Goal: Task Accomplishment & Management: Manage account settings

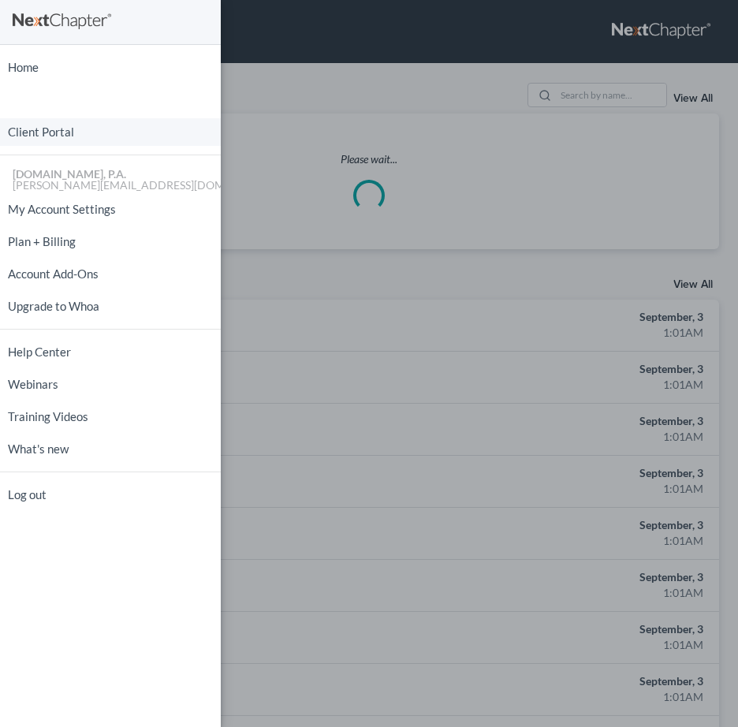
drag, startPoint x: 60, startPoint y: 129, endPoint x: 553, endPoint y: 129, distance: 492.9
click at [60, 130] on link "Client Portal" at bounding box center [110, 132] width 221 height 28
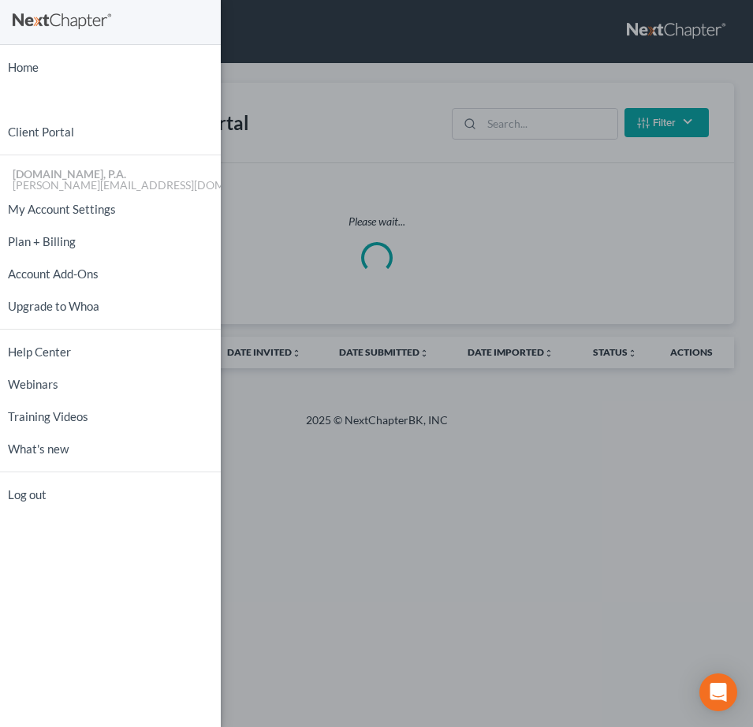
click at [558, 120] on div "Home New Case Client Portal Fresh-Start.Law, P.A. jay@fresh-start.law My Accoun…" at bounding box center [376, 363] width 753 height 727
click at [528, 129] on div "Home New Case Client Portal Fresh-Start.Law, P.A. jay@fresh-start.law My Accoun…" at bounding box center [376, 363] width 753 height 727
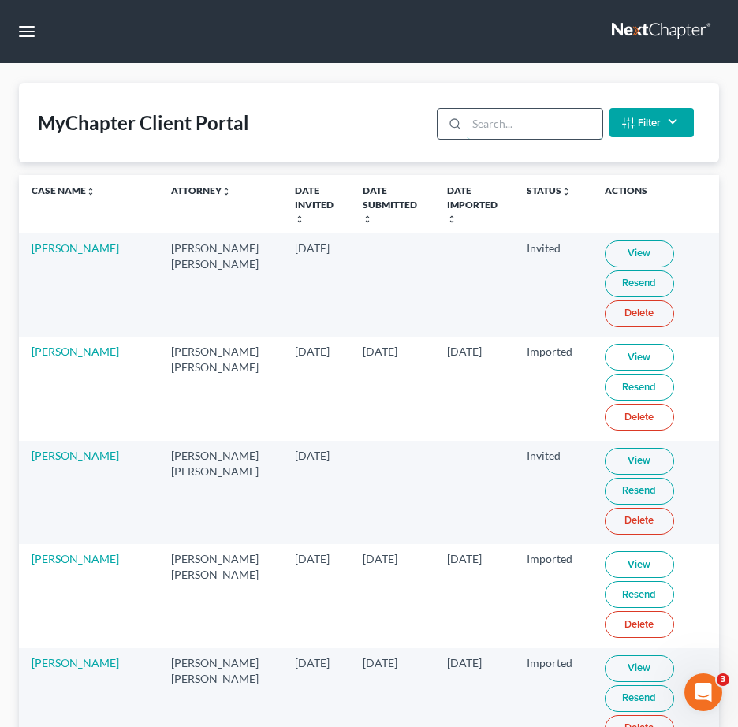
click at [500, 121] on input "search" at bounding box center [534, 124] width 135 height 30
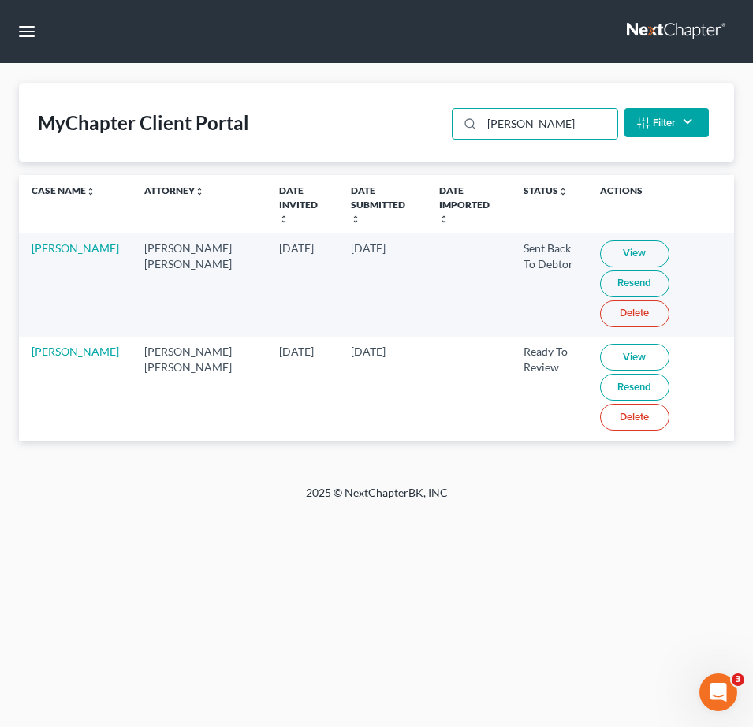
click at [600, 344] on link "View" at bounding box center [634, 357] width 69 height 27
drag, startPoint x: 567, startPoint y: 125, endPoint x: 17, endPoint y: 80, distance: 552.4
click at [58, 83] on div "MyChapter Client Portal rudloff Filter Status Filter... Invited In Progress Rea…" at bounding box center [376, 123] width 715 height 80
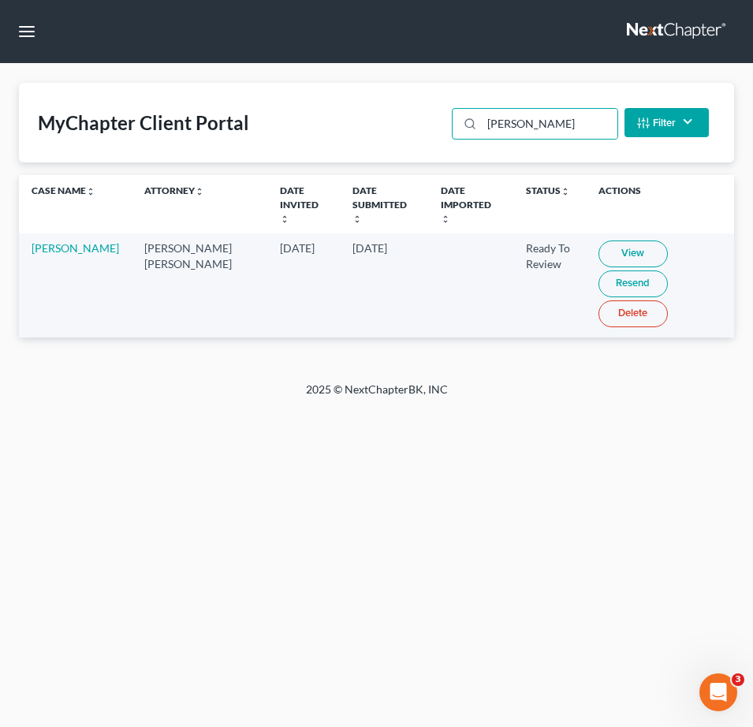
click at [611, 241] on link "View" at bounding box center [633, 254] width 69 height 27
click at [609, 241] on link "View" at bounding box center [633, 254] width 69 height 27
drag, startPoint x: 359, startPoint y: 283, endPoint x: 379, endPoint y: 278, distance: 21.2
click at [359, 283] on td "Sep 1, 2025" at bounding box center [384, 284] width 88 height 103
drag, startPoint x: 548, startPoint y: 125, endPoint x: 223, endPoint y: 133, distance: 325.0
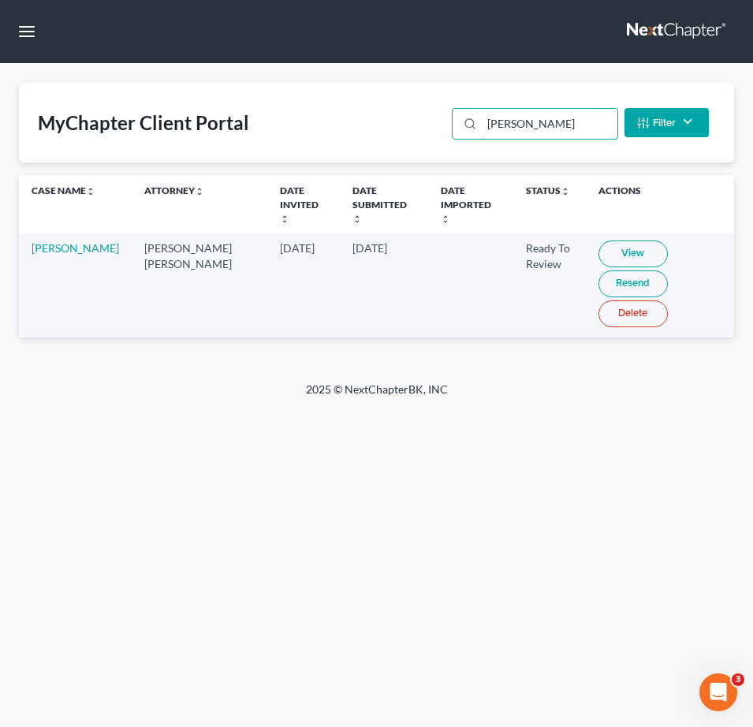
click at [271, 129] on div "MyChapter Client Portal randy Filter Status Filter... Invited In Progress Ready…" at bounding box center [376, 123] width 715 height 80
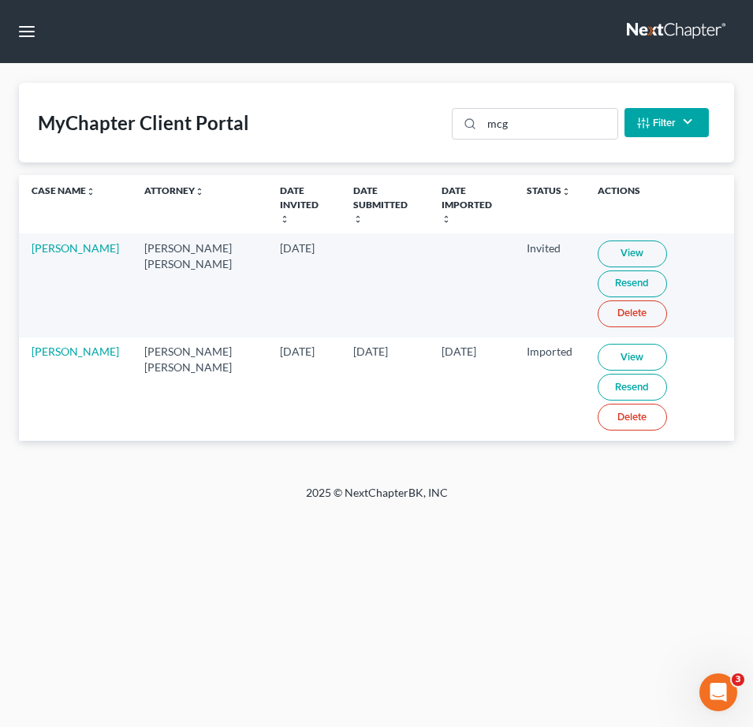
drag, startPoint x: 402, startPoint y: 282, endPoint x: 387, endPoint y: 282, distance: 15.0
click at [429, 281] on td at bounding box center [471, 284] width 85 height 103
drag, startPoint x: 54, startPoint y: 242, endPoint x: 43, endPoint y: 244, distance: 10.5
drag, startPoint x: 579, startPoint y: 132, endPoint x: 252, endPoint y: 107, distance: 327.4
click at [268, 107] on div "MyChapter Client Portal mcg Filter Status Filter... Invited In Progress Ready T…" at bounding box center [376, 123] width 715 height 80
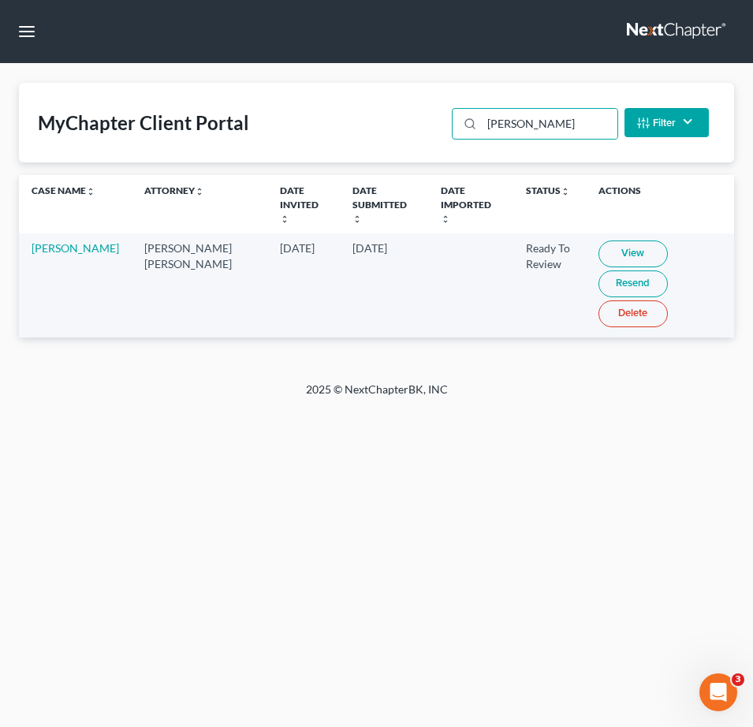
click at [599, 241] on link "View" at bounding box center [633, 254] width 69 height 27
drag, startPoint x: 536, startPoint y: 616, endPoint x: 542, endPoint y: 513, distance: 103.5
click at [541, 608] on div "Home New Case Client Portal Fresh-Start.Law, P.A. jay@fresh-start.law My Accoun…" at bounding box center [376, 363] width 753 height 727
click at [599, 241] on link "View" at bounding box center [633, 254] width 69 height 27
drag, startPoint x: 539, startPoint y: 129, endPoint x: 7, endPoint y: 88, distance: 533.9
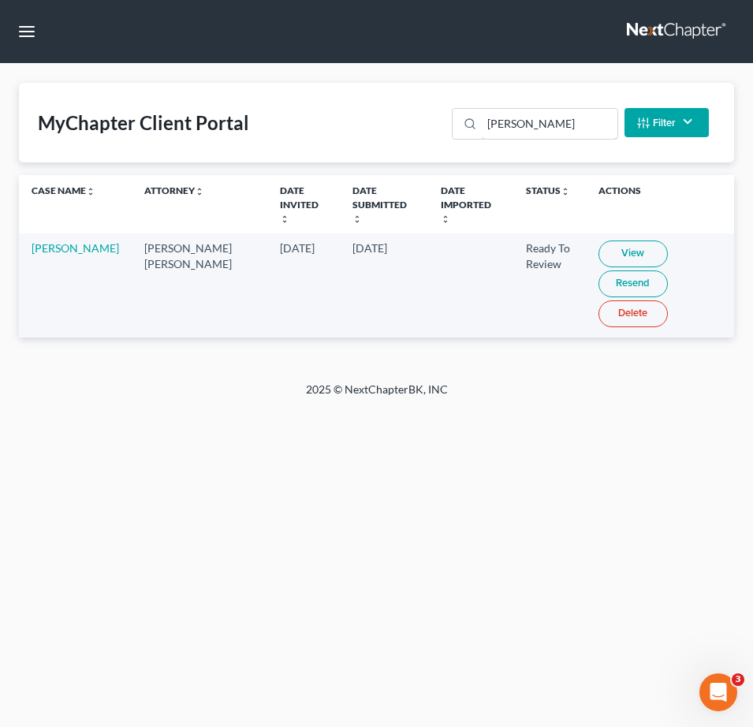
click at [107, 95] on div "MyChapter Client Portal morgan Filter Status Filter... Invited In Progress Read…" at bounding box center [376, 123] width 715 height 80
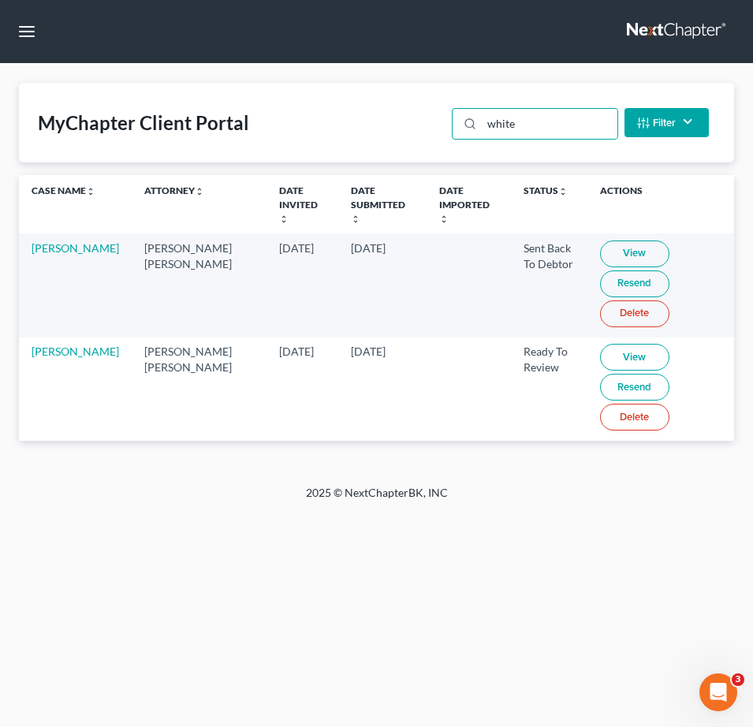
click at [600, 344] on link "View" at bounding box center [634, 357] width 69 height 27
drag, startPoint x: 529, startPoint y: 124, endPoint x: 316, endPoint y: 116, distance: 213.1
click at [360, 117] on div "MyChapter Client Portal white Filter Status Filter... Invited In Progress Ready…" at bounding box center [376, 123] width 715 height 80
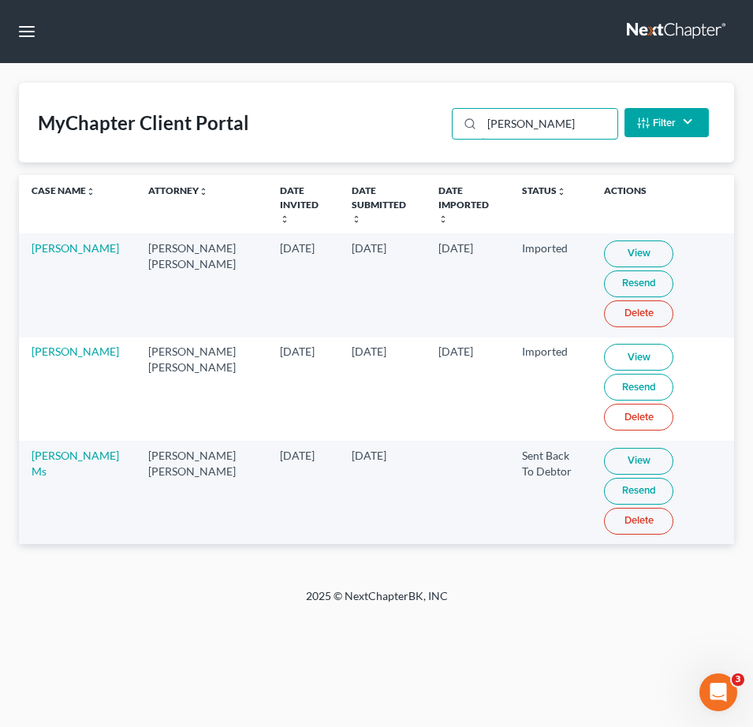
type input "robinson"
click at [617, 449] on link "View" at bounding box center [638, 461] width 69 height 27
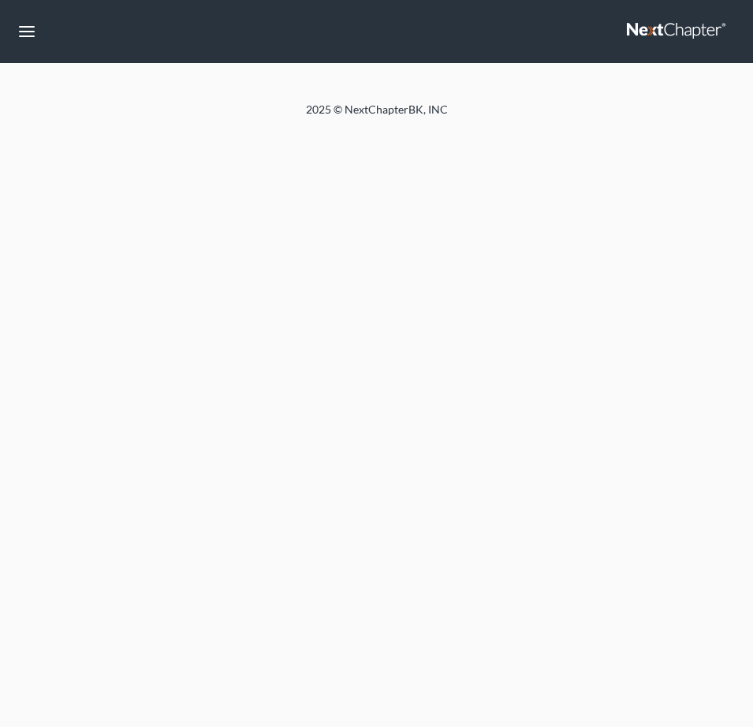
select select "4"
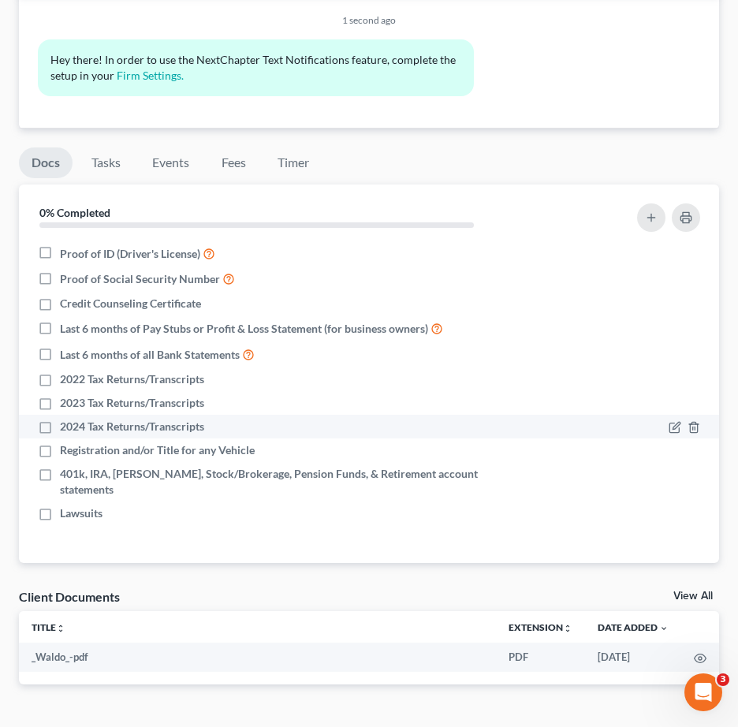
scroll to position [1084, 0]
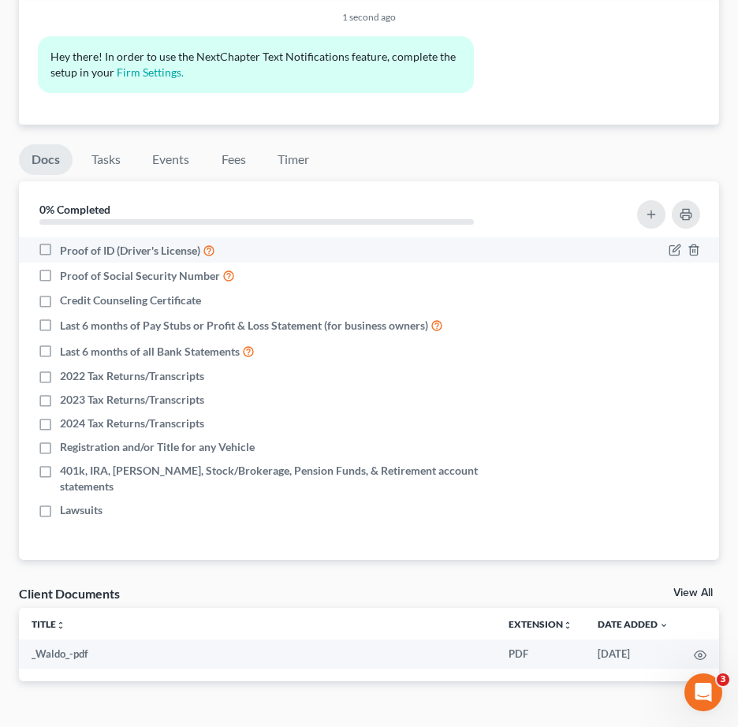
click at [60, 246] on label "Proof of ID (Driver's License)" at bounding box center [137, 250] width 155 height 18
click at [66, 246] on input "Proof of ID (Driver's License)" at bounding box center [71, 246] width 10 height 10
checkbox input "true"
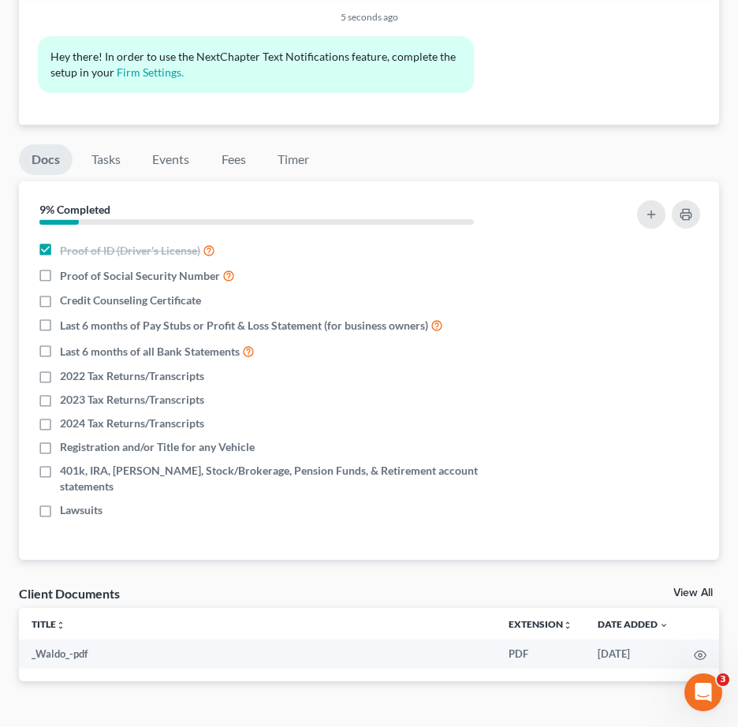
click at [207, 196] on div "9% Completed" at bounding box center [257, 209] width 450 height 30
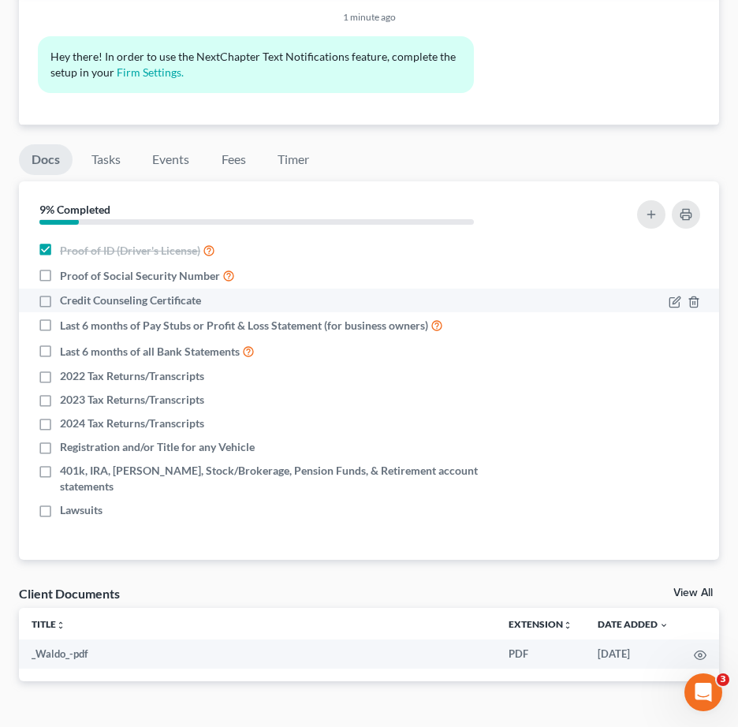
drag, startPoint x: 46, startPoint y: 300, endPoint x: 54, endPoint y: 306, distance: 10.3
click at [60, 301] on label "Credit Counseling Certificate" at bounding box center [130, 301] width 141 height 16
click at [66, 301] on input "Credit Counseling Certificate" at bounding box center [71, 298] width 10 height 10
checkbox input "true"
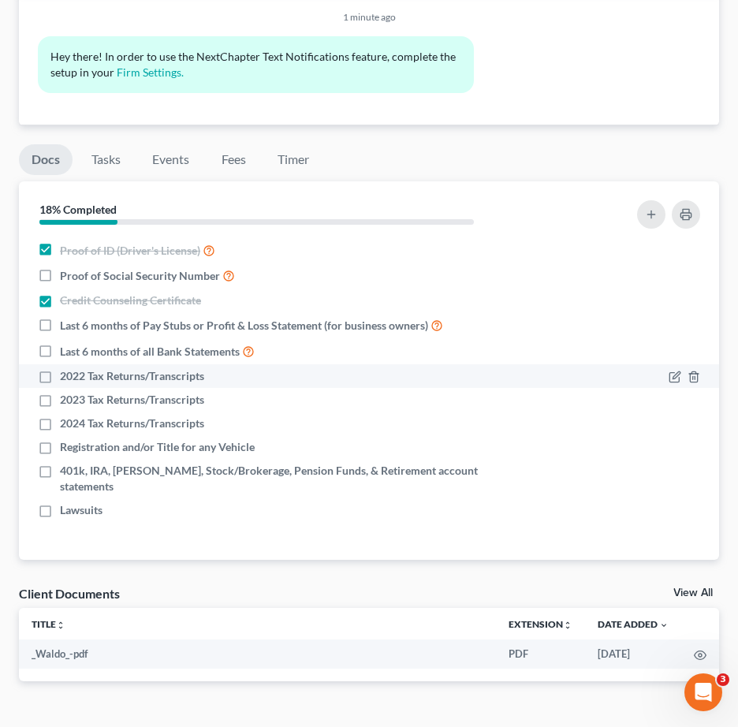
click at [60, 376] on label "2022 Tax Returns/Transcripts" at bounding box center [132, 376] width 144 height 16
click at [66, 376] on input "2022 Tax Returns/Transcripts" at bounding box center [71, 373] width 10 height 10
drag, startPoint x: 40, startPoint y: 372, endPoint x: 49, endPoint y: 386, distance: 16.0
click at [60, 374] on label "2022 Tax Returns/Transcripts" at bounding box center [132, 376] width 144 height 16
click at [66, 374] on input "2022 Tax Returns/Transcripts" at bounding box center [71, 373] width 10 height 10
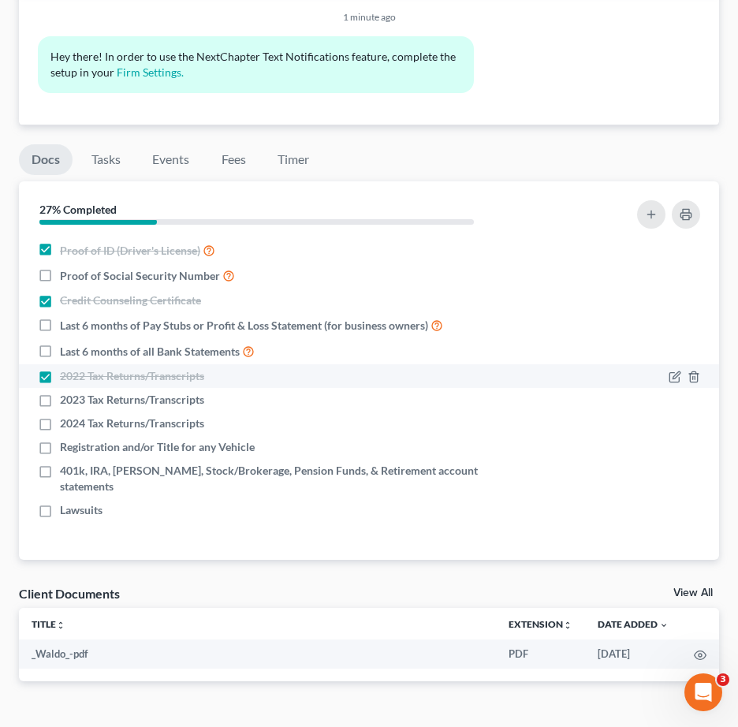
checkbox input "false"
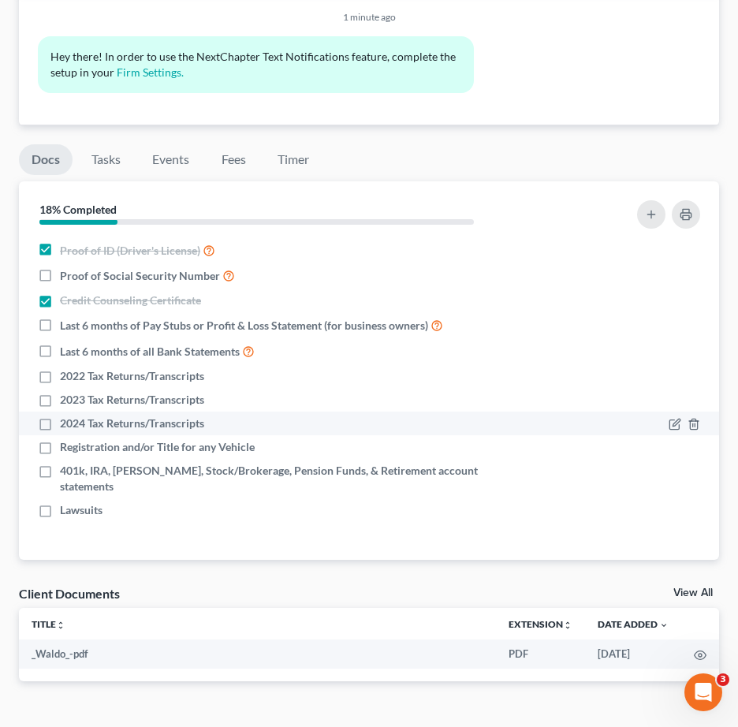
drag, startPoint x: 40, startPoint y: 399, endPoint x: 50, endPoint y: 423, distance: 25.8
click at [60, 403] on label "2023 Tax Returns/Transcripts" at bounding box center [132, 400] width 144 height 16
click at [66, 402] on input "2023 Tax Returns/Transcripts" at bounding box center [71, 397] width 10 height 10
checkbox input "true"
click at [60, 425] on label "2024 Tax Returns/Transcripts" at bounding box center [132, 424] width 144 height 16
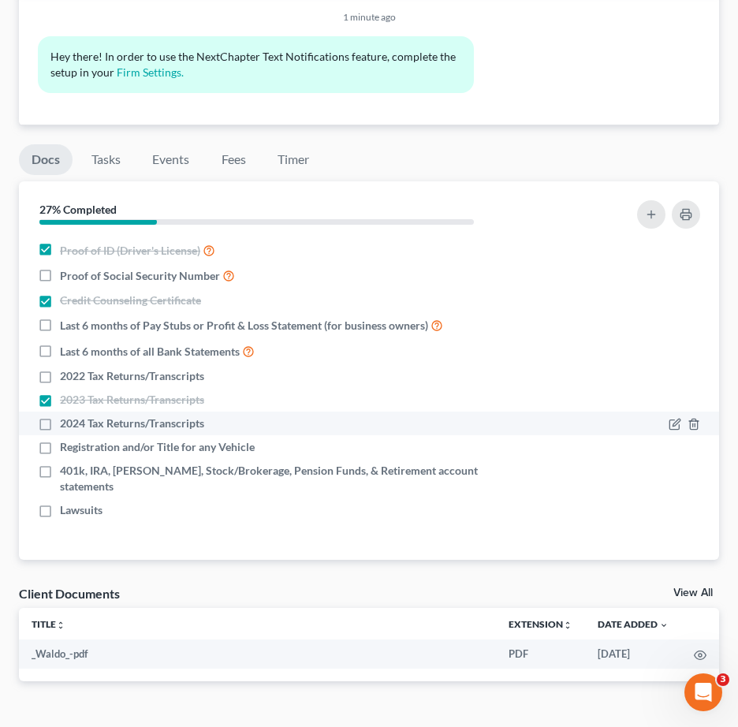
click at [66, 425] on input "2024 Tax Returns/Transcripts" at bounding box center [71, 421] width 10 height 10
checkbox input "true"
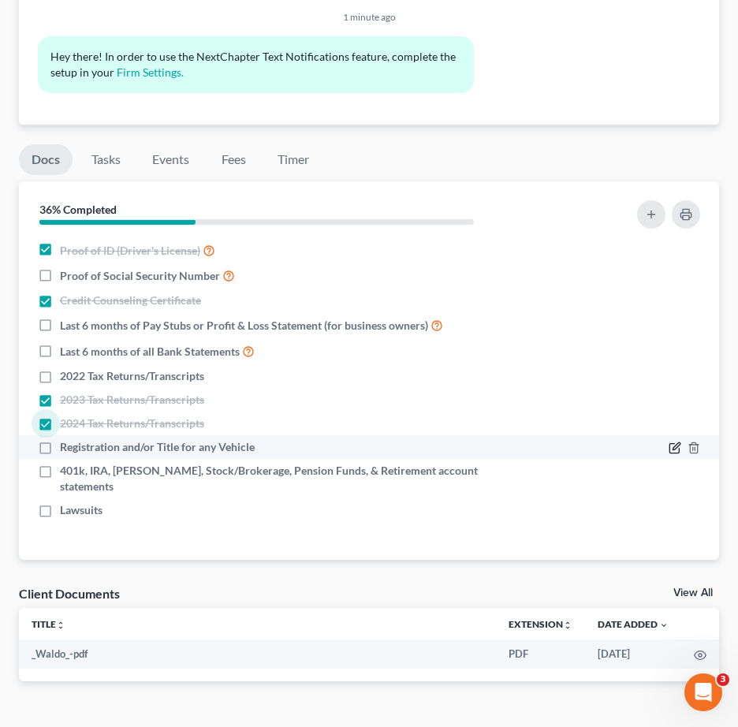
click at [675, 451] on icon "button" at bounding box center [675, 448] width 13 height 13
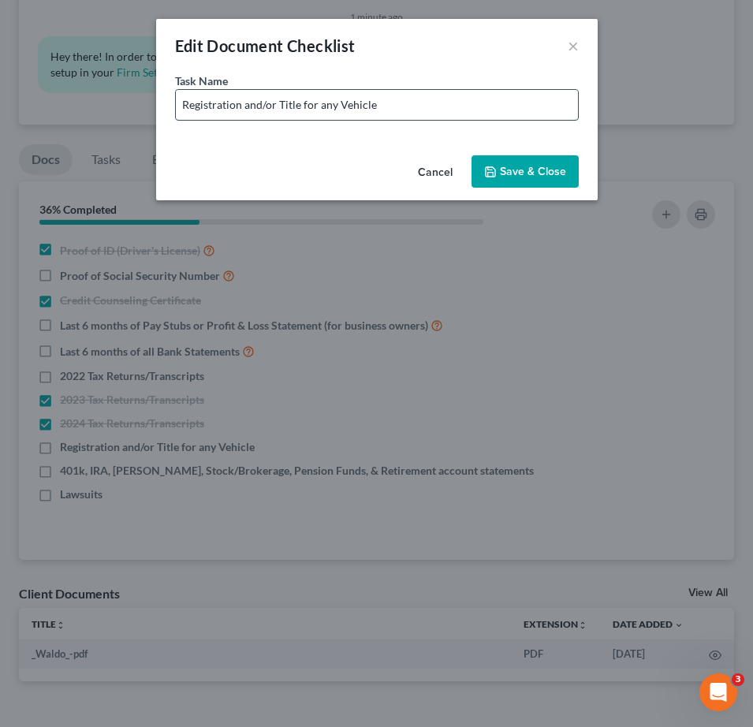
drag, startPoint x: 315, startPoint y: 109, endPoint x: 495, endPoint y: 110, distance: 179.8
click at [495, 110] on input "Registration and/or Title for any Vehicle" at bounding box center [377, 105] width 402 height 30
paste input "2018 Honda"
type input "Registration and/or Title for 2018 Honda"
click at [508, 171] on button "Save & Close" at bounding box center [525, 171] width 107 height 33
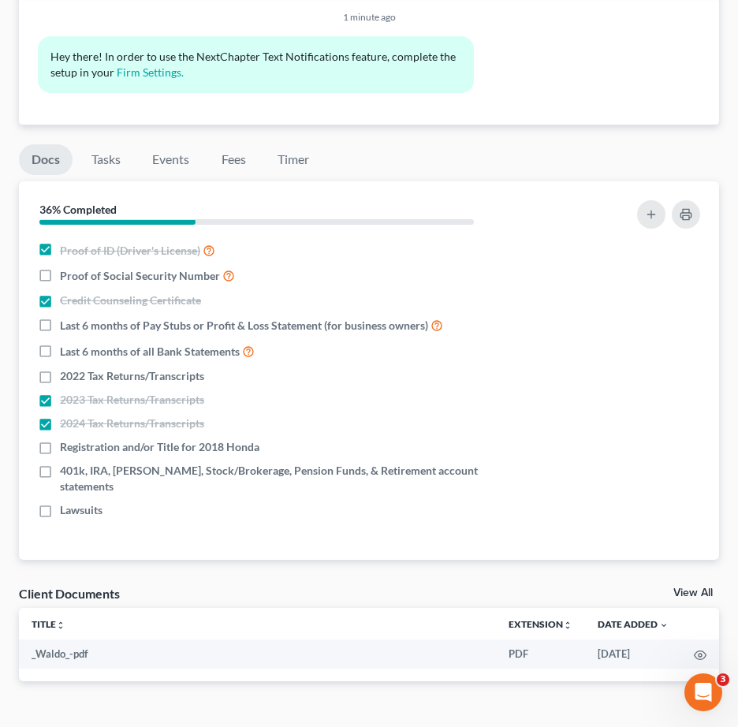
click at [328, 513] on div "Nothing here yet! Proof of ID (Driver's License) Proof of Social Security Numbe…" at bounding box center [369, 398] width 700 height 323
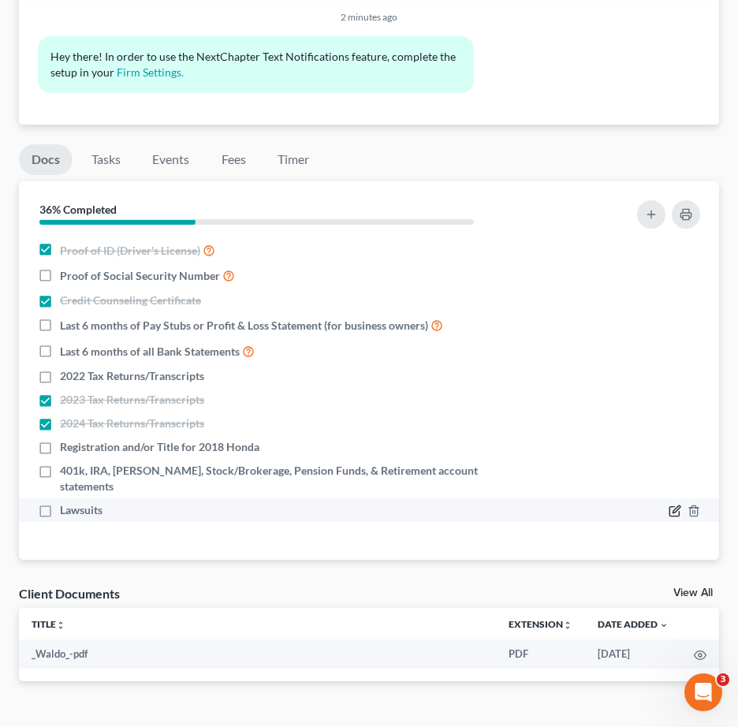
click at [674, 506] on icon "button" at bounding box center [676, 509] width 7 height 7
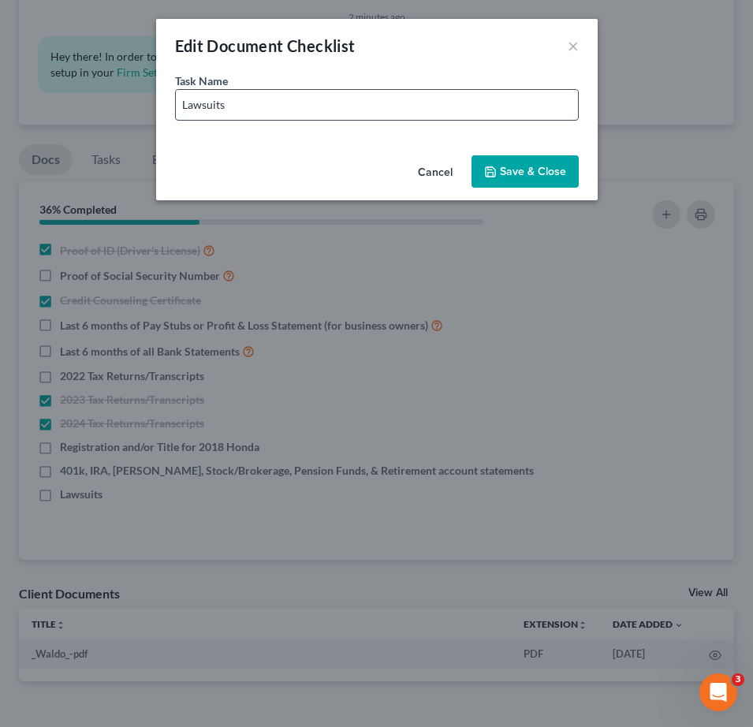
click at [360, 106] on input "Lawsuits" at bounding box center [377, 105] width 402 height 30
type input "Lawsuits (If any)"
click at [510, 171] on button "Save & Close" at bounding box center [525, 171] width 107 height 33
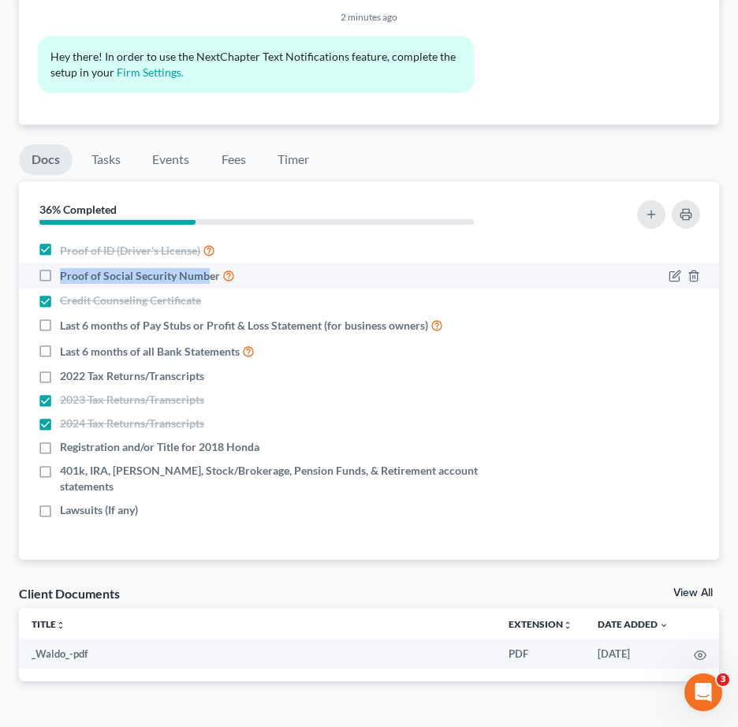
drag, startPoint x: 59, startPoint y: 273, endPoint x: 450, endPoint y: 282, distance: 391.3
click at [207, 283] on div "Proof of Social Security Number" at bounding box center [284, 276] width 493 height 18
click at [674, 277] on icon "button" at bounding box center [676, 274] width 7 height 7
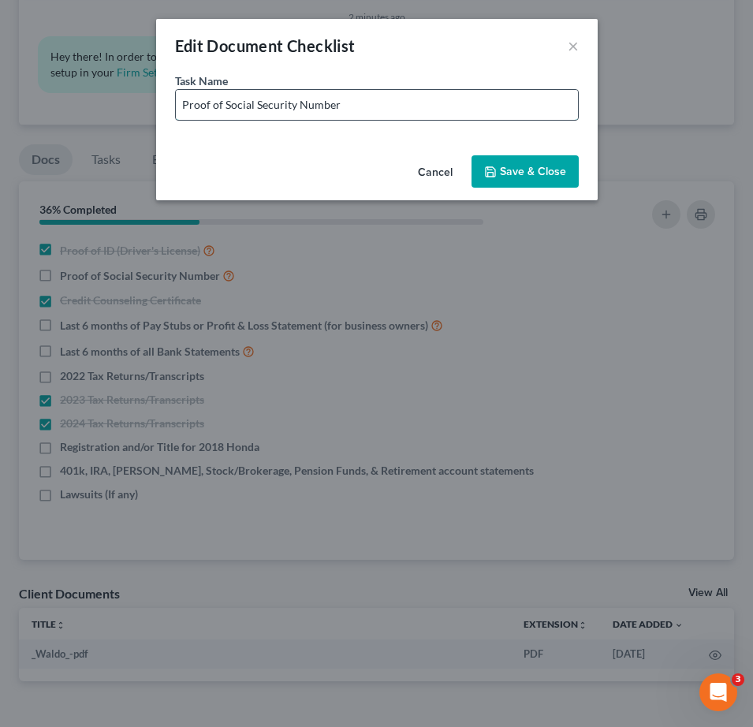
click at [426, 105] on input "Proof of Social Security Number" at bounding box center [377, 105] width 402 height 30
type input "Proof of Social Security Number - Copy of SS Card or W-2 with fully visible SSN"
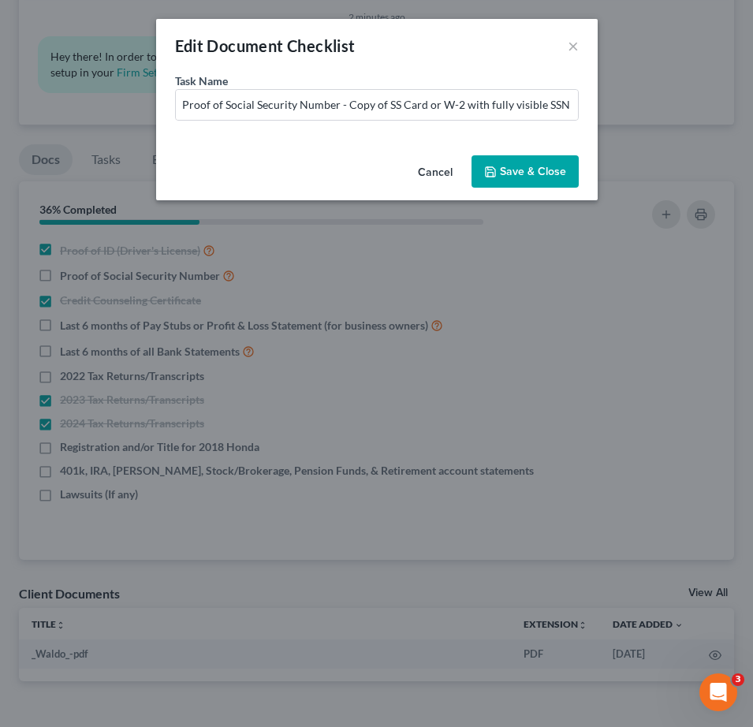
click at [555, 177] on button "Save & Close" at bounding box center [525, 171] width 107 height 33
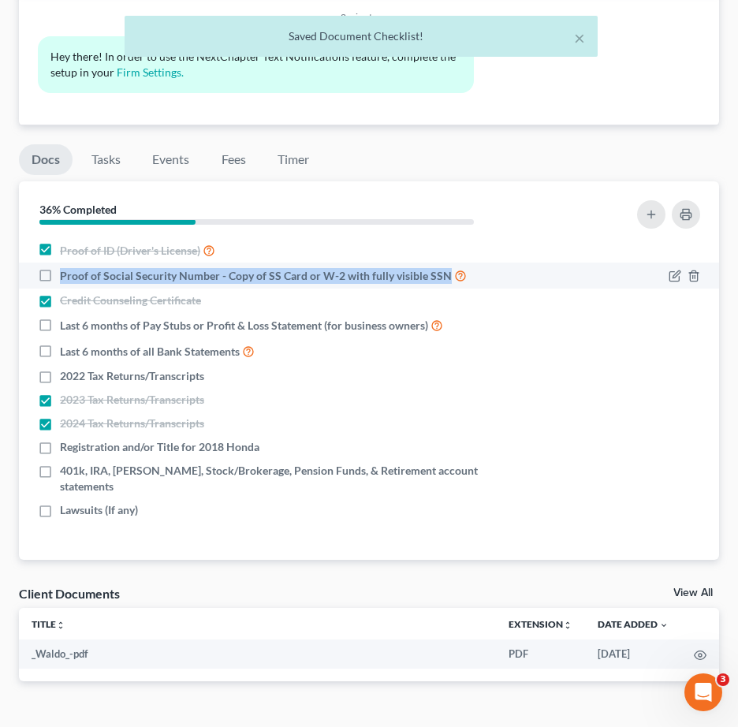
drag, startPoint x: 445, startPoint y: 275, endPoint x: 73, endPoint y: 274, distance: 372.3
click at [64, 278] on span "Proof of Social Security Number - Copy of SS Card or W-2 with fully visible SSN" at bounding box center [256, 276] width 392 height 16
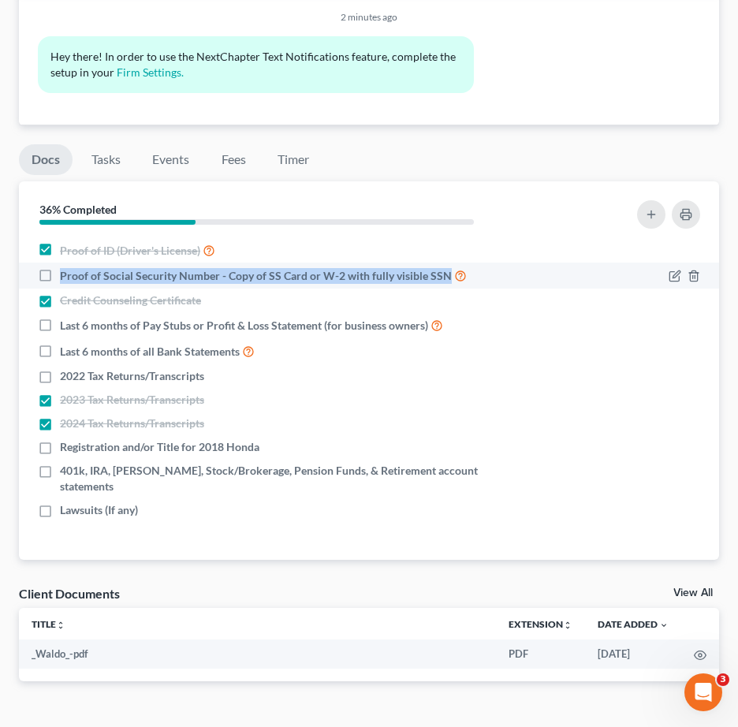
drag, startPoint x: 73, startPoint y: 274, endPoint x: 442, endPoint y: 275, distance: 369.9
click at [442, 275] on span "Proof of Social Security Number - Copy of SS Card or W-2 with fully visible SSN" at bounding box center [256, 276] width 392 height 16
copy span "Proof of Social Security Number - Copy of SS Card or W-2 with fully visible SSN"
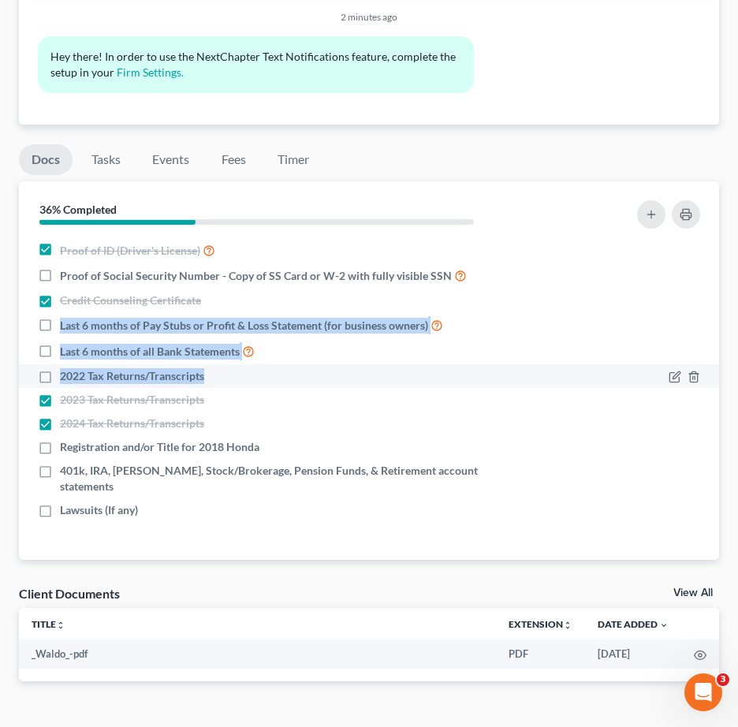
drag, startPoint x: 58, startPoint y: 323, endPoint x: 263, endPoint y: 381, distance: 213.0
click at [263, 381] on ul "Proof of ID (Driver's License) Proof of Social Security Number - Copy of SS Car…" at bounding box center [369, 379] width 675 height 285
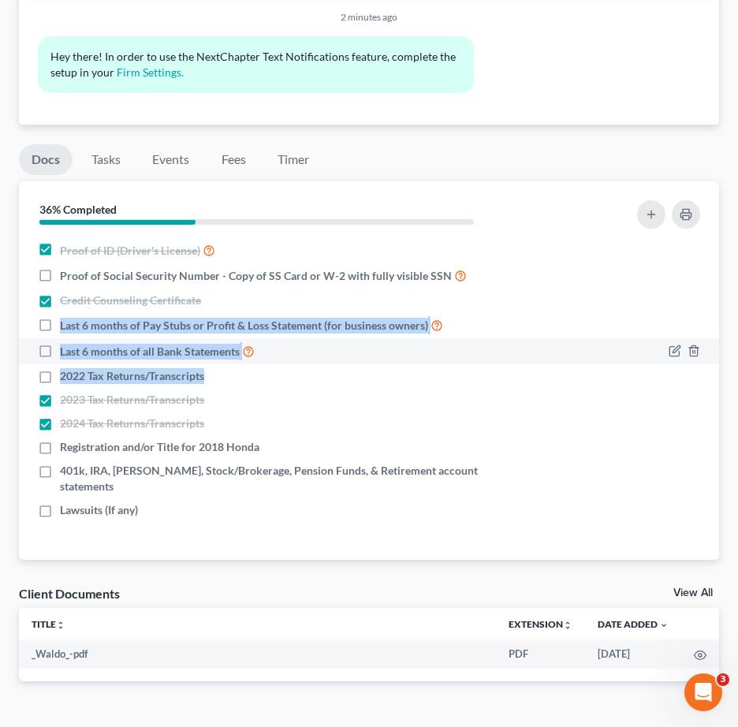
copy ul "Last 6 months of Pay Stubs or Profit & Loss Statement (for business owners) Las…"
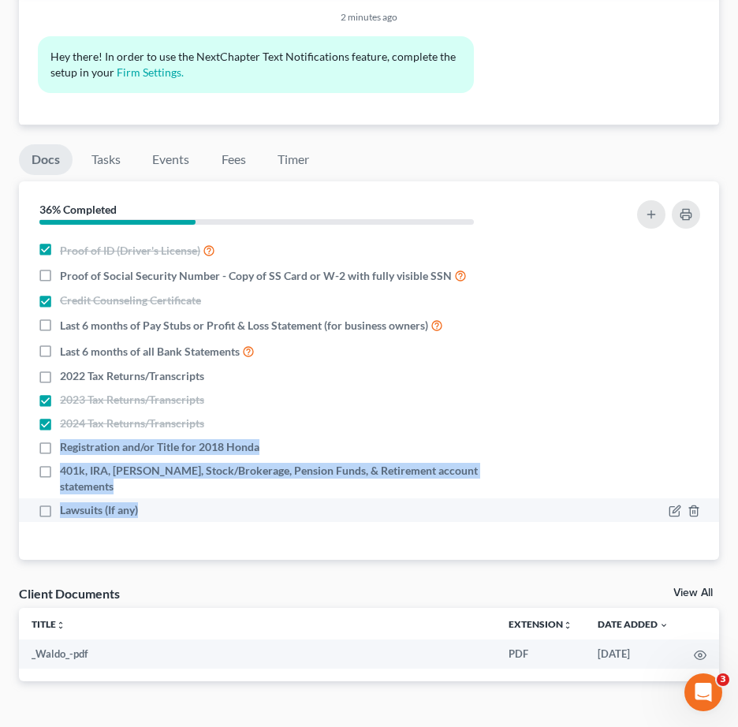
drag, startPoint x: 61, startPoint y: 444, endPoint x: 226, endPoint y: 491, distance: 171.5
click at [226, 491] on ul "Proof of ID (Driver's License) Proof of Social Security Number - Copy of SS Car…" at bounding box center [369, 379] width 675 height 285
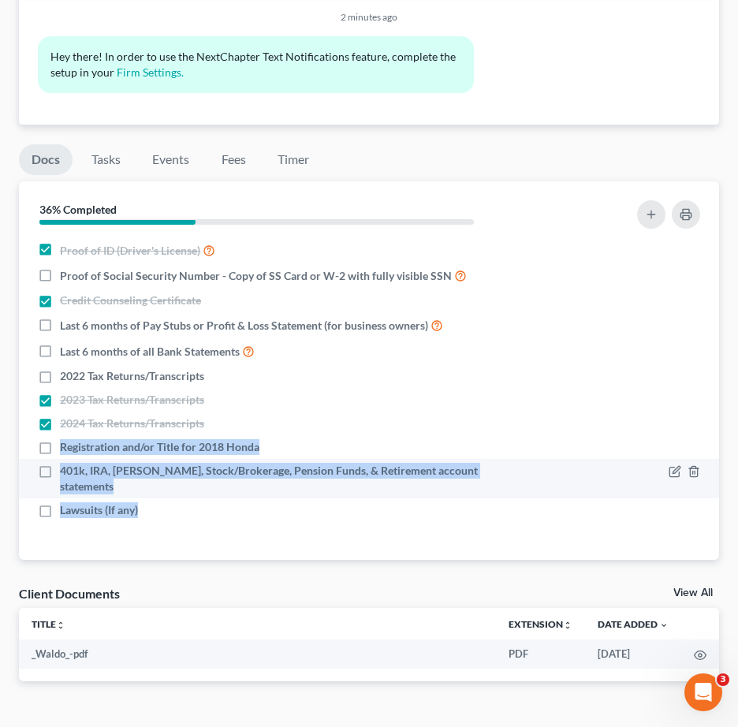
copy ul "Registration and/or Title for 2018 Honda 401k, IRA, ROTH IRA, Stock/Brokerage, …"
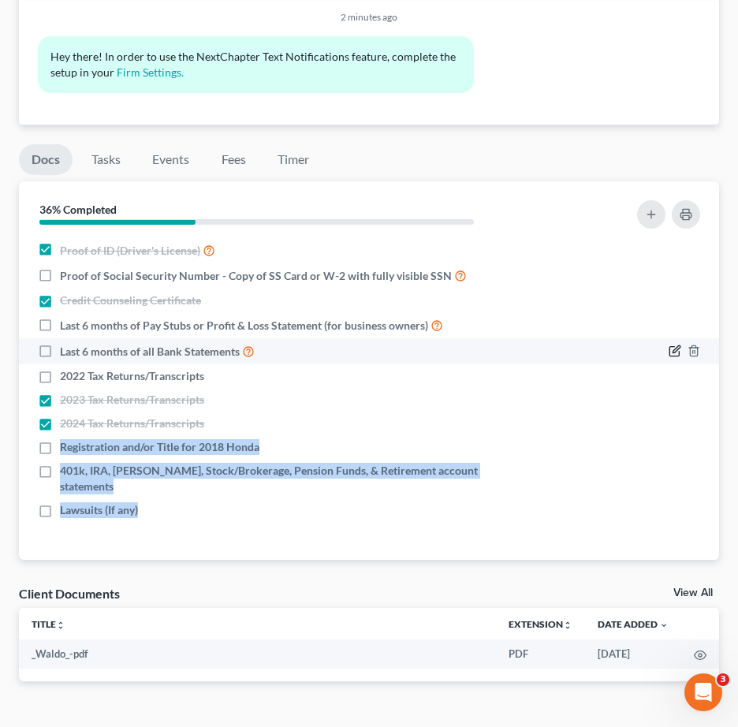
click at [671, 350] on icon "button" at bounding box center [675, 351] width 13 height 13
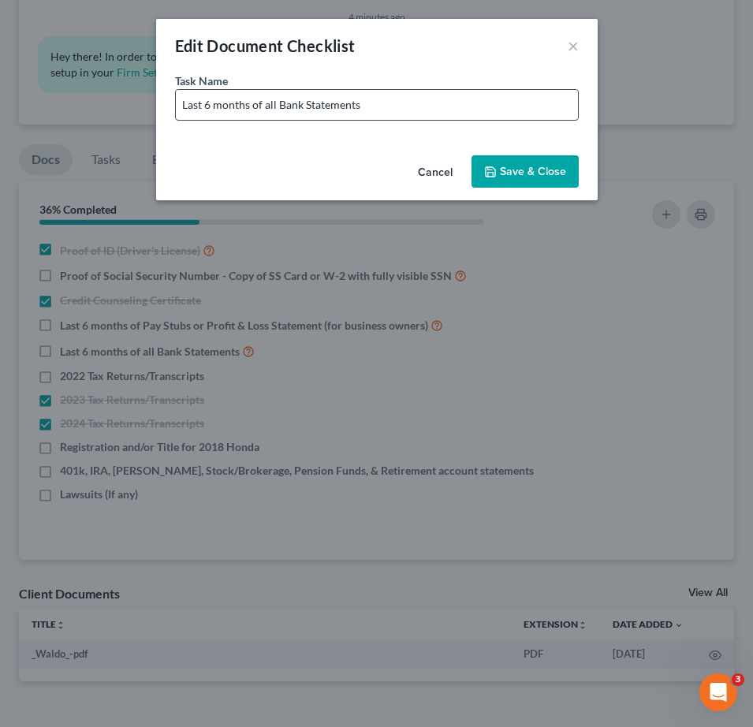
drag, startPoint x: 380, startPoint y: 95, endPoint x: 390, endPoint y: 100, distance: 11.3
click at [380, 95] on input "Last 6 months of all Bank Statements" at bounding box center [377, 105] width 402 height 30
type input "Last 6 months of all Bank Statements (Including Cash App, Chime, Apple Pay, Ven…"
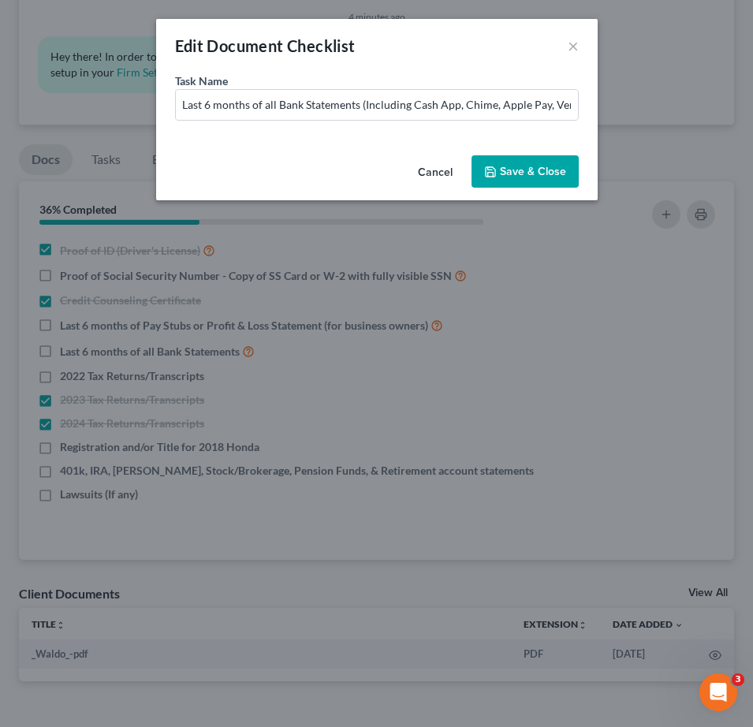
drag, startPoint x: 558, startPoint y: 170, endPoint x: 547, endPoint y: 168, distance: 10.5
click at [557, 170] on button "Save & Close" at bounding box center [525, 171] width 107 height 33
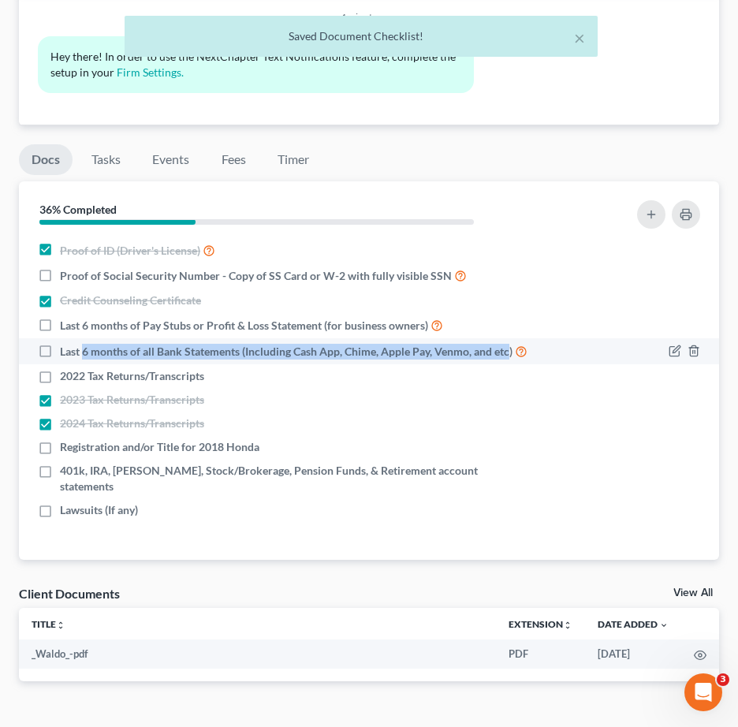
drag, startPoint x: 511, startPoint y: 350, endPoint x: 84, endPoint y: 360, distance: 427.6
click at [84, 360] on li "Last 6 months of all Bank Statements (Including Cash App, Chime, Apple Pay, Ven…" at bounding box center [369, 351] width 700 height 26
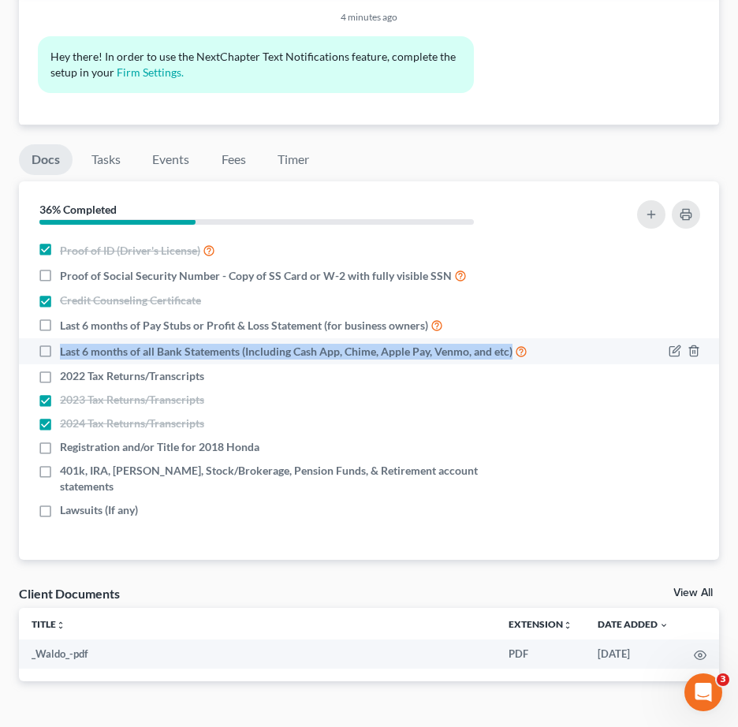
drag, startPoint x: 60, startPoint y: 353, endPoint x: 513, endPoint y: 356, distance: 453.5
click at [513, 356] on span "Last 6 months of all Bank Statements (Including Cash App, Chime, Apple Pay, Ven…" at bounding box center [286, 352] width 453 height 16
copy span "Last 6 months of all Bank Statements (Including Cash App, Chime, Apple Pay, Ven…"
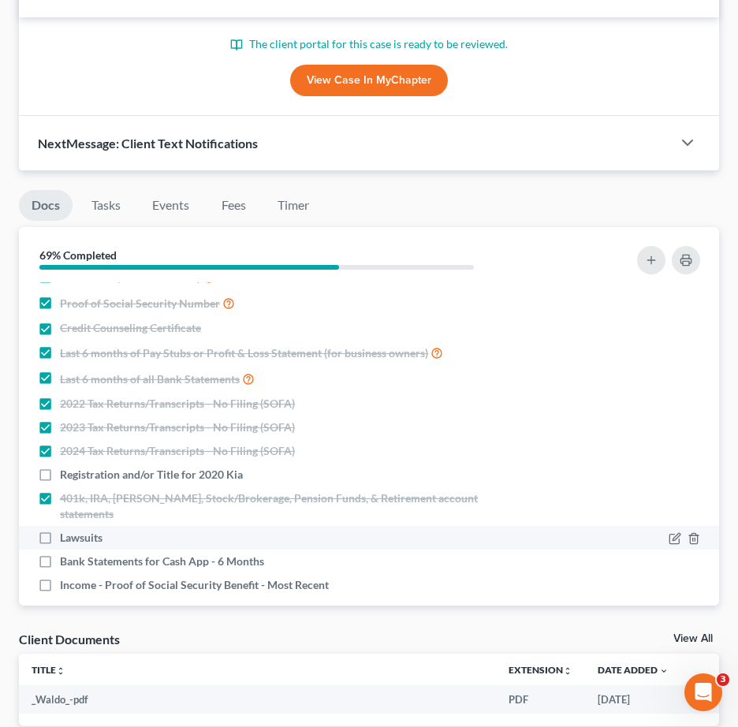
click at [60, 530] on label "Lawsuits" at bounding box center [81, 538] width 43 height 16
click at [66, 530] on input "Lawsuits" at bounding box center [71, 535] width 10 height 10
checkbox input "true"
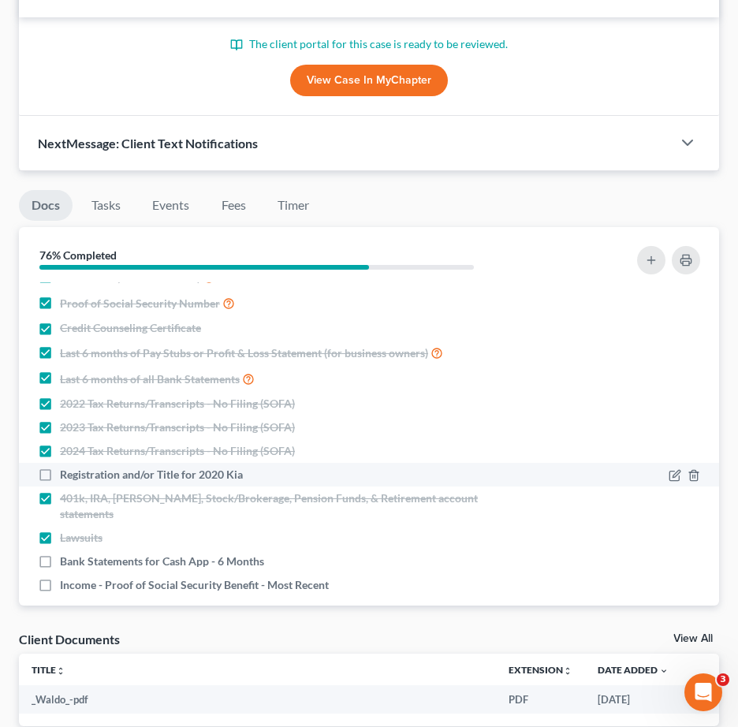
click at [60, 475] on label "Registration and/or Title for 2020 Kia" at bounding box center [151, 475] width 183 height 16
click at [66, 475] on input "Registration and/or Title for 2020 Kia" at bounding box center [71, 472] width 10 height 10
checkbox input "true"
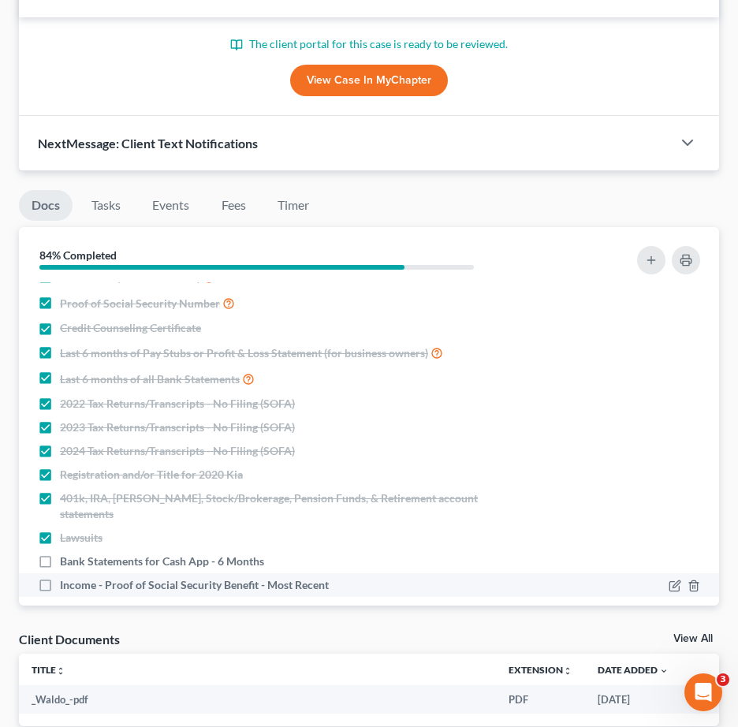
click at [60, 577] on label "Income - Proof of Social Security Benefit - Most Recent" at bounding box center [194, 585] width 269 height 16
click at [66, 577] on input "Income - Proof of Social Security Benefit - Most Recent" at bounding box center [71, 582] width 10 height 10
checkbox input "true"
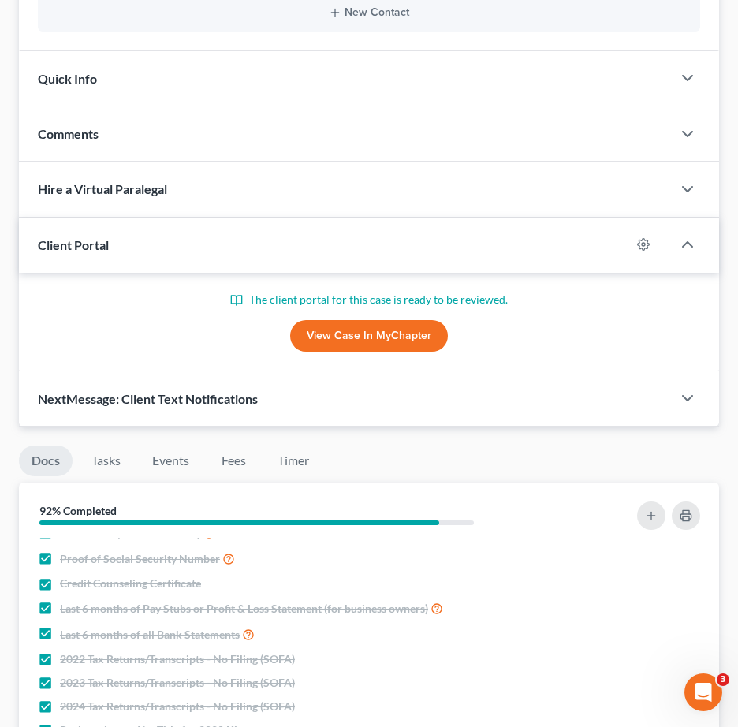
scroll to position [84, 0]
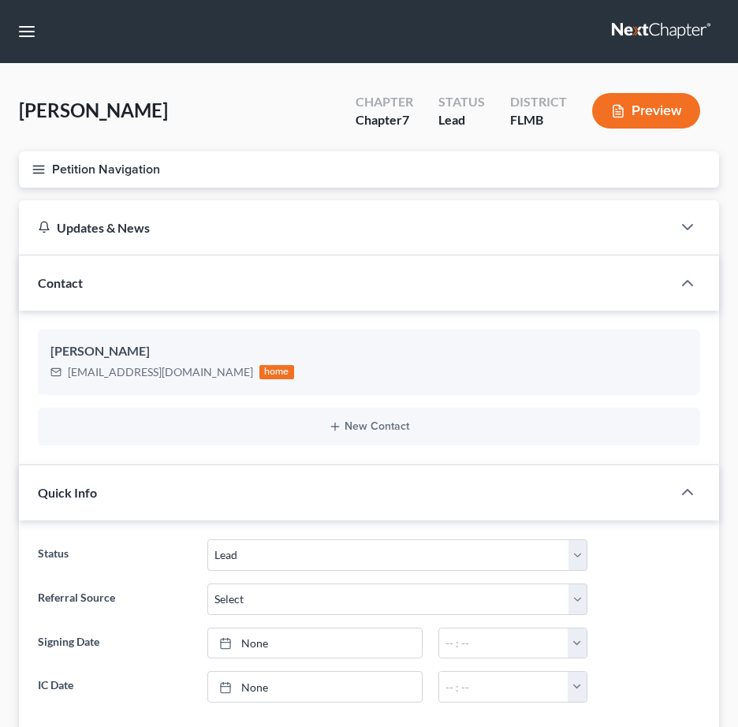
select select "4"
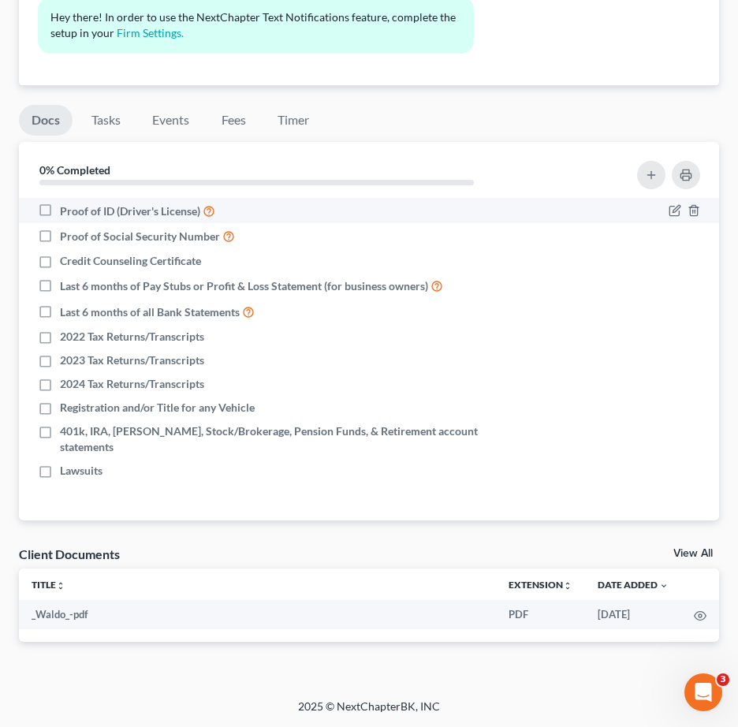
drag, startPoint x: 47, startPoint y: 211, endPoint x: 45, endPoint y: 222, distance: 10.4
click at [60, 211] on label "Proof of ID (Driver's License)" at bounding box center [137, 211] width 155 height 18
click at [66, 211] on input "Proof of ID (Driver's License)" at bounding box center [71, 207] width 10 height 10
checkbox input "true"
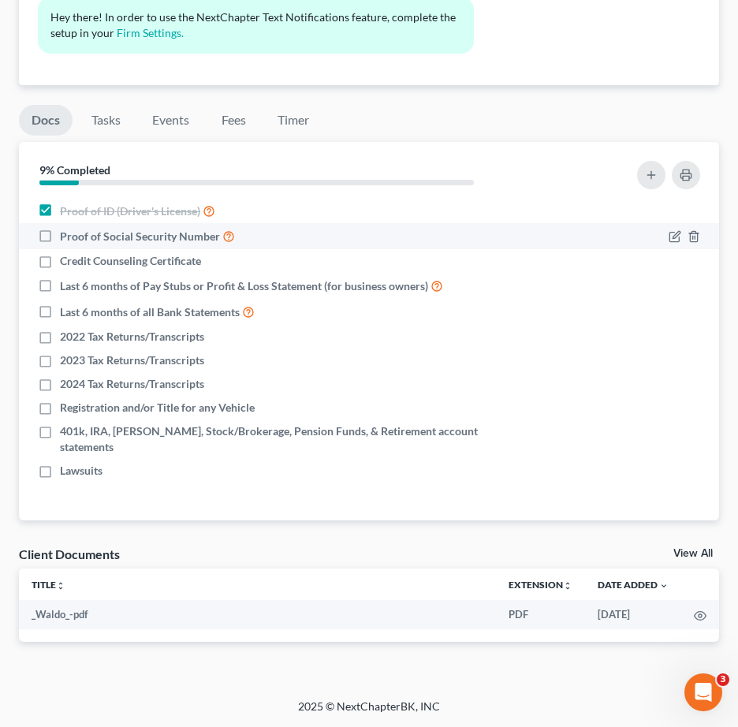
click at [60, 233] on label "Proof of Social Security Number" at bounding box center [147, 236] width 175 height 18
click at [66, 233] on input "Proof of Social Security Number" at bounding box center [71, 232] width 10 height 10
checkbox input "true"
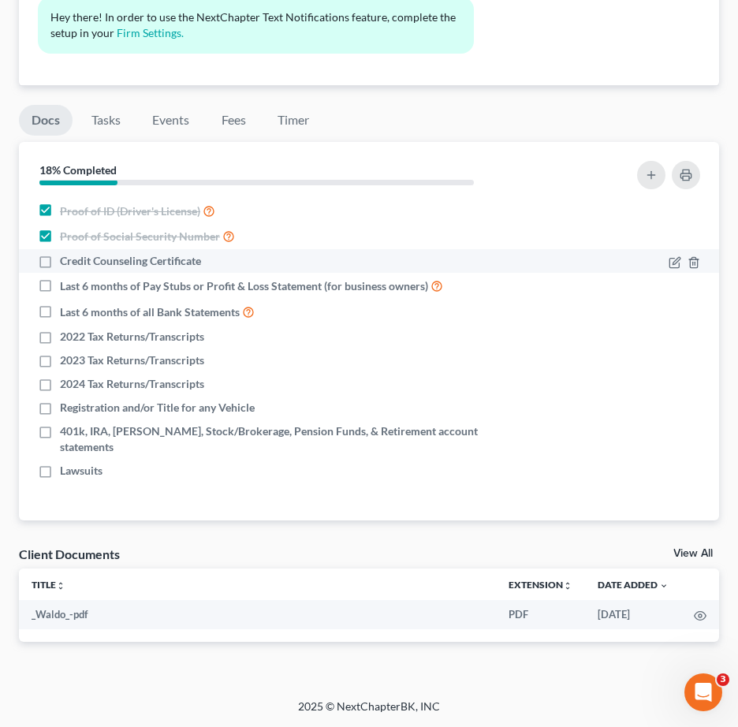
click at [60, 264] on label "Credit Counseling Certificate" at bounding box center [130, 261] width 141 height 16
click at [66, 263] on input "Credit Counseling Certificate" at bounding box center [71, 258] width 10 height 10
checkbox input "true"
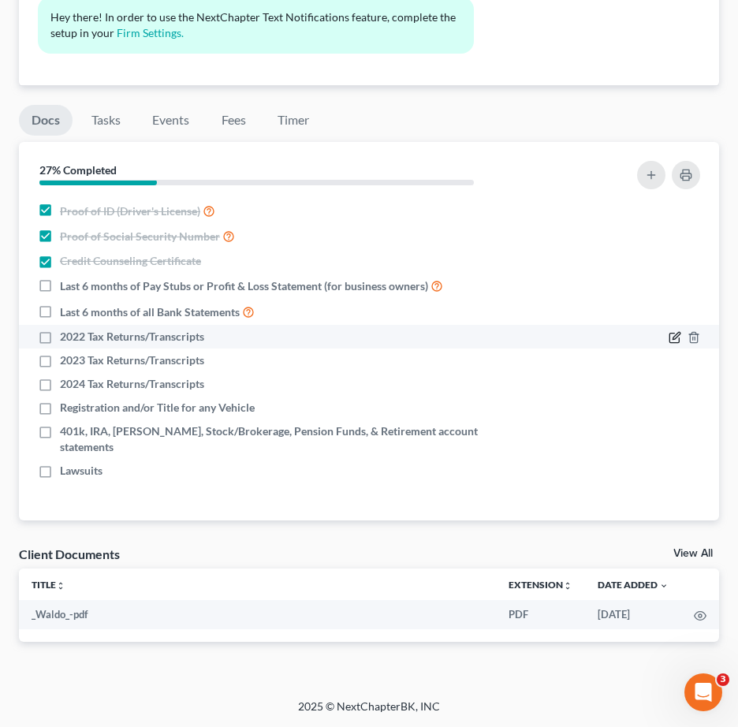
click at [674, 335] on icon "button" at bounding box center [675, 337] width 13 height 13
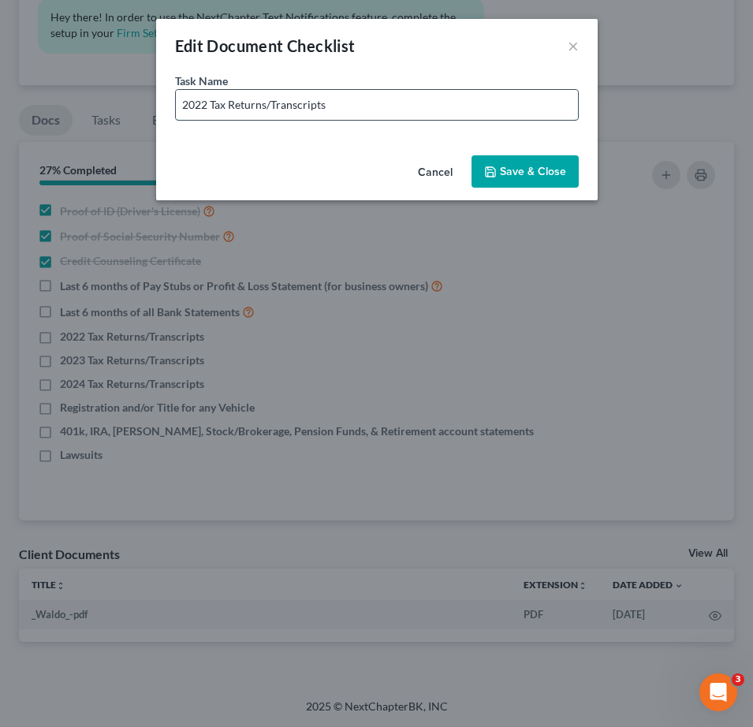
click at [389, 105] on input "2022 Tax Returns/Transcripts" at bounding box center [377, 105] width 402 height 30
drag, startPoint x: 376, startPoint y: 106, endPoint x: 474, endPoint y: 108, distance: 97.8
click at [474, 108] on input "2022 Tax Returns/Transcripts - No Filing (SOFA)" at bounding box center [377, 105] width 402 height 30
drag, startPoint x: 325, startPoint y: 104, endPoint x: 416, endPoint y: 103, distance: 90.7
click at [416, 103] on input "2022 Tax Returns/Transcripts - No Filing" at bounding box center [377, 105] width 402 height 30
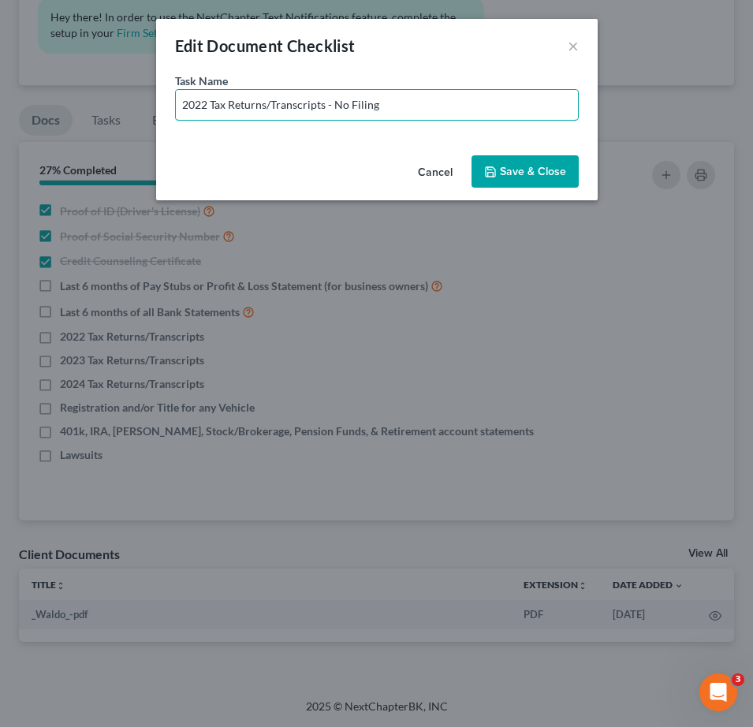
type input "2022 Tax Returns/Transcripts - No Filing"
click at [533, 173] on button "Save & Close" at bounding box center [525, 171] width 107 height 33
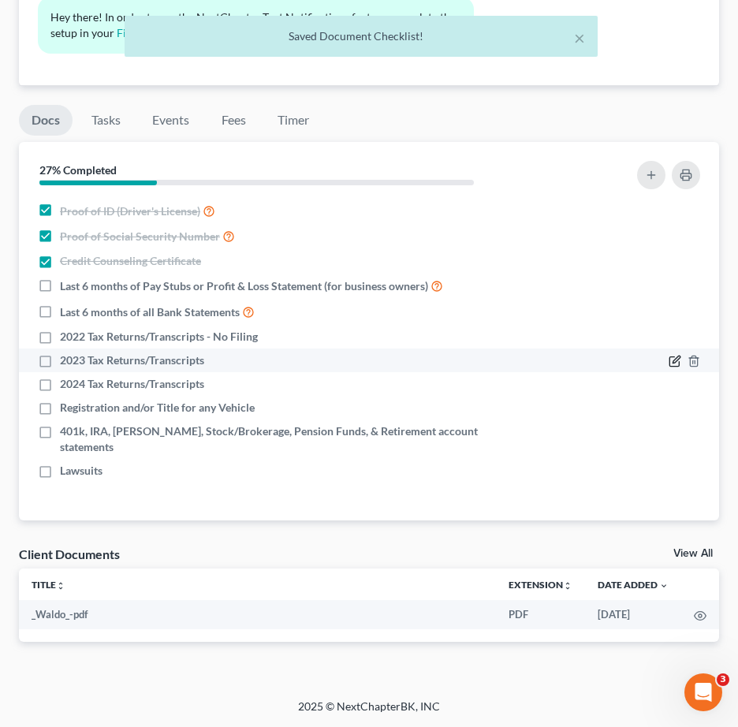
click at [675, 362] on icon "button" at bounding box center [675, 361] width 13 height 13
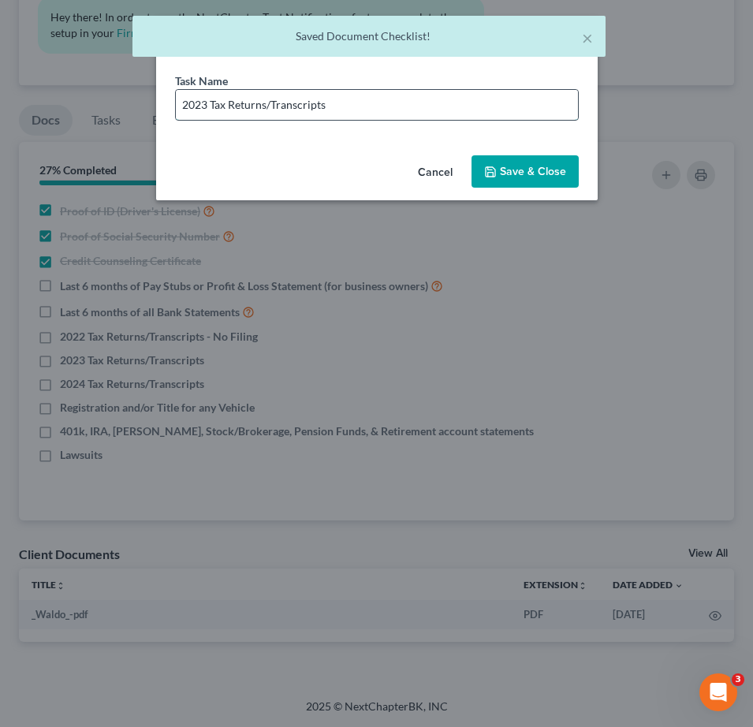
click at [375, 114] on input "2023 Tax Returns/Transcripts" at bounding box center [377, 105] width 402 height 30
paste input "- No Filing"
type input "2023 Tax Returns/Transcripts - No Filing"
click at [549, 169] on button "Save & Close" at bounding box center [525, 171] width 107 height 33
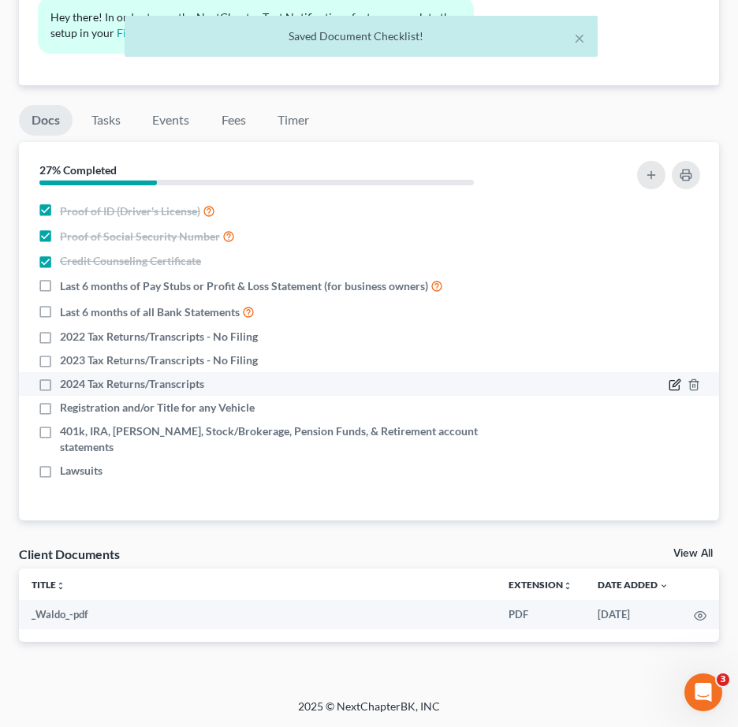
click at [671, 389] on icon "button" at bounding box center [675, 385] width 13 height 13
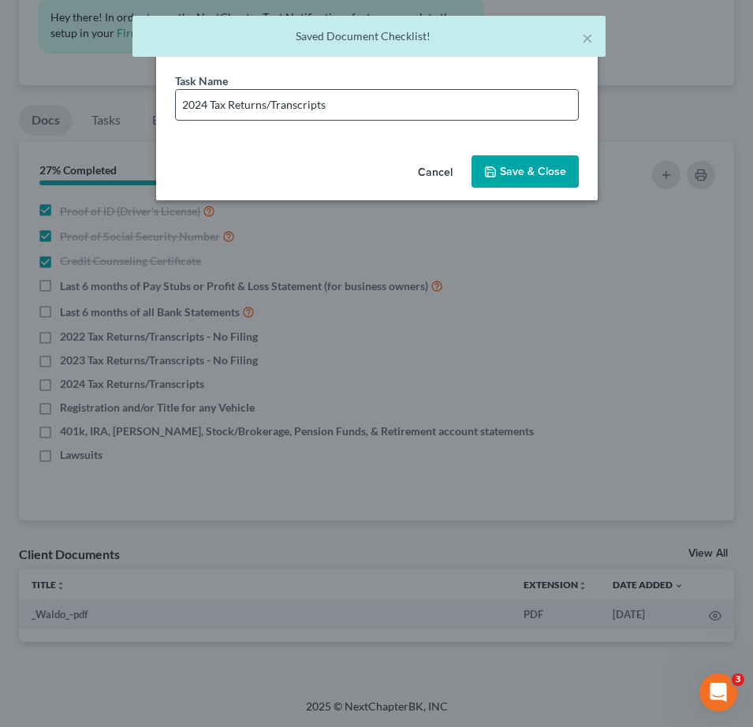
click at [386, 112] on input "2024 Tax Returns/Transcripts" at bounding box center [377, 105] width 402 height 30
paste input "- No Filing"
type input "2024 Tax Returns/Transcripts - No Filing"
drag, startPoint x: 543, startPoint y: 168, endPoint x: 554, endPoint y: 166, distance: 10.4
click at [543, 168] on button "Save & Close" at bounding box center [525, 171] width 107 height 33
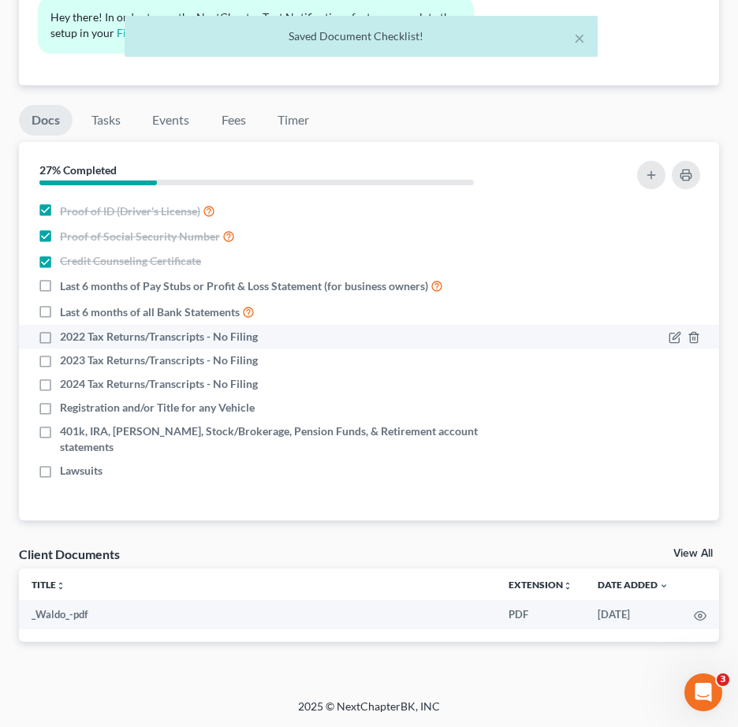
click at [60, 334] on label "2022 Tax Returns/Transcripts - No Filing" at bounding box center [159, 337] width 198 height 16
click at [66, 334] on input "2022 Tax Returns/Transcripts - No Filing" at bounding box center [71, 334] width 10 height 10
checkbox input "true"
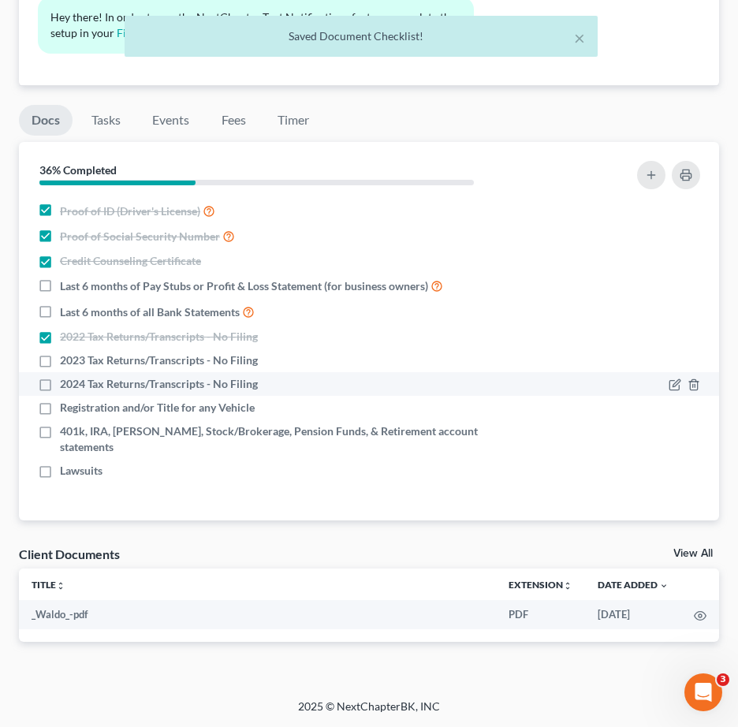
drag, startPoint x: 50, startPoint y: 363, endPoint x: 47, endPoint y: 379, distance: 16.9
click at [60, 364] on label "2023 Tax Returns/Transcripts - No Filing" at bounding box center [159, 361] width 198 height 16
click at [66, 363] on input "2023 Tax Returns/Transcripts - No Filing" at bounding box center [71, 358] width 10 height 10
checkbox input "true"
click at [60, 386] on label "2024 Tax Returns/Transcripts - No Filing" at bounding box center [159, 384] width 198 height 16
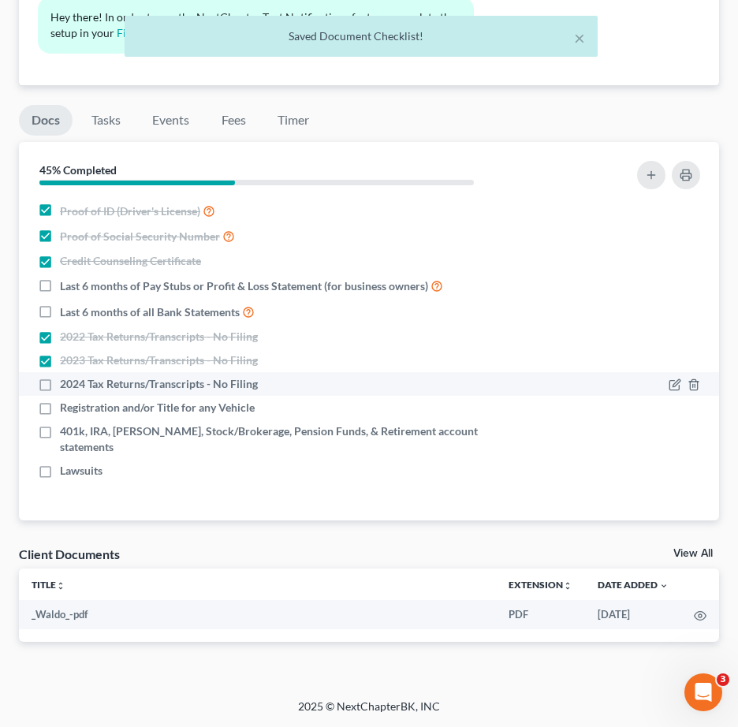
click at [66, 386] on input "2024 Tax Returns/Transcripts - No Filing" at bounding box center [71, 381] width 10 height 10
checkbox input "true"
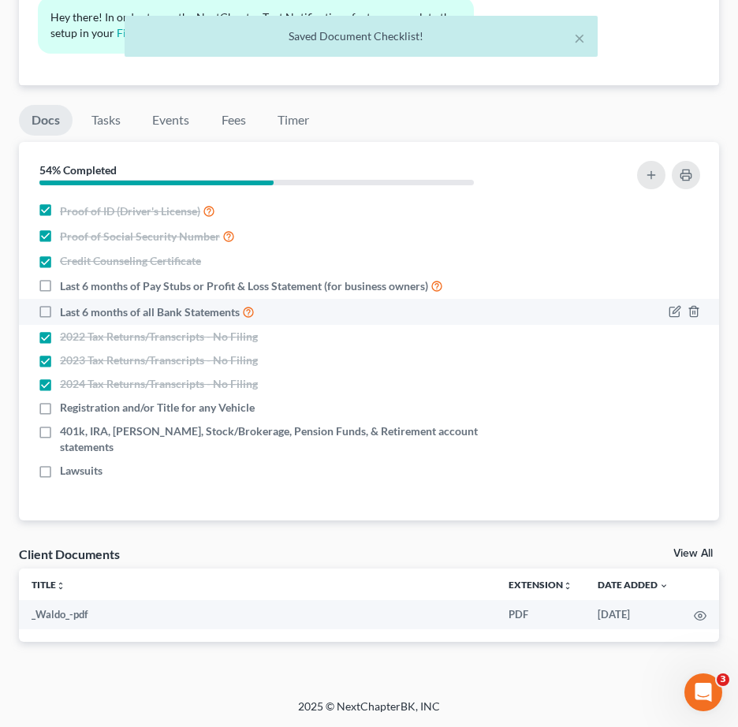
click at [60, 313] on label "Last 6 months of all Bank Statements" at bounding box center [157, 312] width 195 height 18
click at [66, 313] on input "Last 6 months of all Bank Statements" at bounding box center [71, 308] width 10 height 10
checkbox input "true"
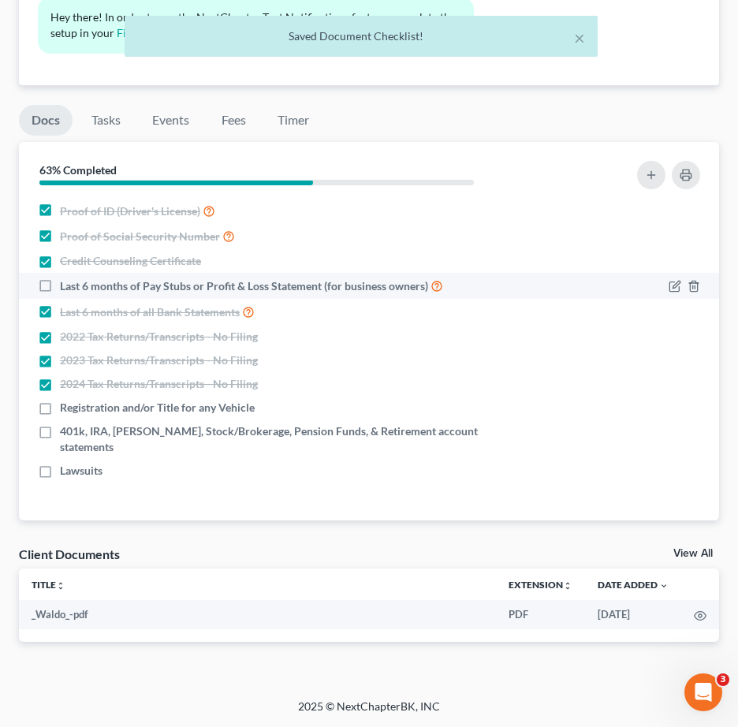
click at [60, 288] on label "Last 6 months of Pay Stubs or Profit & Loss Statement (for business owners)" at bounding box center [251, 286] width 383 height 18
click at [66, 287] on input "Last 6 months of Pay Stubs or Profit & Loss Statement (for business owners)" at bounding box center [71, 282] width 10 height 10
checkbox input "true"
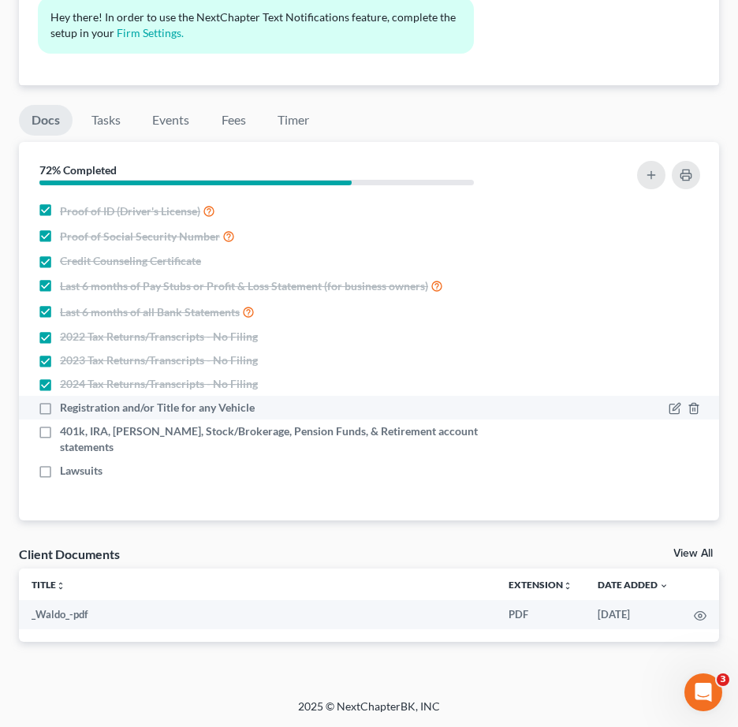
click at [60, 406] on label "Registration and/or Title for any Vehicle" at bounding box center [157, 408] width 195 height 16
click at [66, 406] on input "Registration and/or Title for any Vehicle" at bounding box center [71, 405] width 10 height 10
checkbox input "true"
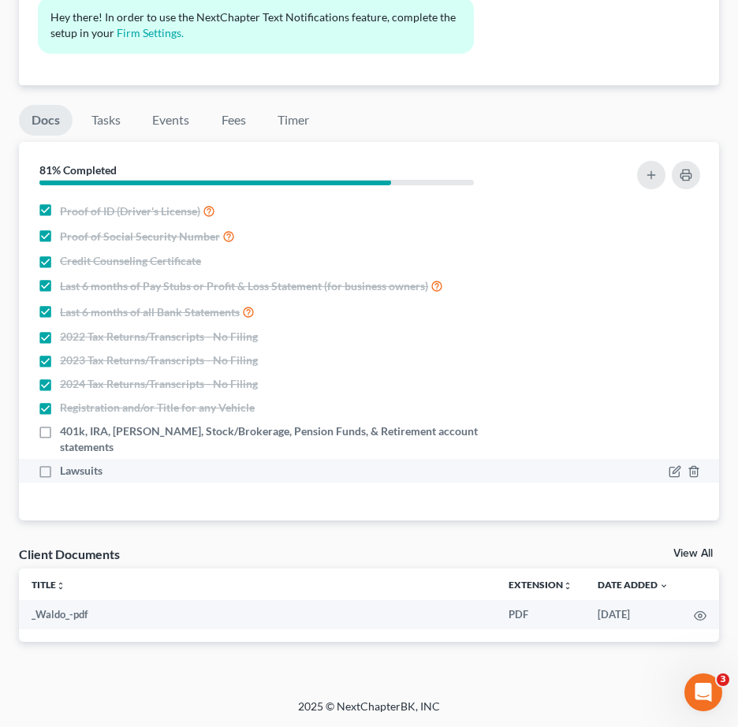
drag, startPoint x: 43, startPoint y: 435, endPoint x: 52, endPoint y: 444, distance: 12.8
click at [60, 435] on label "401k, IRA, [PERSON_NAME], Stock/Brokerage, Pension Funds, & Retirement account …" at bounding box center [295, 440] width 471 height 32
click at [66, 434] on input "401k, IRA, [PERSON_NAME], Stock/Brokerage, Pension Funds, & Retirement account …" at bounding box center [71, 429] width 10 height 10
checkbox input "true"
click at [60, 463] on label "Lawsuits" at bounding box center [81, 471] width 43 height 16
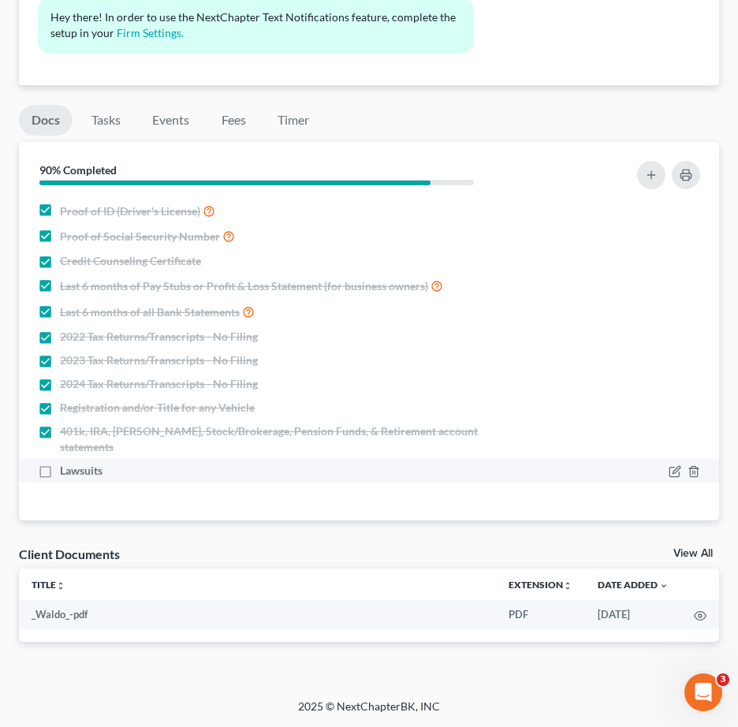
click at [66, 463] on input "Lawsuits" at bounding box center [71, 468] width 10 height 10
checkbox input "true"
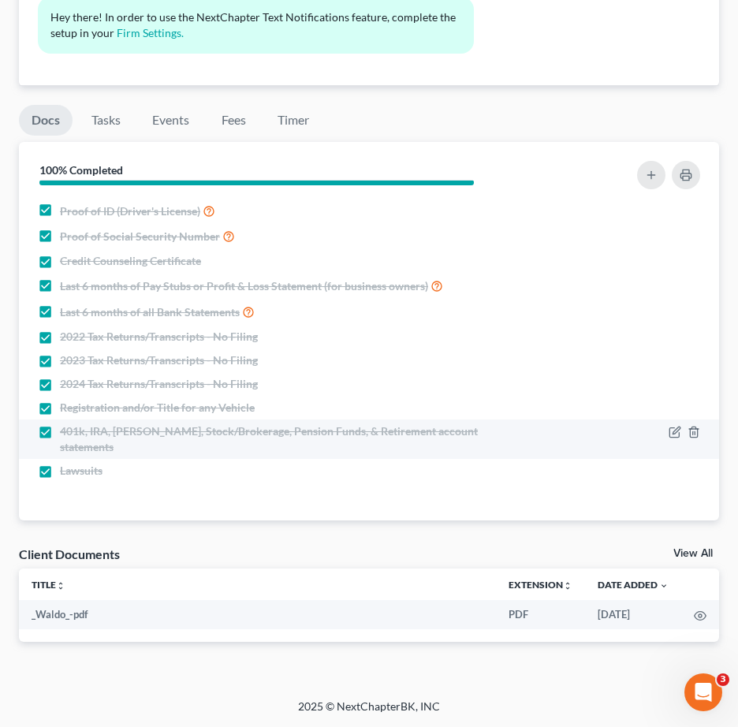
click at [682, 431] on div at bounding box center [685, 432] width 32 height 16
click at [677, 431] on icon "button" at bounding box center [675, 432] width 13 height 13
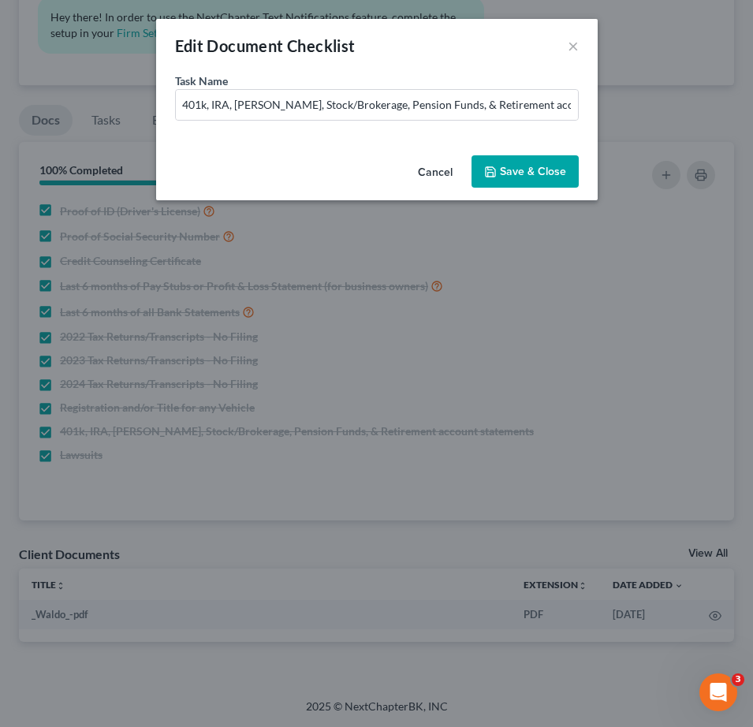
click at [498, 170] on button "Save & Close" at bounding box center [525, 171] width 107 height 33
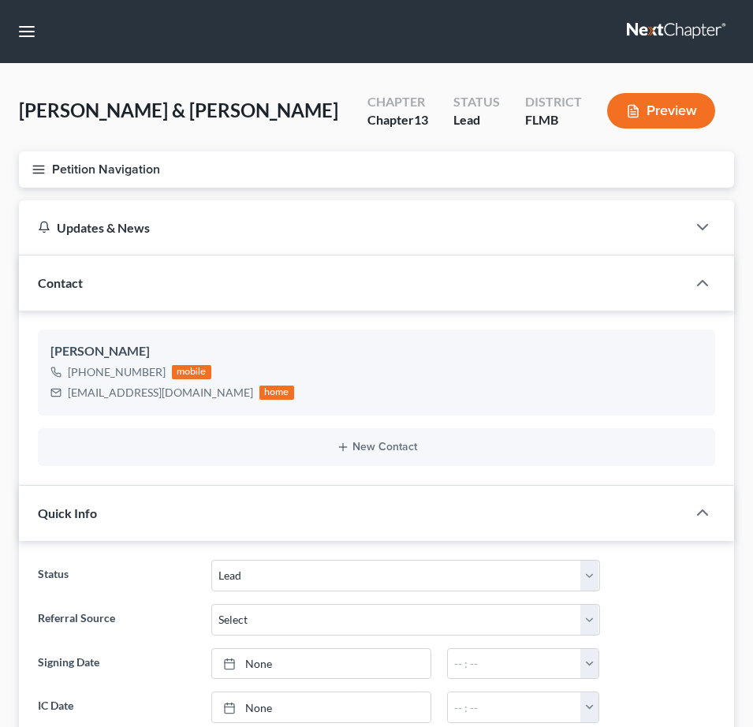
select select "4"
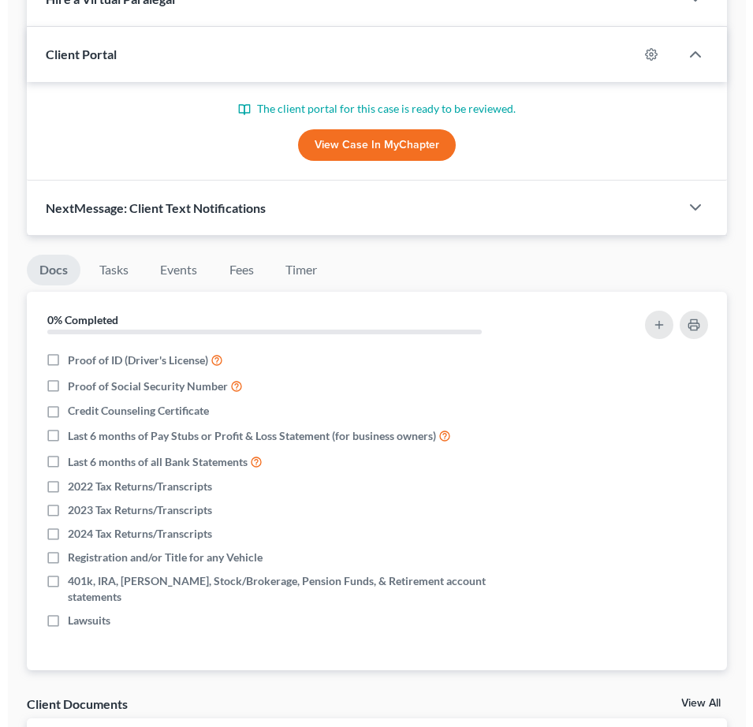
scroll to position [989, 0]
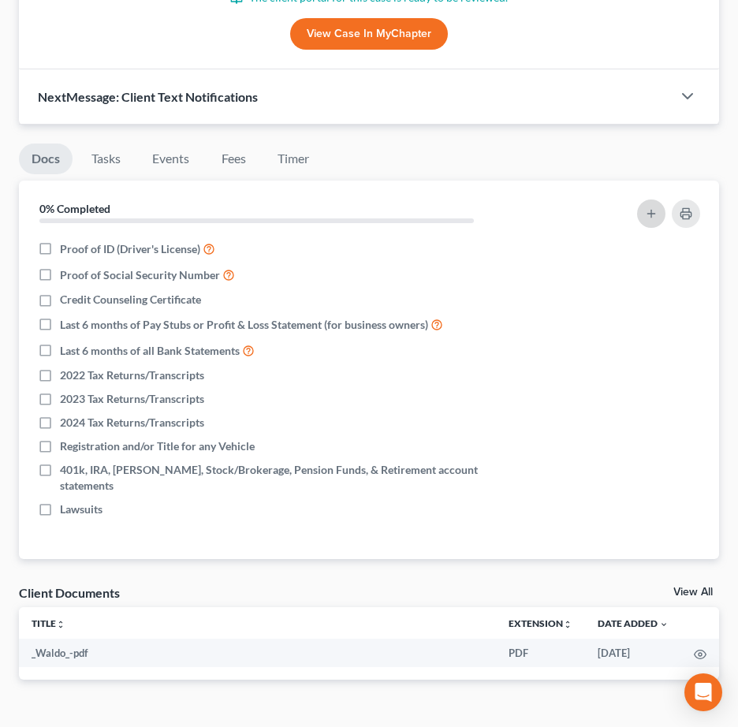
click at [654, 207] on icon "button" at bounding box center [651, 213] width 13 height 13
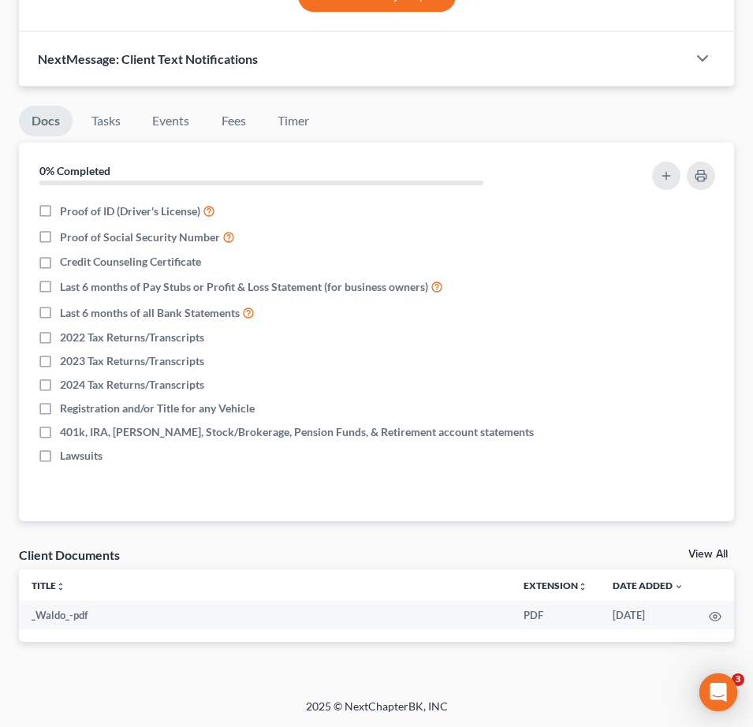
scroll to position [0, 0]
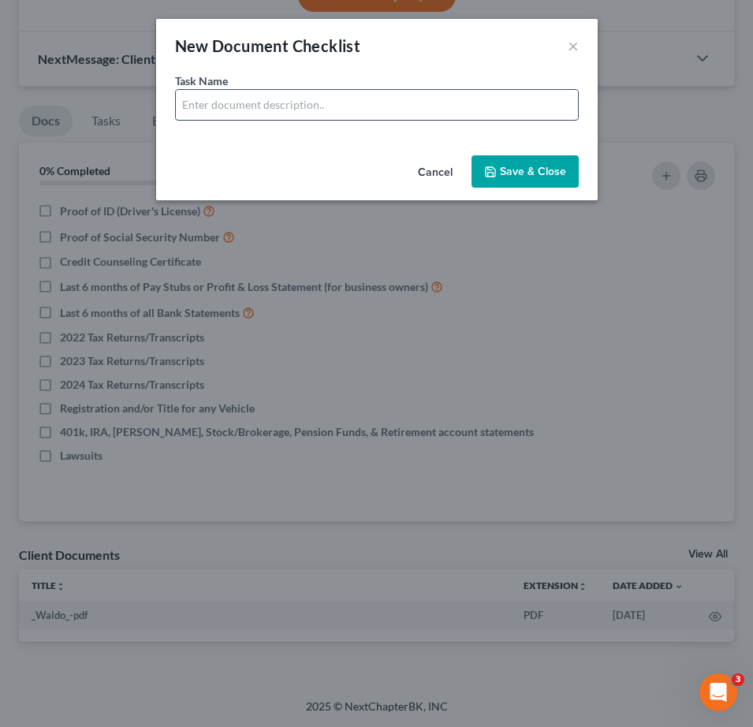
click at [256, 102] on input "text" at bounding box center [377, 105] width 402 height 30
drag, startPoint x: 286, startPoint y: 101, endPoint x: 751, endPoint y: 149, distance: 467.8
click at [751, 149] on div "New Document Checklist × Task Name * Bank Statements for Cash App - 6 Months Ca…" at bounding box center [376, 363] width 753 height 727
drag, startPoint x: 425, startPoint y: 103, endPoint x: 694, endPoint y: 125, distance: 269.9
click at [688, 125] on div "New Document Checklist × Task Name * Bank Statements for Navy Federal - Last 6 …" at bounding box center [376, 363] width 753 height 727
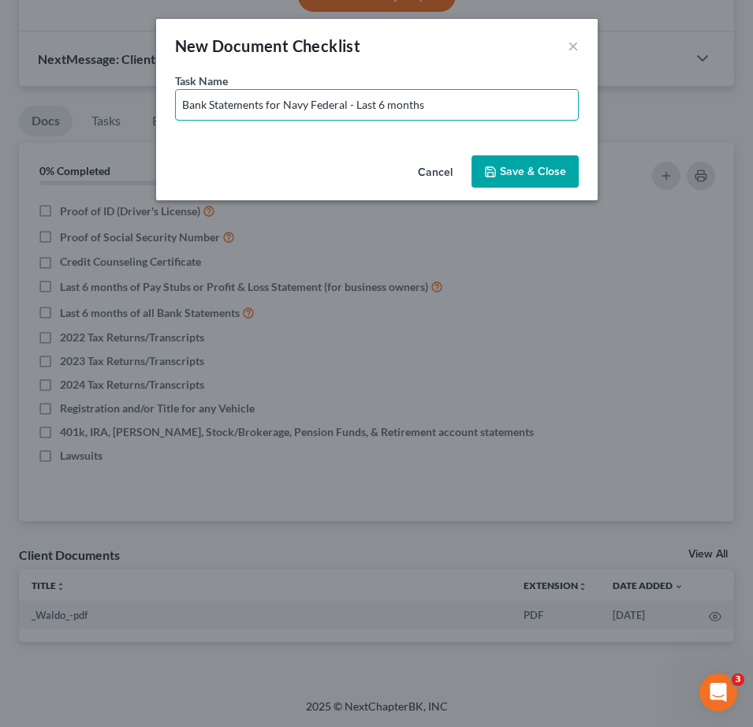
type input "Bank Statements for Navy Federal - Last 6 months"
click at [543, 176] on button "Save & Close" at bounding box center [525, 171] width 107 height 33
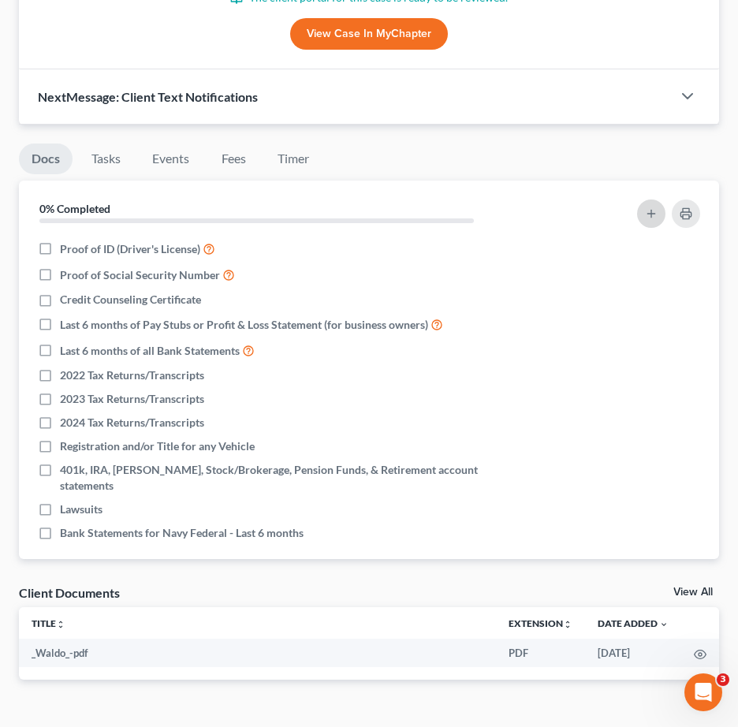
click at [652, 200] on button "button" at bounding box center [651, 214] width 28 height 28
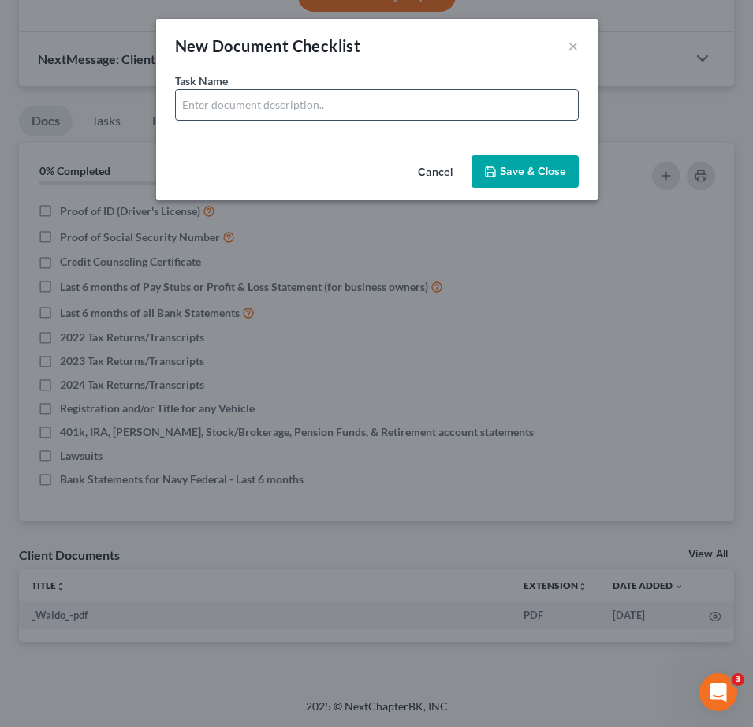
click at [313, 103] on input "text" at bounding box center [377, 105] width 402 height 30
click at [549, 102] on input "Pay Stubs for Winter Park Towers - NEED Pay date between 04/12/2025 - 05/08/202…" at bounding box center [377, 105] width 402 height 30
drag, startPoint x: 523, startPoint y: 98, endPoint x: 643, endPoint y: 99, distance: 119.9
click at [643, 99] on div "New Document Checklist × Task Name * Pay Stubs for Winter Park Towers - NEED Pa…" at bounding box center [376, 363] width 753 height 727
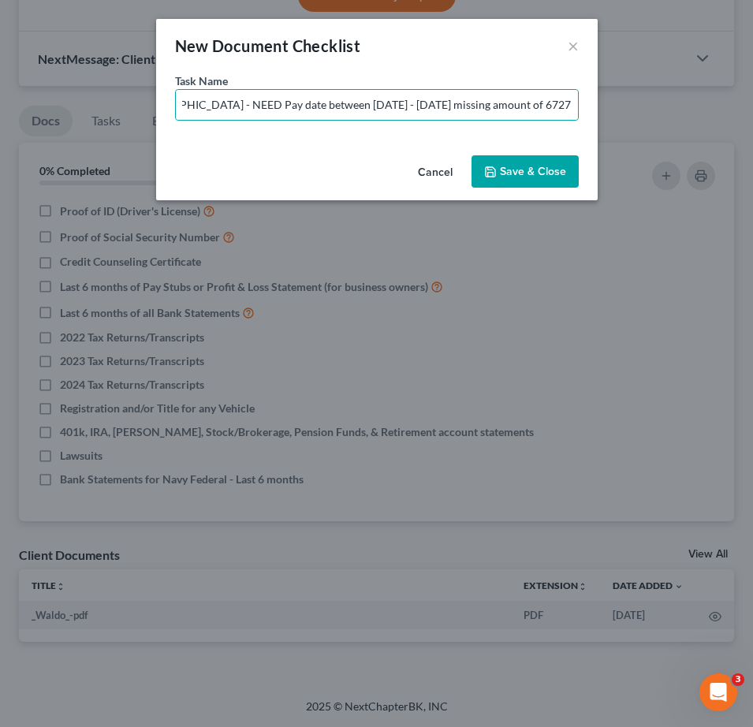
scroll to position [0, 159]
click at [595, 106] on div "Task Name * Pay Stubs for Winter Park Towers - NEED Pay date between 04/12/2025…" at bounding box center [377, 111] width 442 height 77
drag, startPoint x: 588, startPoint y: 106, endPoint x: 535, endPoint y: 103, distance: 52.9
click at [534, 103] on input "Pay Stubs for Winter Park Towers - NEED Pay date between 04/12/2025 - 05/08/202…" at bounding box center [377, 105] width 402 height 30
drag, startPoint x: 530, startPoint y: 104, endPoint x: 539, endPoint y: 110, distance: 10.3
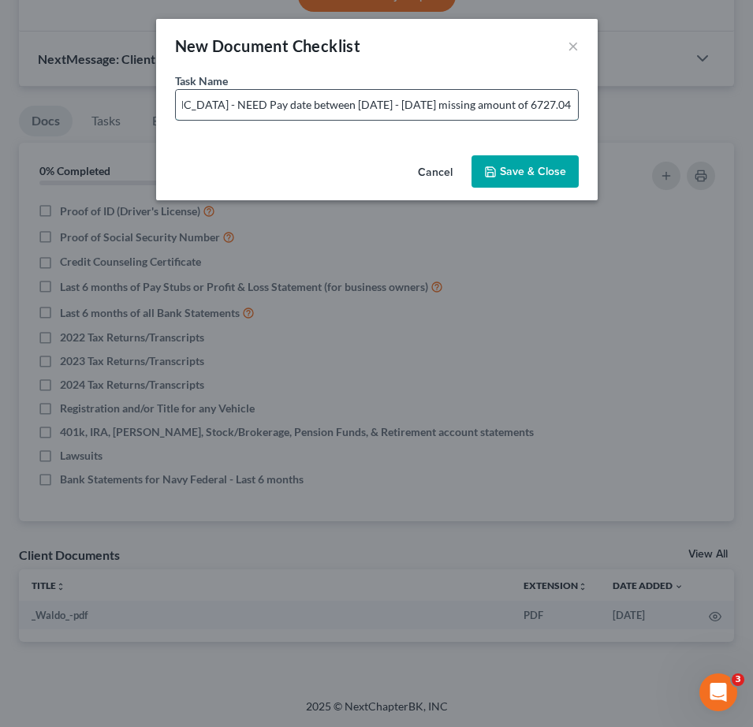
click at [531, 104] on input "Pay Stubs for Winter Park Towers - NEED Pay date between 04/12/2025 - 05/08/202…" at bounding box center [377, 105] width 402 height 30
type input "Pay Stubs for Winter Park Towers - NEED Pay date between 04/12/2025 - 05/08/202…"
click at [524, 161] on button "Save & Close" at bounding box center [525, 171] width 107 height 33
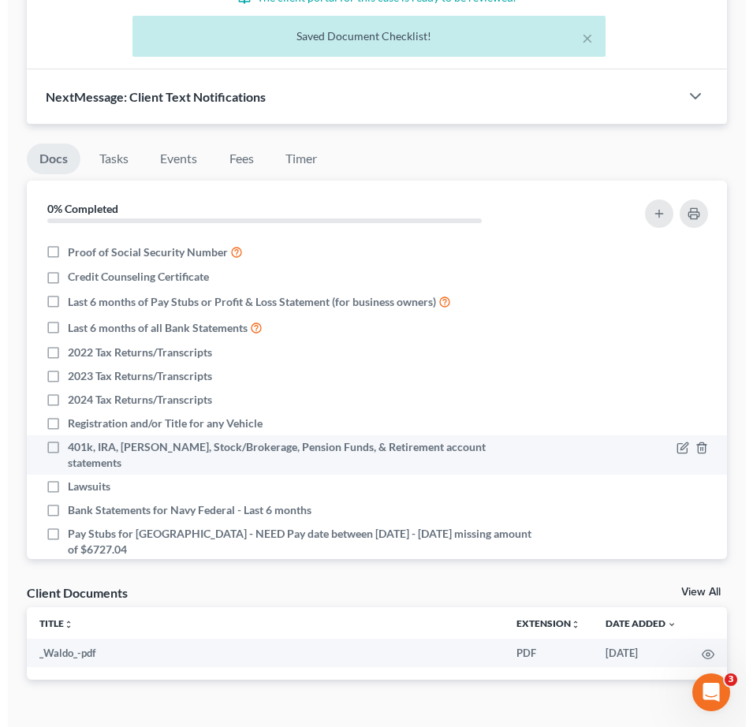
scroll to position [34, 0]
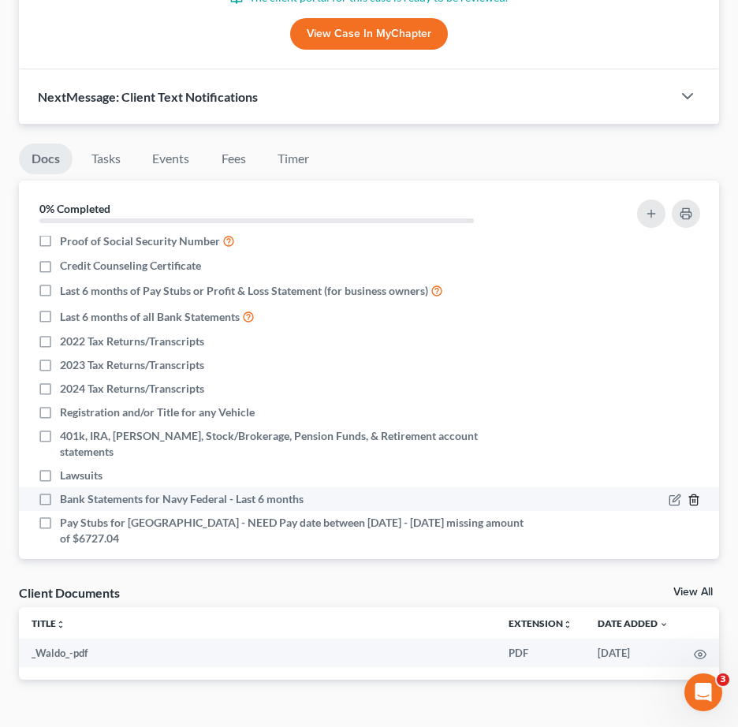
click at [688, 494] on icon "button" at bounding box center [694, 500] width 13 height 13
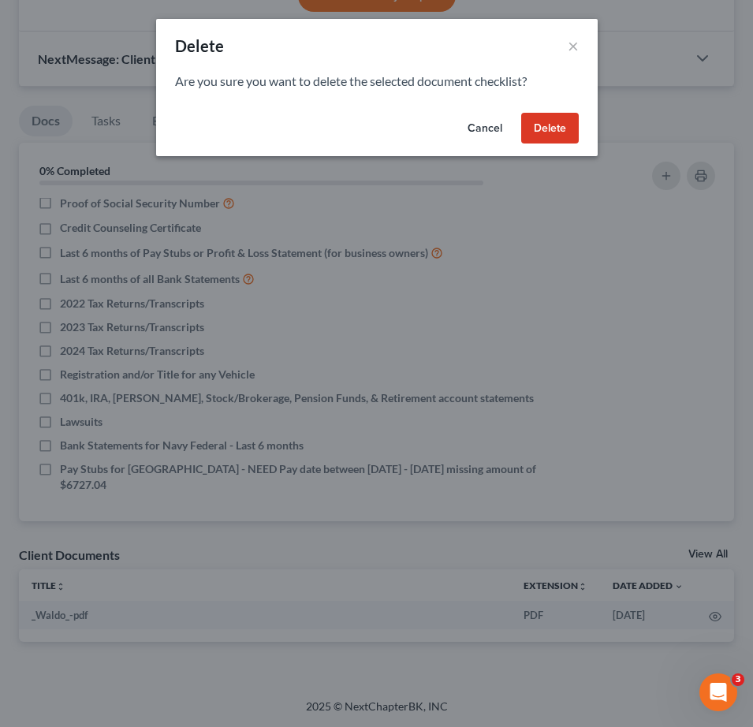
drag, startPoint x: 540, startPoint y: 128, endPoint x: 498, endPoint y: 215, distance: 96.3
click at [542, 126] on button "Delete" at bounding box center [550, 129] width 58 height 32
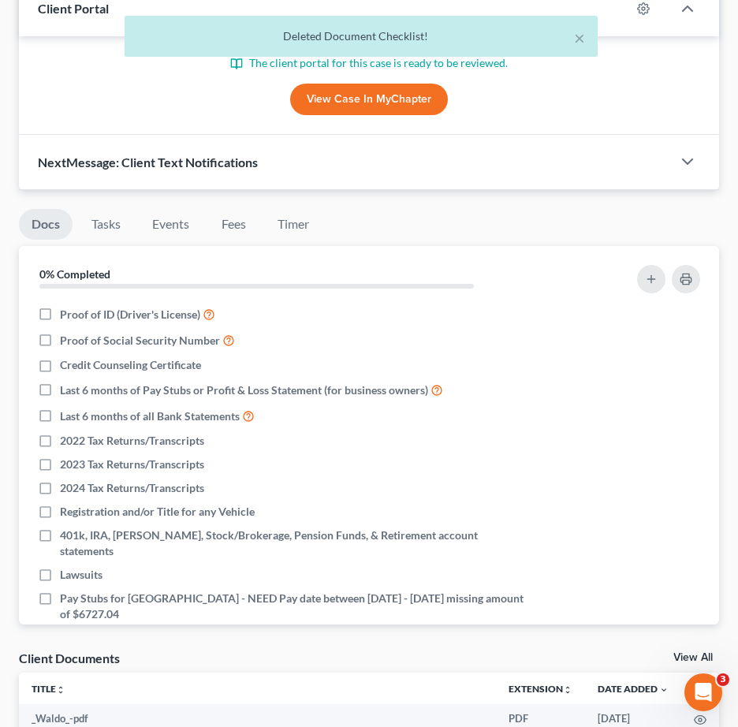
scroll to position [890, 0]
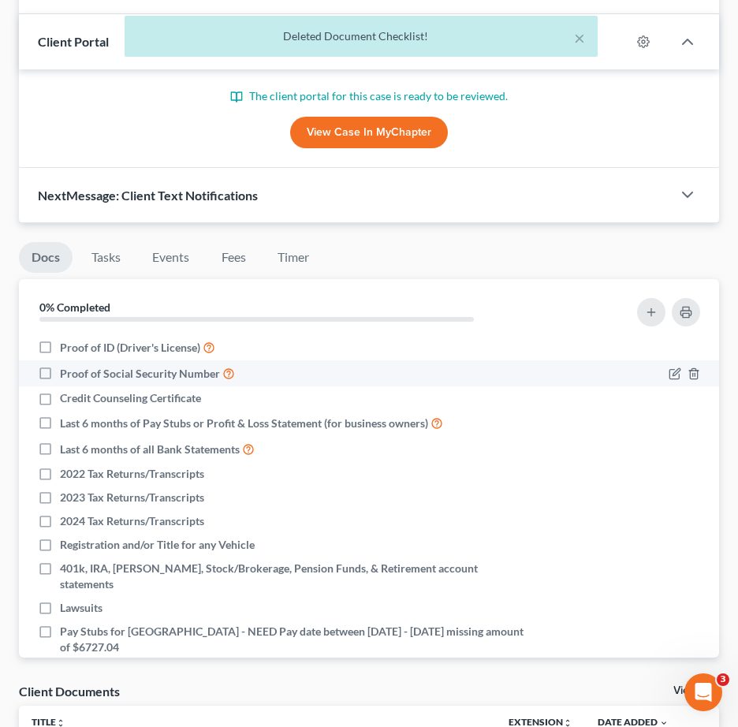
drag, startPoint x: 45, startPoint y: 334, endPoint x: 33, endPoint y: 339, distance: 12.7
click at [60, 364] on label "Proof of Social Security Number" at bounding box center [147, 373] width 175 height 18
click at [66, 364] on input "Proof of Social Security Number" at bounding box center [71, 369] width 10 height 10
checkbox input "true"
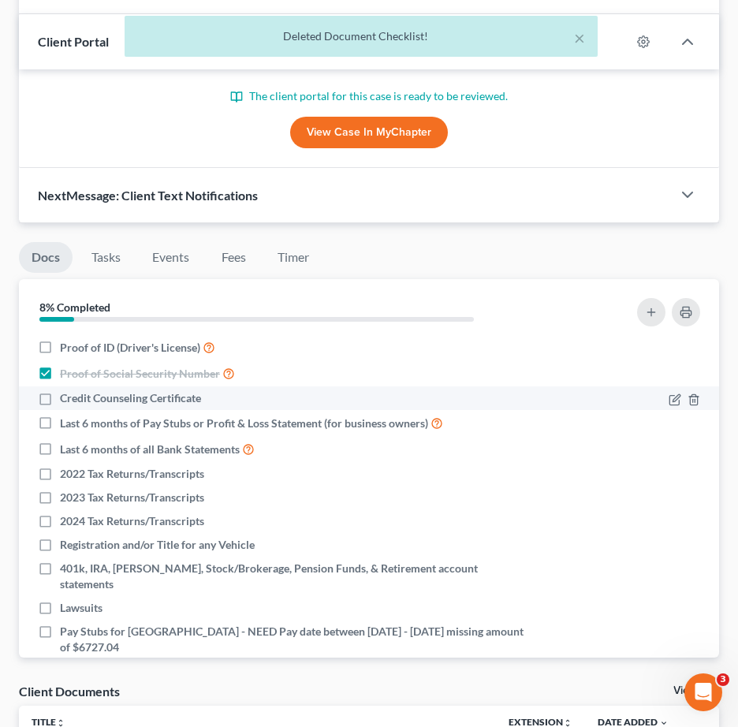
click at [60, 390] on label "Credit Counseling Certificate" at bounding box center [130, 398] width 141 height 16
click at [66, 390] on input "Credit Counseling Certificate" at bounding box center [71, 395] width 10 height 10
checkbox input "true"
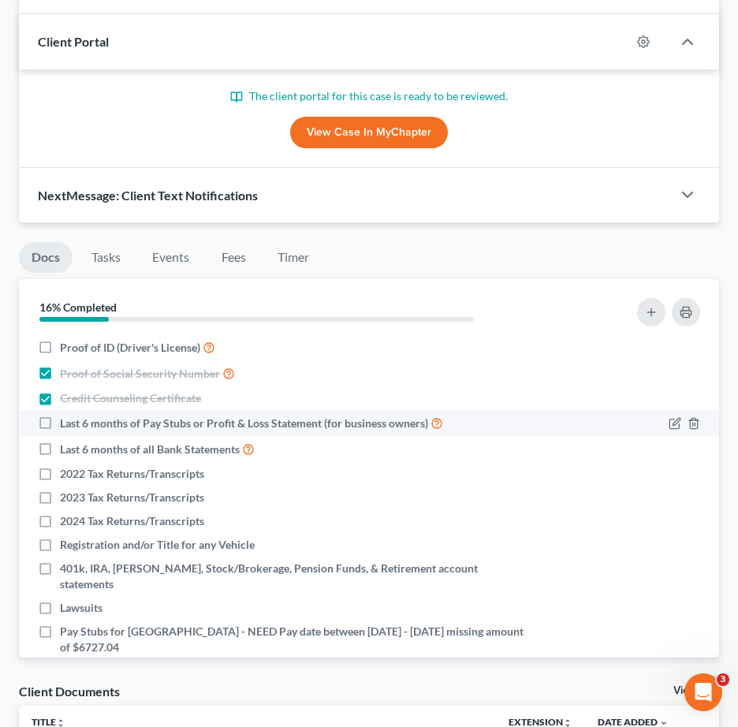
click at [60, 414] on label "Last 6 months of Pay Stubs or Profit & Loss Statement (for business owners)" at bounding box center [251, 423] width 383 height 18
click at [66, 414] on input "Last 6 months of Pay Stubs or Profit & Loss Statement (for business owners)" at bounding box center [71, 419] width 10 height 10
checkbox input "true"
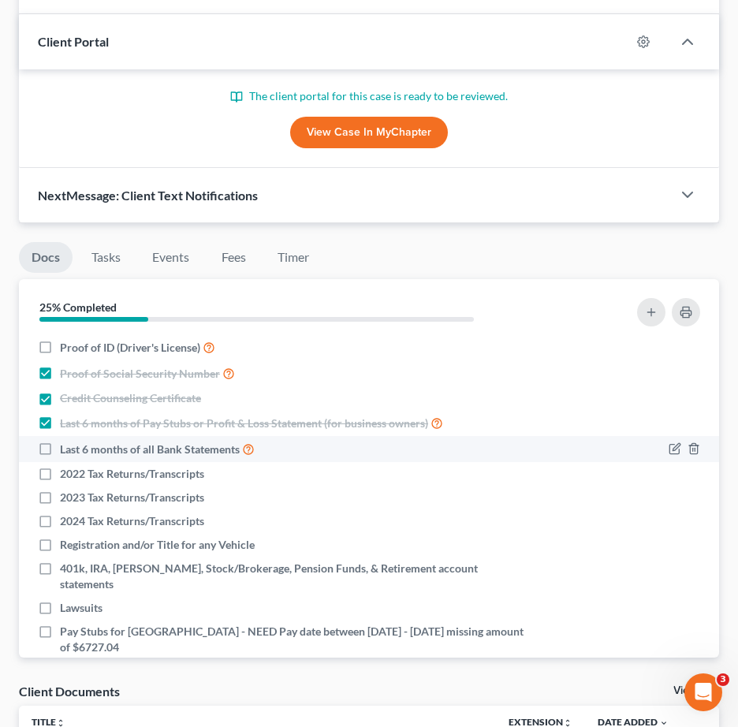
click at [60, 440] on label "Last 6 months of all Bank Statements" at bounding box center [157, 449] width 195 height 18
click at [66, 440] on input "Last 6 months of all Bank Statements" at bounding box center [71, 445] width 10 height 10
checkbox input "true"
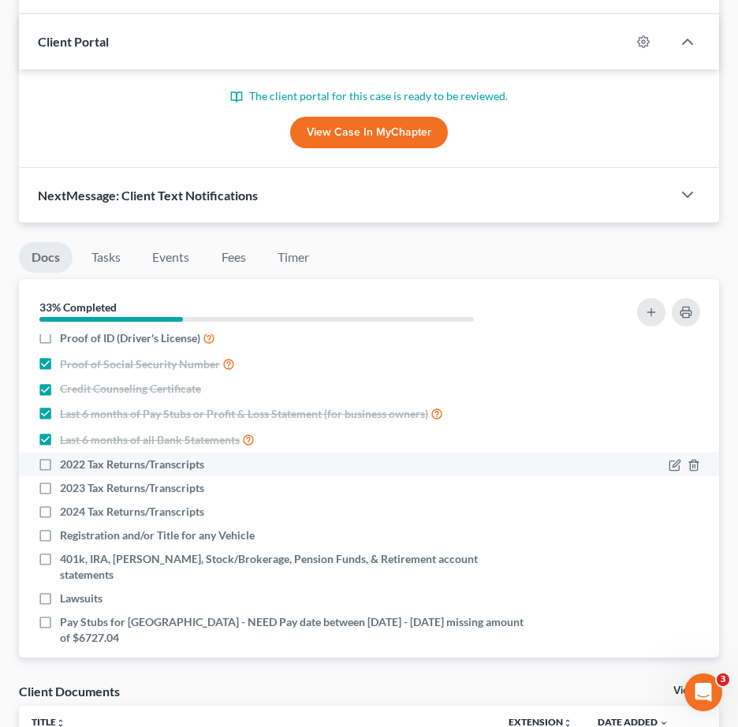
scroll to position [10, 0]
click at [60, 456] on label "2022 Tax Returns/Transcripts" at bounding box center [132, 464] width 144 height 16
click at [66, 456] on input "2022 Tax Returns/Transcripts" at bounding box center [71, 461] width 10 height 10
checkbox input "true"
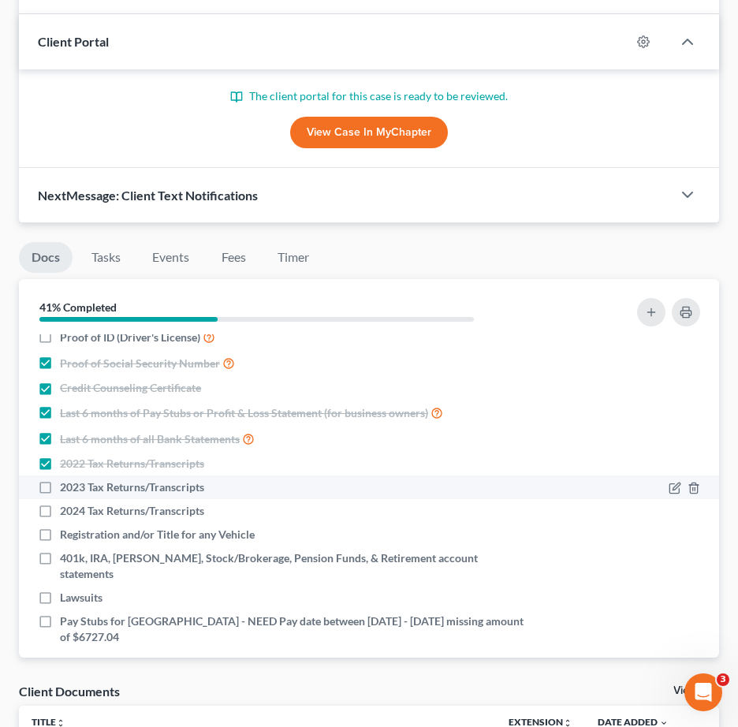
click at [60, 480] on label "2023 Tax Returns/Transcripts" at bounding box center [132, 488] width 144 height 16
click at [66, 480] on input "2023 Tax Returns/Transcripts" at bounding box center [71, 485] width 10 height 10
checkbox input "true"
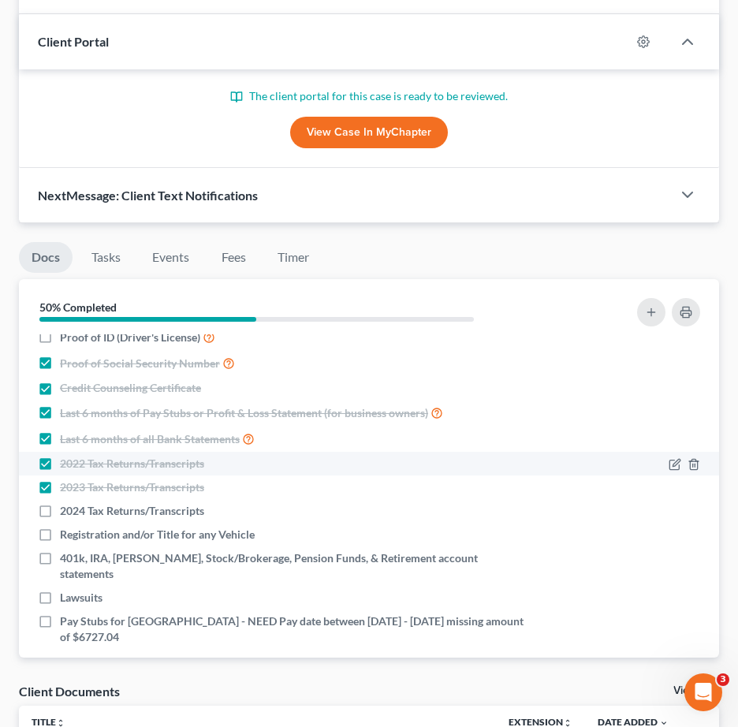
click at [60, 456] on label "2022 Tax Returns/Transcripts" at bounding box center [132, 464] width 144 height 16
click at [66, 456] on input "2022 Tax Returns/Transcripts" at bounding box center [71, 461] width 10 height 10
checkbox input "false"
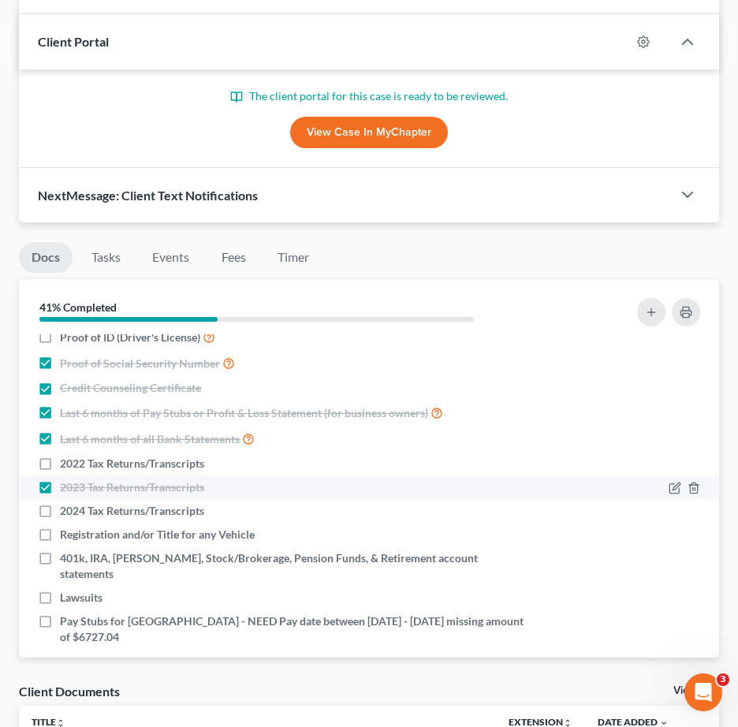
click at [60, 480] on label "2023 Tax Returns/Transcripts" at bounding box center [132, 488] width 144 height 16
click at [66, 480] on input "2023 Tax Returns/Transcripts" at bounding box center [71, 485] width 10 height 10
checkbox input "false"
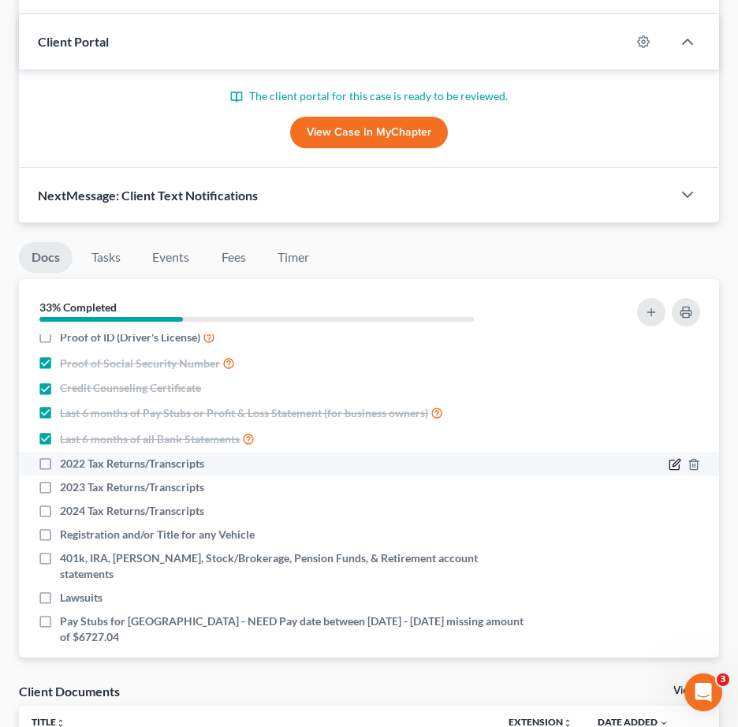
click at [669, 458] on icon "button" at bounding box center [675, 464] width 13 height 13
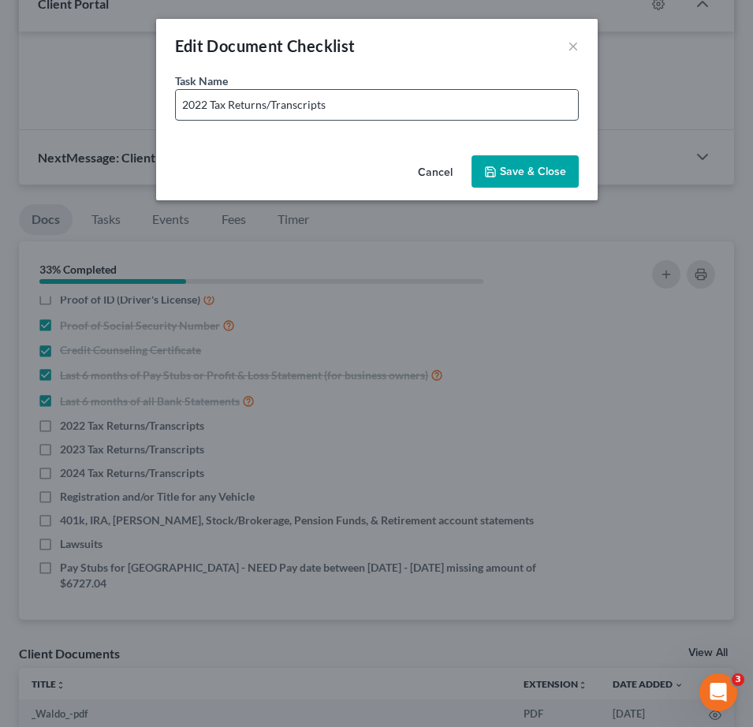
click at [370, 95] on input "2022 Tax Returns/Transcripts" at bounding box center [377, 105] width 402 height 30
type input "2022 Tax Returns/Transcripts"
click at [540, 163] on button "Save & Close" at bounding box center [525, 171] width 107 height 33
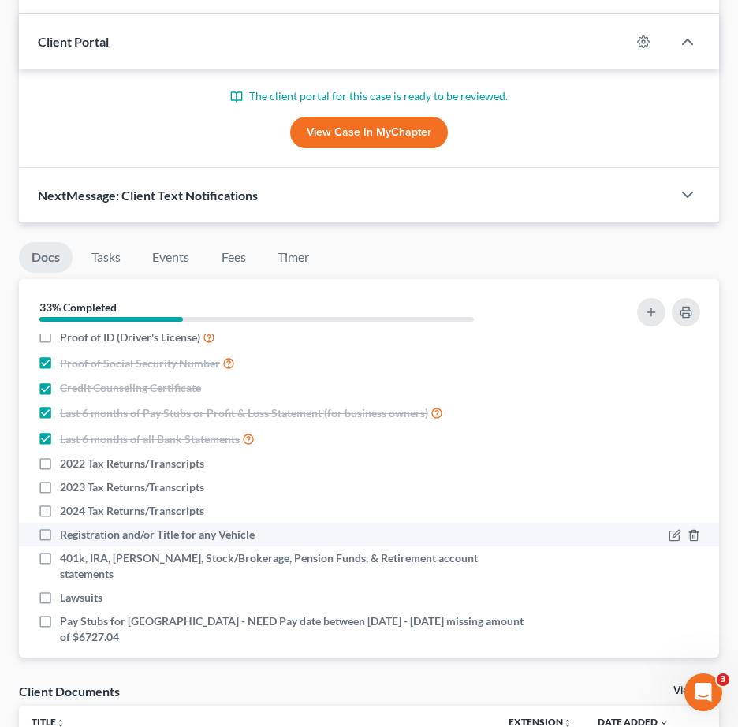
click at [60, 527] on label "Registration and/or Title for any Vehicle" at bounding box center [157, 535] width 195 height 16
click at [66, 527] on input "Registration and/or Title for any Vehicle" at bounding box center [71, 532] width 10 height 10
checkbox input "true"
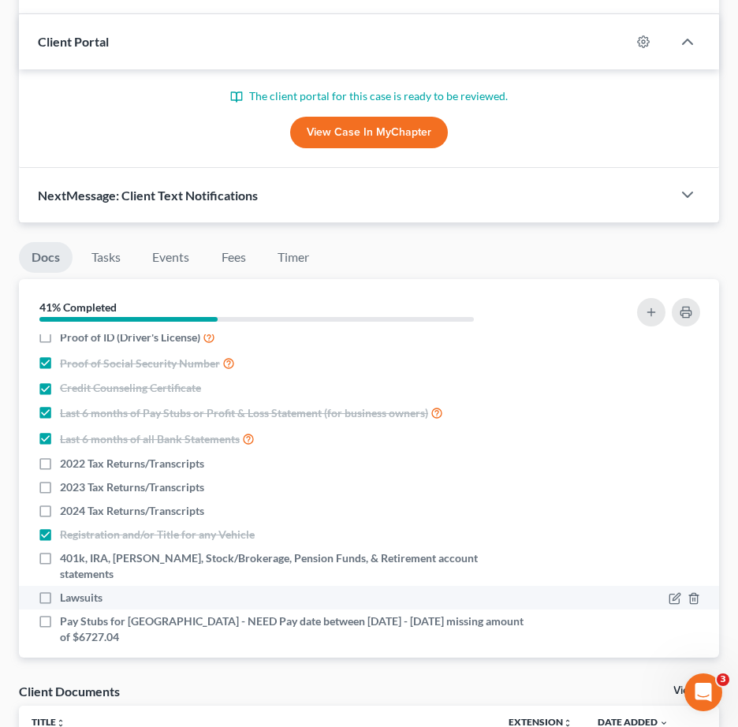
click at [60, 590] on label "Lawsuits" at bounding box center [81, 598] width 43 height 16
click at [66, 590] on input "Lawsuits" at bounding box center [71, 595] width 10 height 10
checkbox input "true"
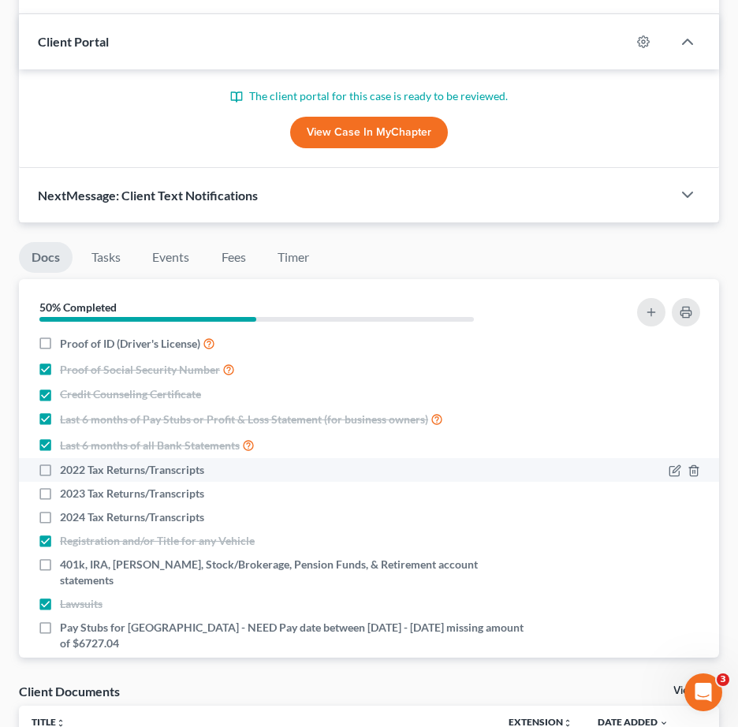
scroll to position [0, 0]
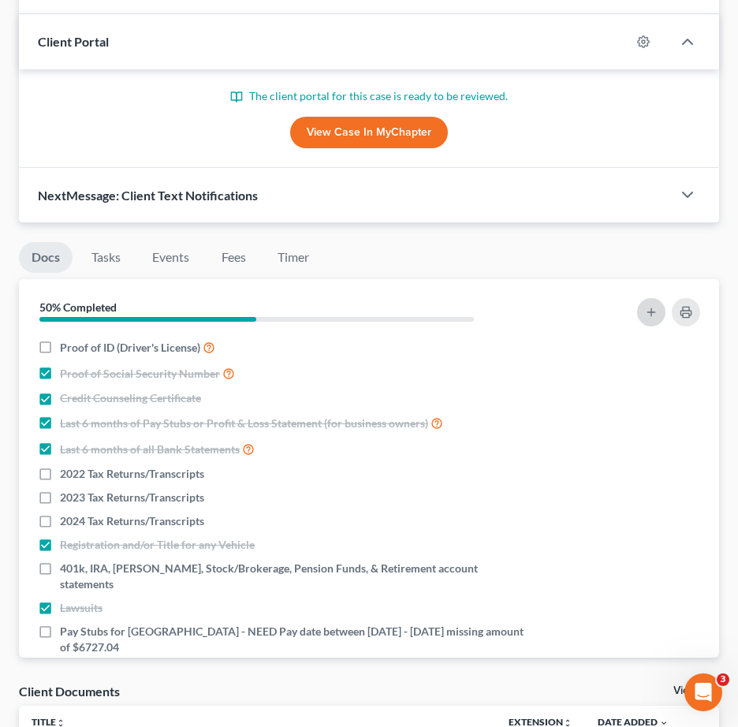
click at [645, 306] on icon "button" at bounding box center [651, 312] width 13 height 13
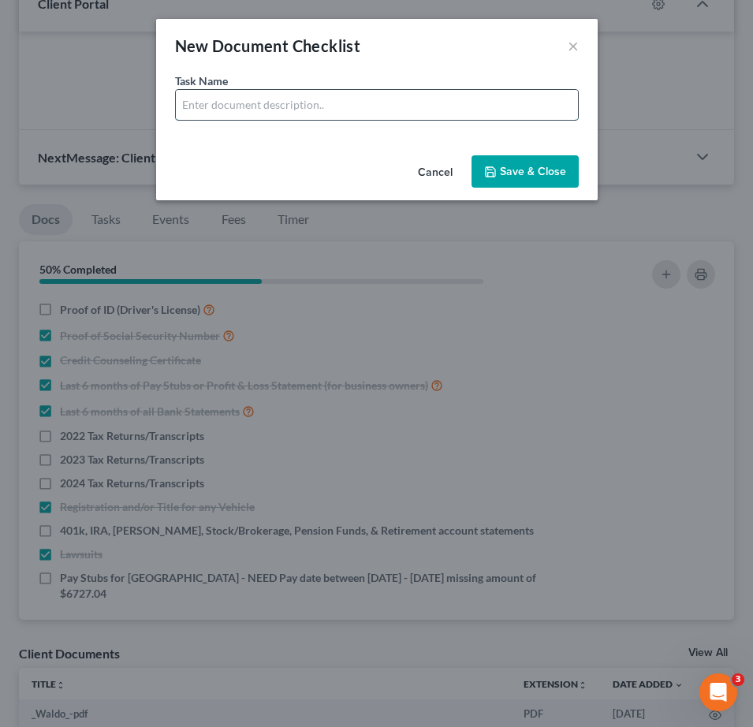
click at [214, 111] on input "text" at bounding box center [377, 105] width 402 height 30
type input "Bank Statements for Cash App - 6 Months"
drag, startPoint x: 511, startPoint y: 169, endPoint x: 539, endPoint y: 183, distance: 31.7
click at [511, 168] on button "Save & Close" at bounding box center [525, 171] width 107 height 33
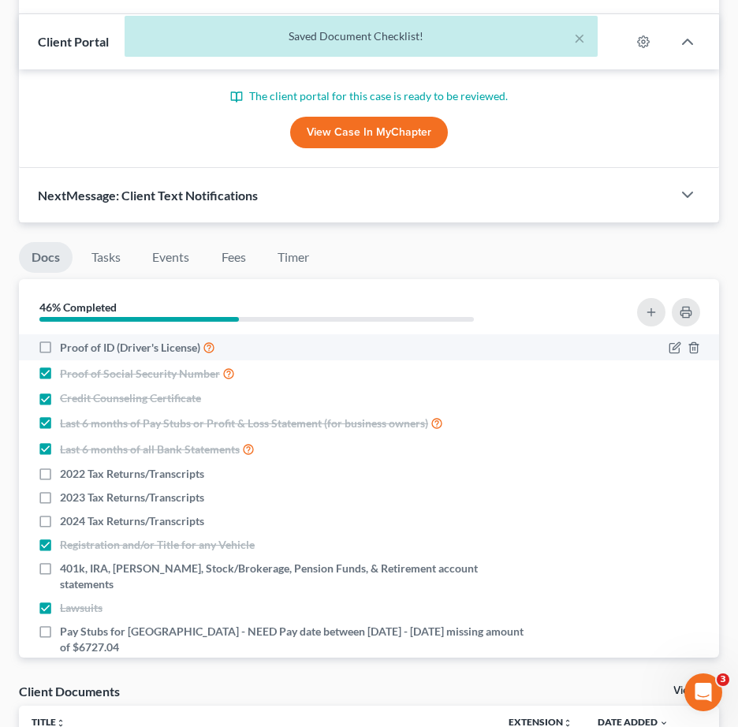
scroll to position [34, 0]
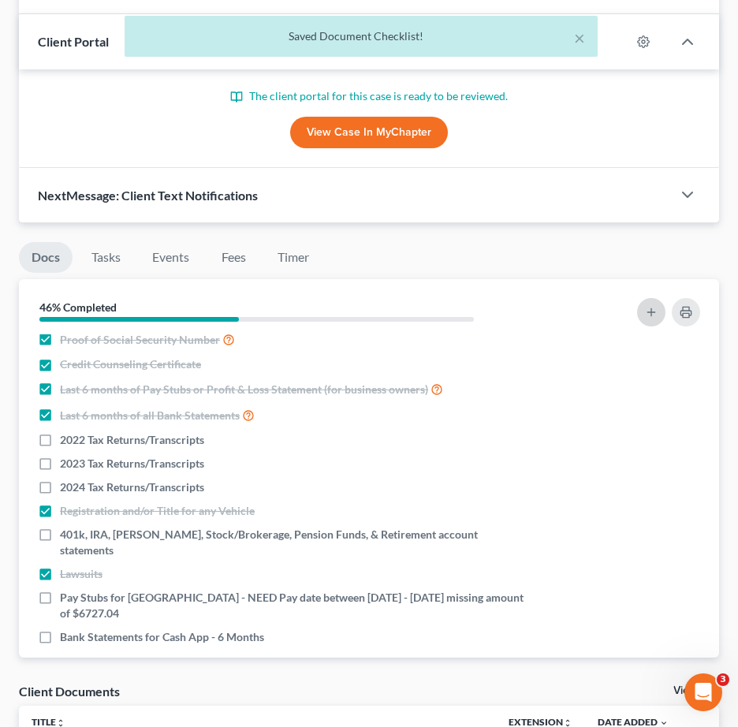
click at [648, 306] on icon "button" at bounding box center [651, 312] width 13 height 13
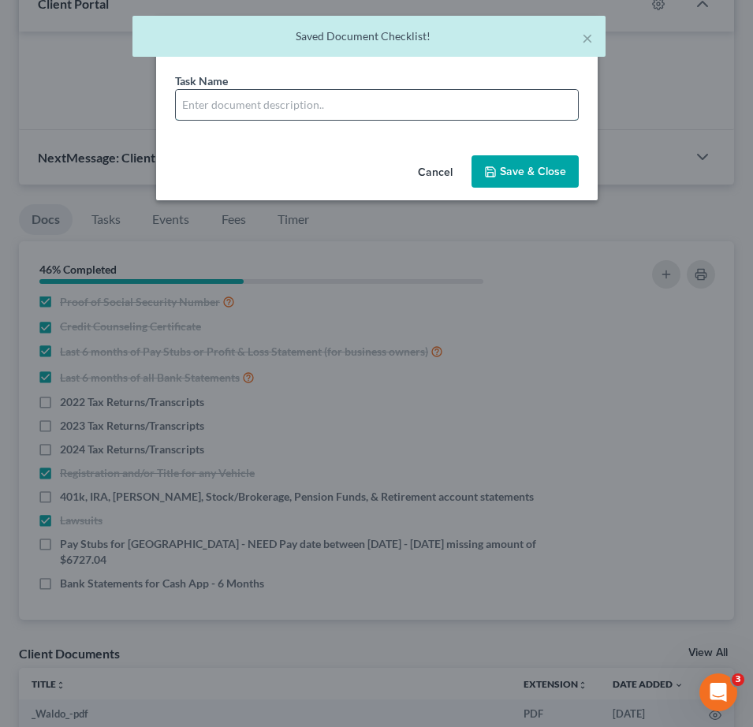
click at [241, 114] on input "text" at bounding box center [377, 105] width 402 height 30
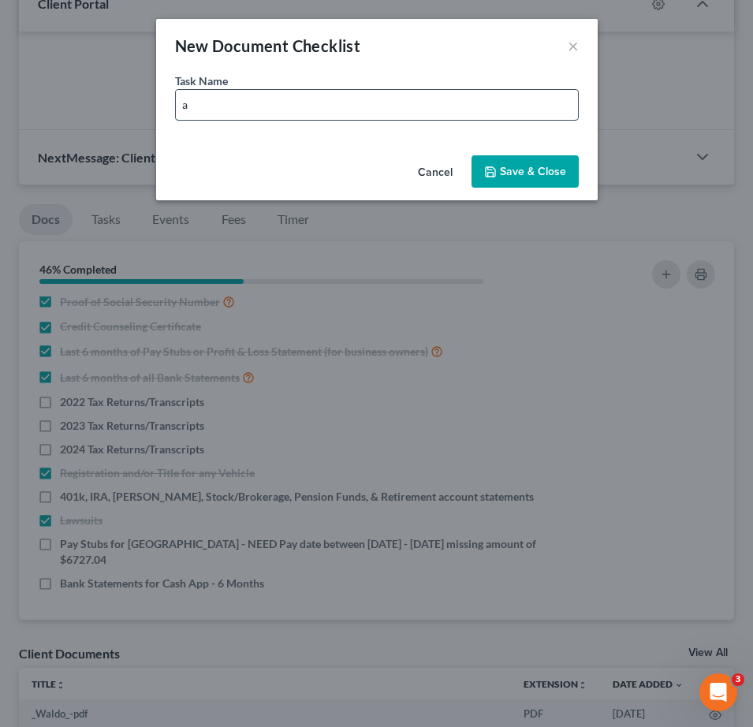
type input "Account Statements for Venmo - 6 Months"
click at [533, 167] on button "Save & Close" at bounding box center [525, 171] width 107 height 33
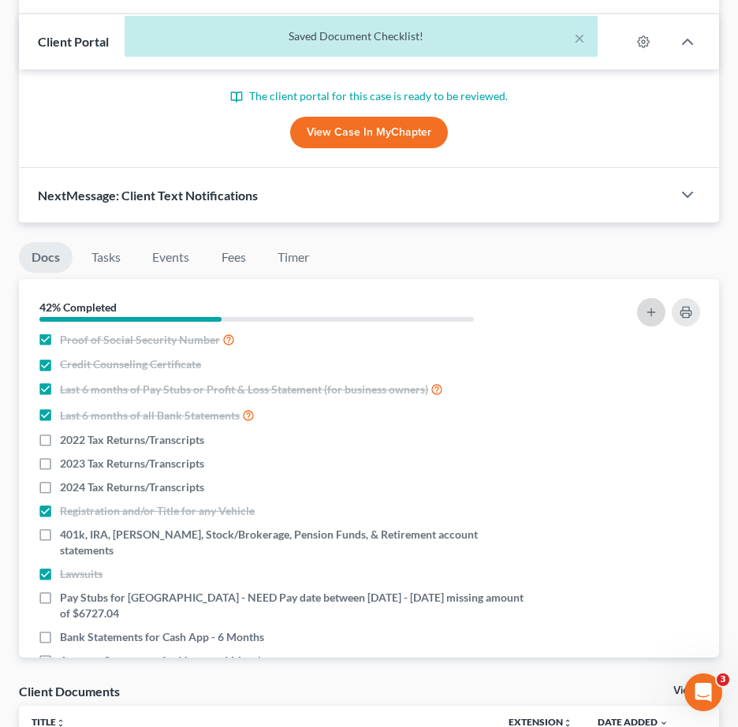
click at [653, 312] on line "button" at bounding box center [651, 312] width 7 height 0
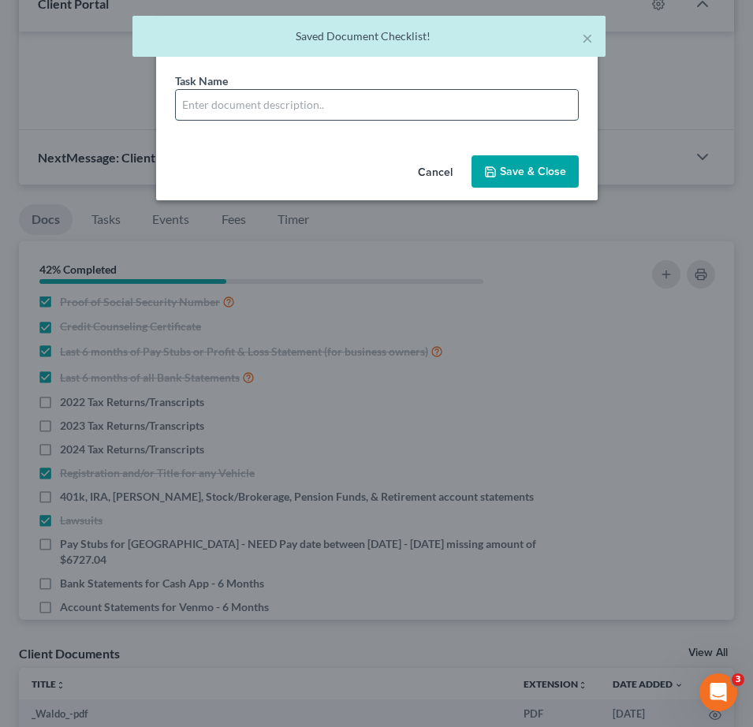
click at [304, 103] on input "text" at bounding box center [377, 105] width 402 height 30
type input "Account Statements for Apple Cash - 6 Months"
click at [534, 168] on button "Save & Close" at bounding box center [525, 171] width 107 height 33
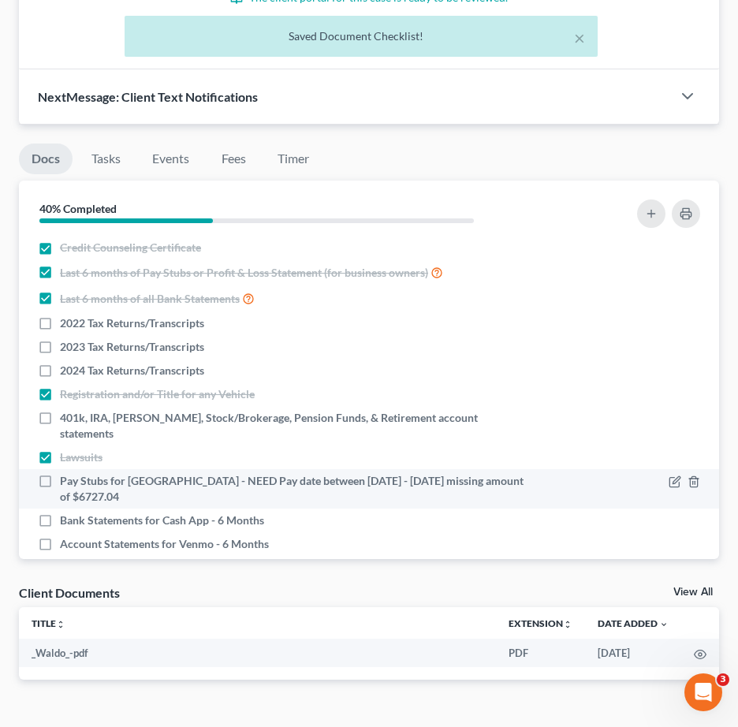
scroll to position [81, 0]
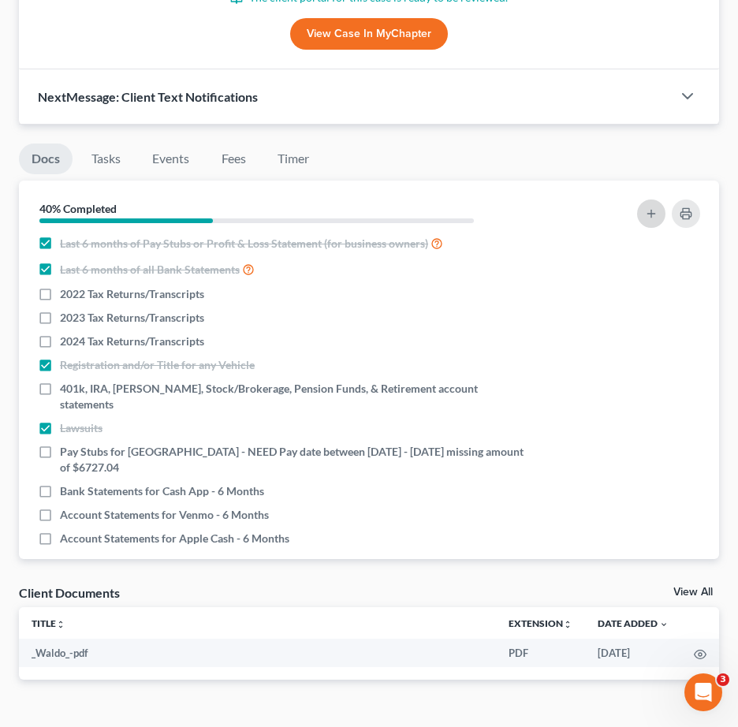
click at [653, 207] on icon "button" at bounding box center [651, 213] width 13 height 13
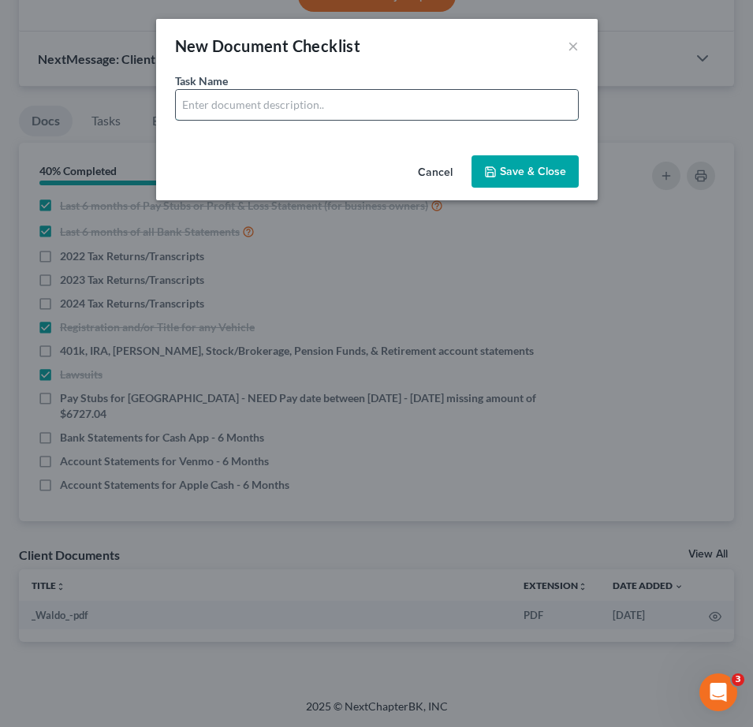
click at [338, 101] on input "text" at bounding box center [377, 105] width 402 height 30
drag, startPoint x: 390, startPoint y: 103, endPoint x: 285, endPoint y: 109, distance: 105.8
click at [285, 109] on input "Bank Statements for Cash App - 6 Months" at bounding box center [377, 105] width 402 height 30
type input "Bank Statements for Account ending with 1760 - 6 Months"
click at [543, 166] on button "Save & Close" at bounding box center [525, 171] width 107 height 33
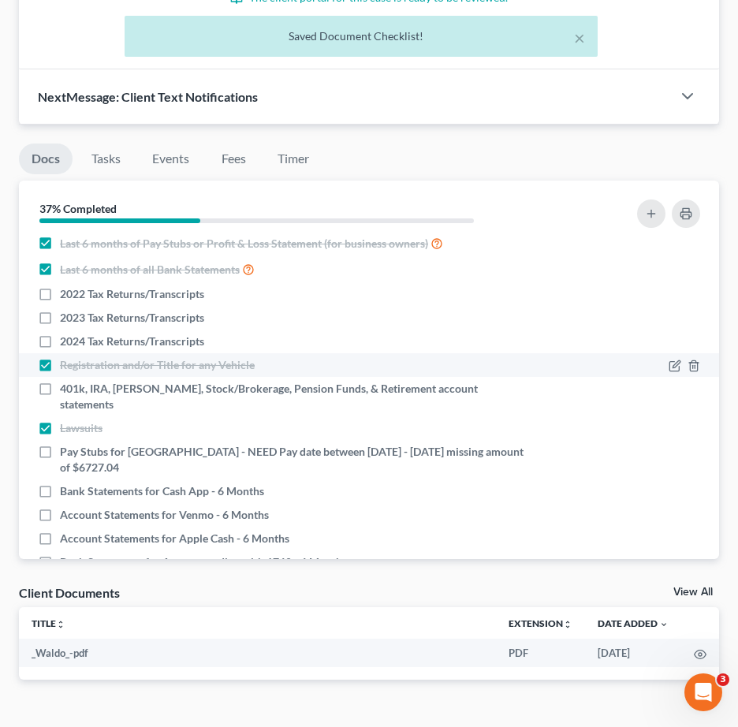
scroll to position [105, 0]
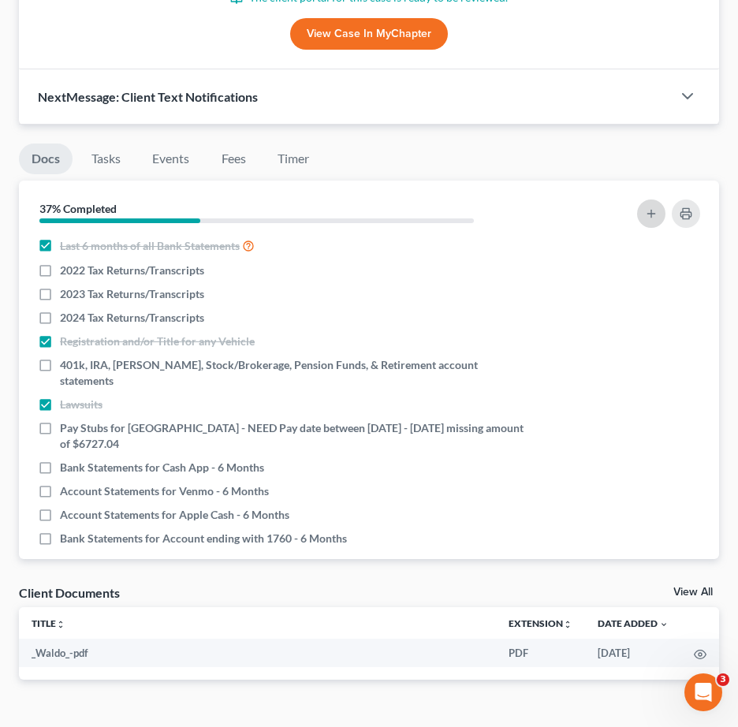
click at [651, 210] on line "button" at bounding box center [651, 213] width 0 height 7
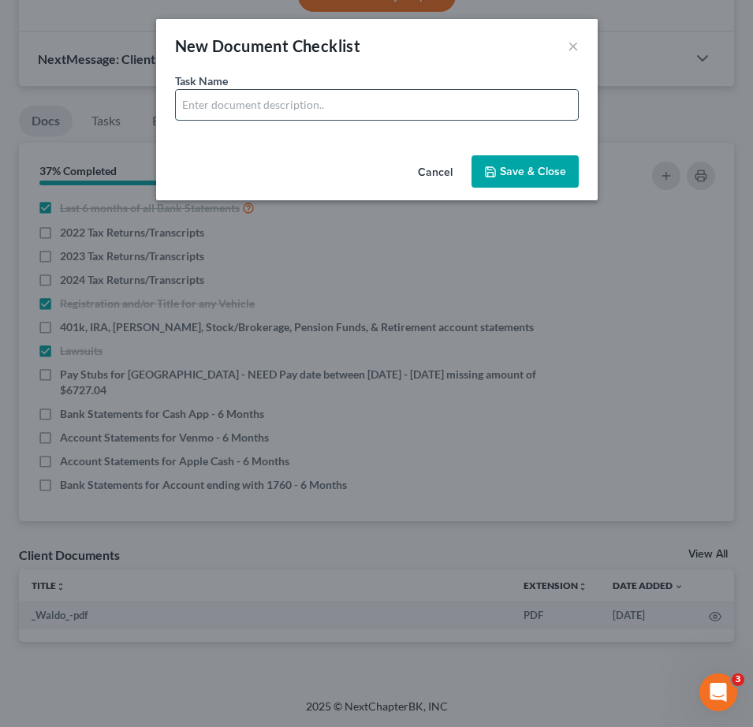
click at [319, 110] on input "text" at bounding box center [377, 105] width 402 height 30
type input "Account Statements for PayPal - 6 Months"
click at [526, 174] on button "Save & Close" at bounding box center [525, 171] width 107 height 33
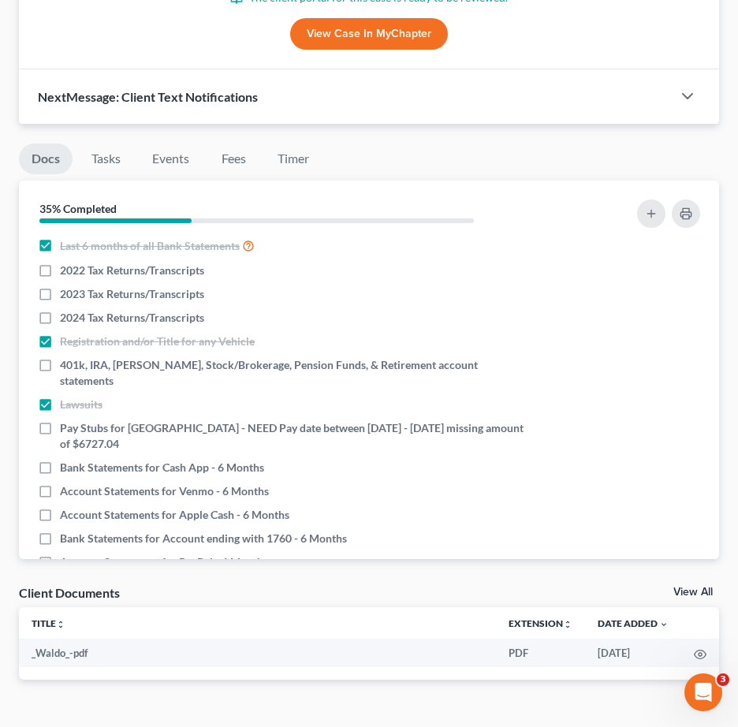
click at [542, 657] on div "Docs Tasks Events Fees Timer 35% Completed Nothing here yet! Proof of ID (Drive…" at bounding box center [369, 415] width 716 height 580
click at [642, 200] on button "button" at bounding box center [651, 214] width 28 height 28
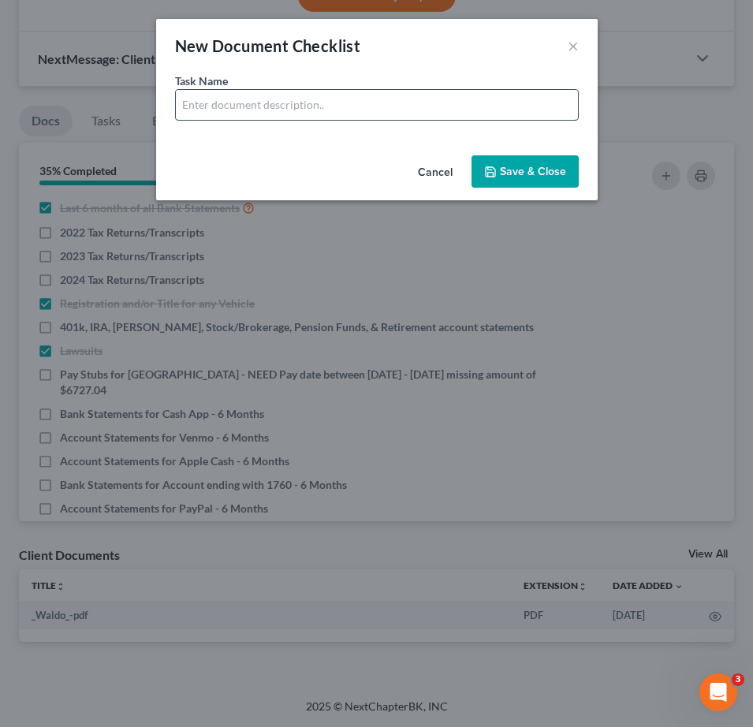
click at [308, 110] on input "text" at bounding box center [377, 105] width 402 height 30
drag, startPoint x: 330, startPoint y: 108, endPoint x: 284, endPoint y: 114, distance: 46.1
click at [284, 114] on input "Bank Statements for Cash App - 6 Months" at bounding box center [377, 105] width 402 height 30
type input "Bank Statements for USAA - 6 Months"
click at [547, 175] on button "Save & Close" at bounding box center [525, 171] width 107 height 33
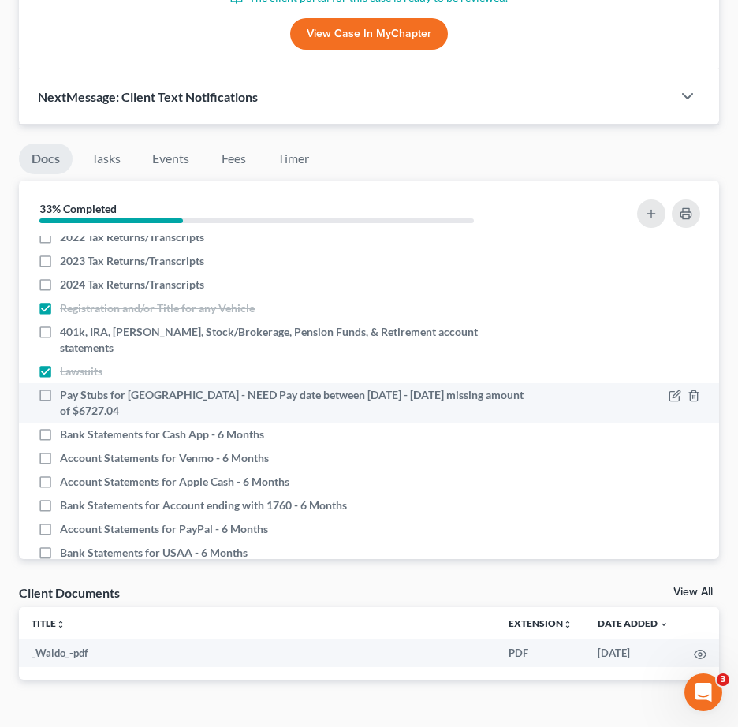
scroll to position [152, 0]
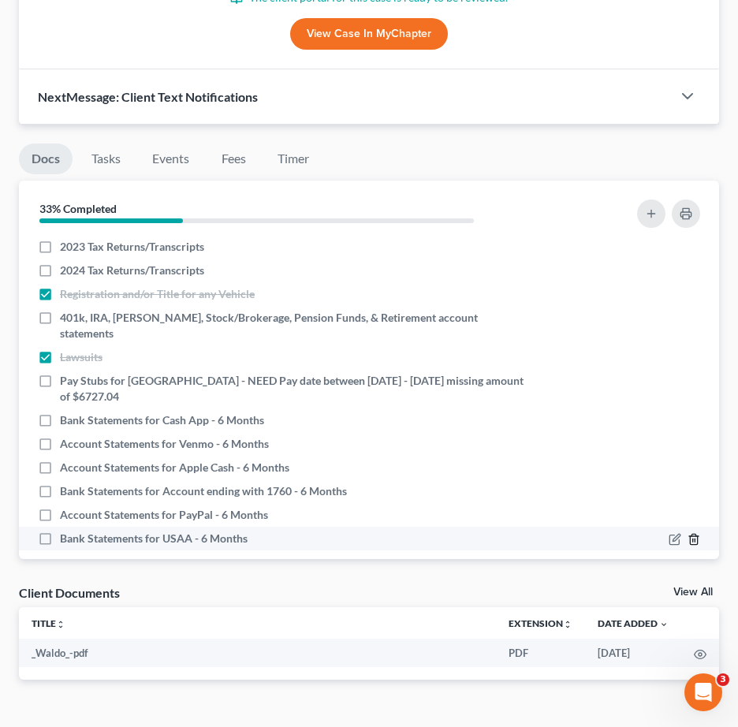
click at [688, 533] on icon "button" at bounding box center [694, 539] width 13 height 13
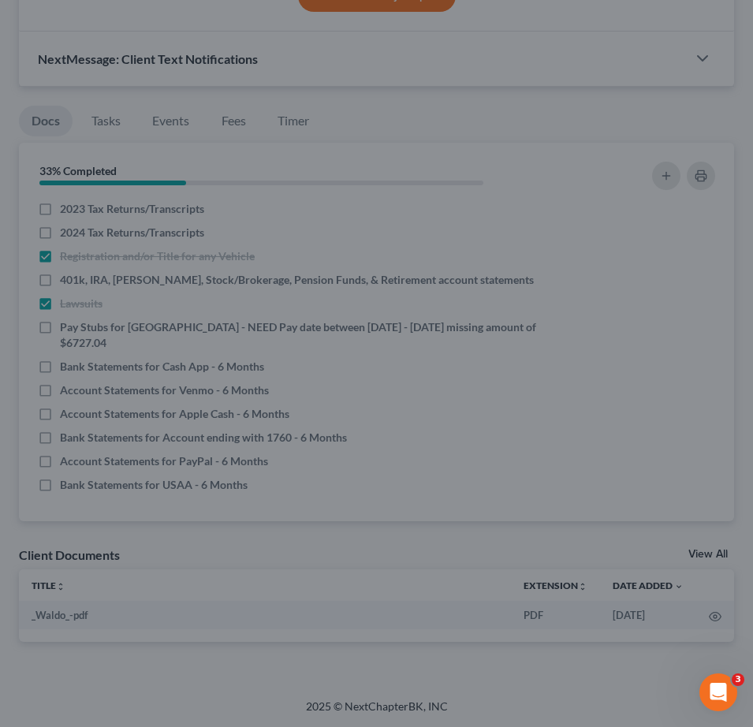
click at [332, 546] on div "Delete × Are you sure you want to delete the selected document checklist? Cance…" at bounding box center [376, 363] width 753 height 727
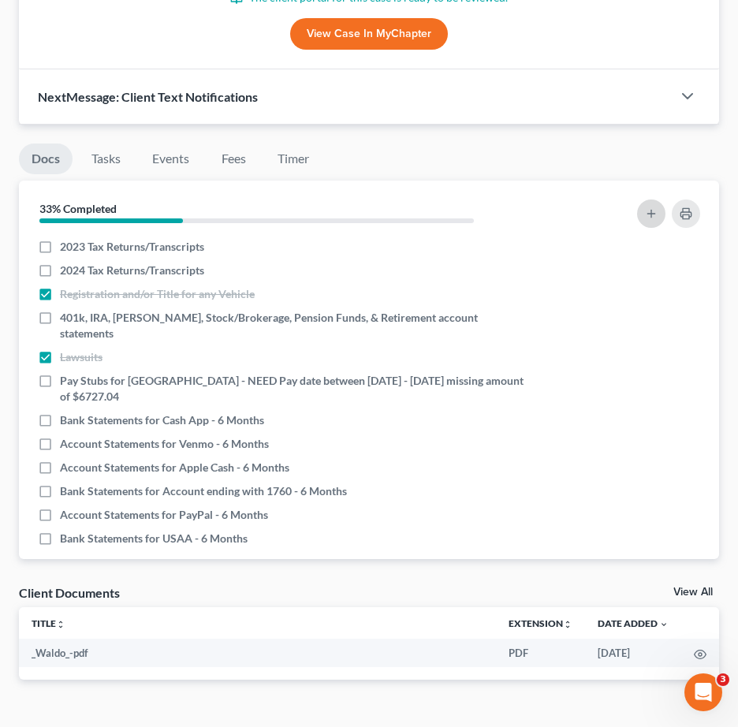
click at [655, 207] on icon "button" at bounding box center [651, 213] width 13 height 13
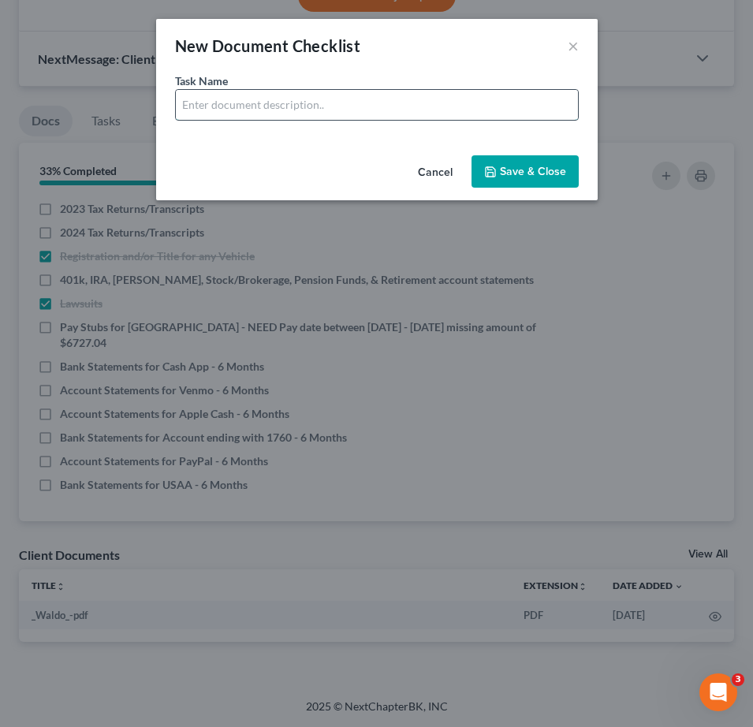
click at [258, 110] on input "text" at bounding box center [377, 105] width 402 height 30
type input "Documents for Life Insurance Policy - NY Life"
click at [546, 175] on button "Save & Close" at bounding box center [525, 171] width 107 height 33
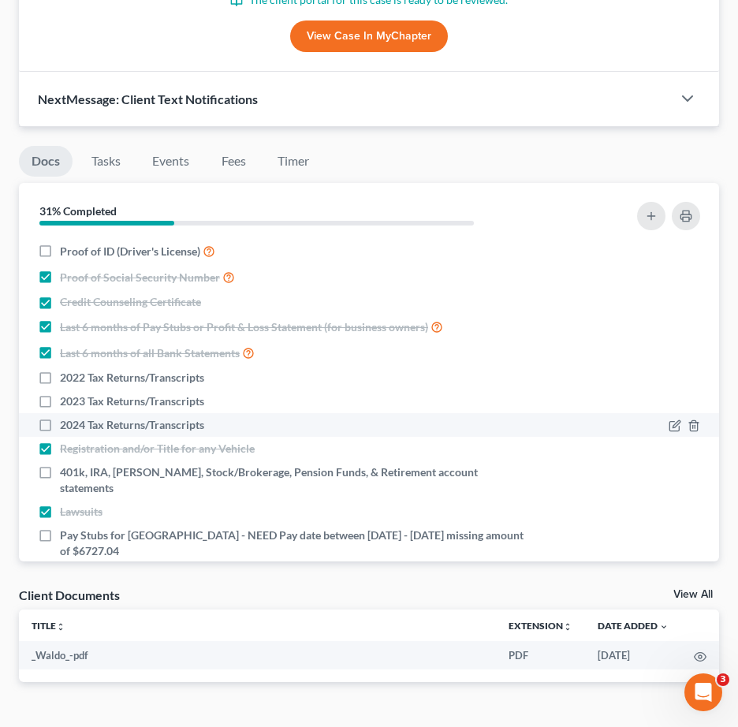
scroll to position [989, 0]
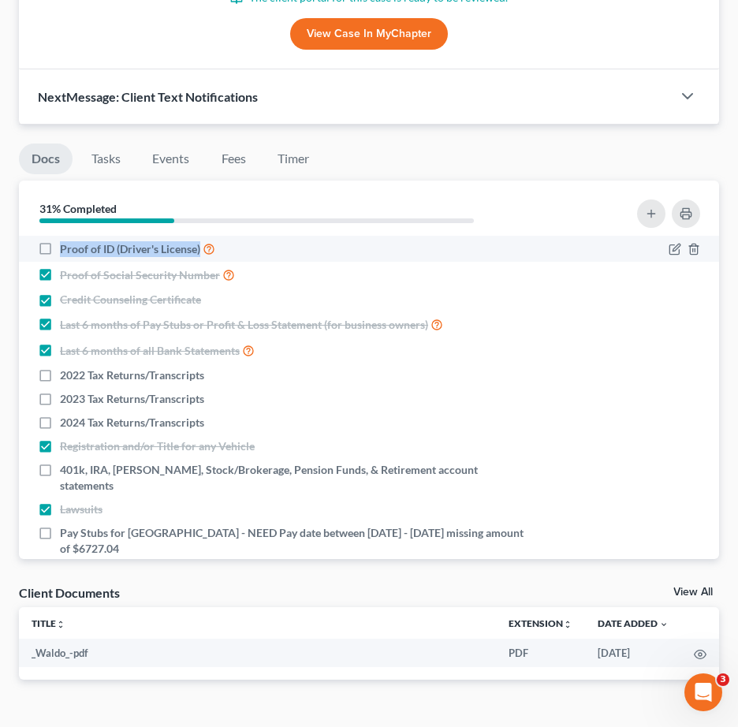
drag, startPoint x: 60, startPoint y: 210, endPoint x: 201, endPoint y: 216, distance: 141.3
click at [201, 240] on div "Proof of ID (Driver's License)" at bounding box center [284, 249] width 493 height 18
copy span "Proof of ID (Driver's License)"
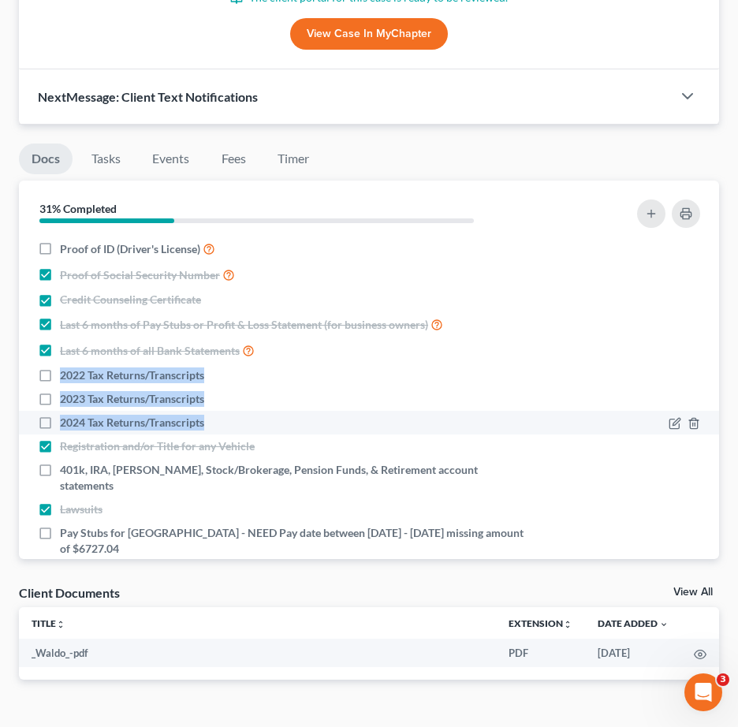
drag, startPoint x: 56, startPoint y: 335, endPoint x: 204, endPoint y: 383, distance: 155.9
click at [204, 383] on ul "Proof of ID (Driver's License) Proof of Social Security Number Credit Counselin…" at bounding box center [369, 481] width 675 height 490
copy ul "2022 Tax Returns/Transcripts 2023 Tax Returns/Transcripts 2024 Tax Returns/Tran…"
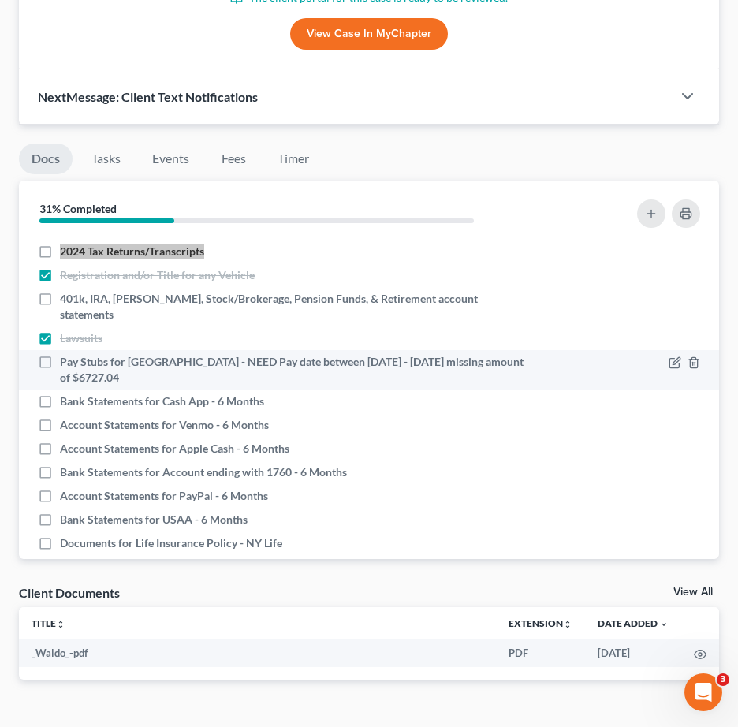
scroll to position [176, 0]
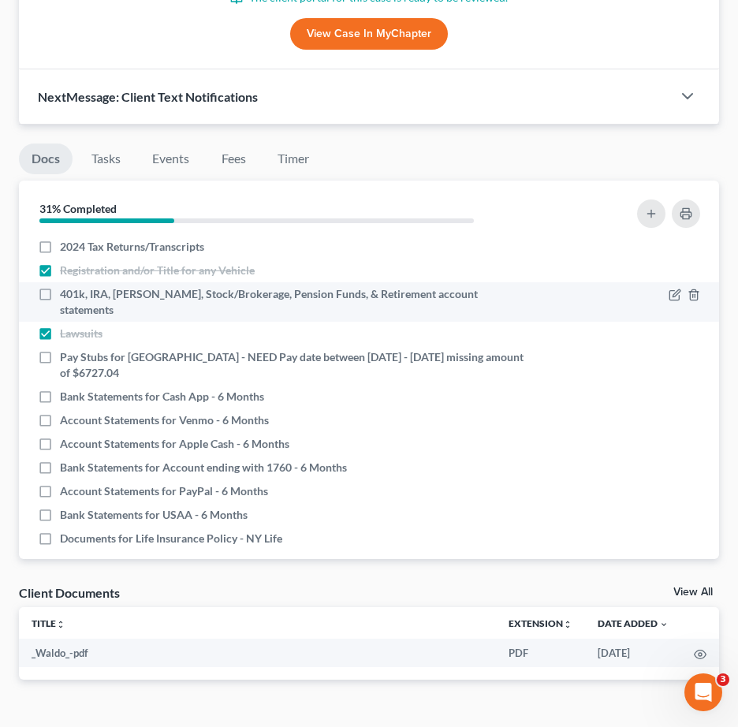
click at [66, 286] on span "401k, IRA, [PERSON_NAME], Stock/Brokerage, Pension Funds, & Retirement account …" at bounding box center [295, 302] width 471 height 32
click at [66, 286] on input "401k, IRA, [PERSON_NAME], Stock/Brokerage, Pension Funds, & Retirement account …" at bounding box center [71, 291] width 10 height 10
click at [60, 286] on label "401k, IRA, [PERSON_NAME], Stock/Brokerage, Pension Funds, & Retirement account …" at bounding box center [295, 302] width 471 height 32
click at [66, 286] on input "401k, IRA, [PERSON_NAME], Stock/Brokerage, Pension Funds, & Retirement account …" at bounding box center [71, 291] width 10 height 10
checkbox input "false"
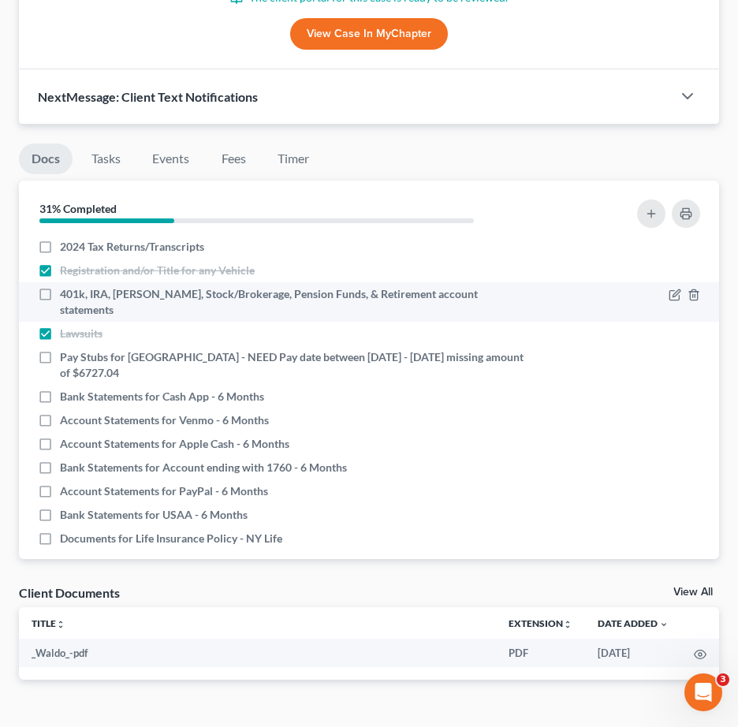
drag, startPoint x: 52, startPoint y: 256, endPoint x: 161, endPoint y: 265, distance: 109.2
click at [161, 282] on li "401k, IRA, [PERSON_NAME], Stock/Brokerage, Pension Funds, & Retirement account …" at bounding box center [369, 301] width 700 height 39
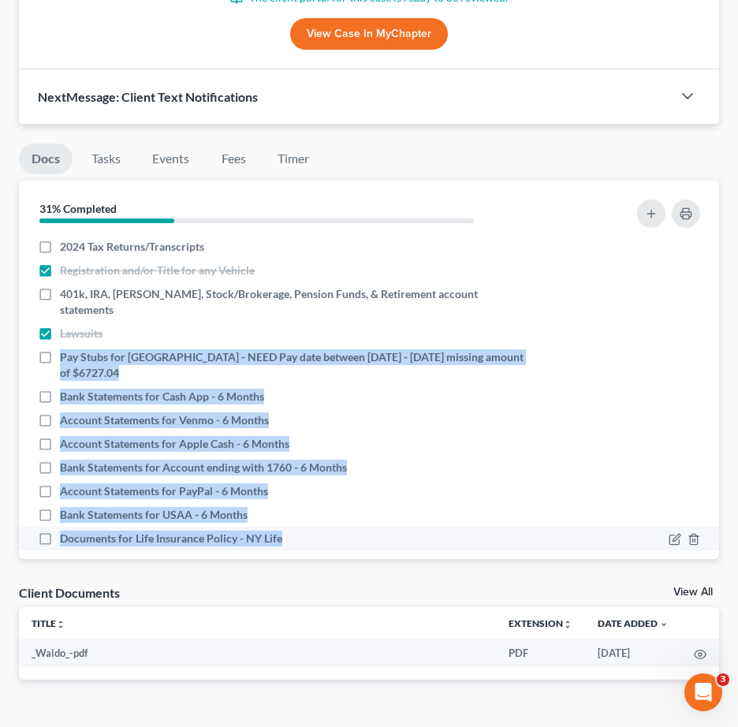
drag, startPoint x: 58, startPoint y: 302, endPoint x: 329, endPoint y: 482, distance: 325.5
click at [329, 482] on ul "Proof of ID (Driver's License) Proof of Social Security Number Credit Counselin…" at bounding box center [369, 305] width 675 height 490
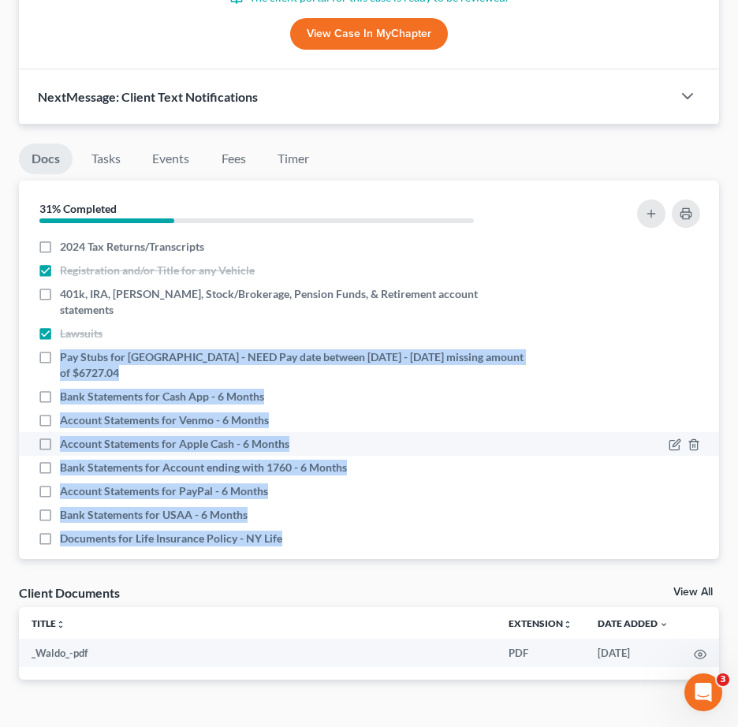
copy ul "Pay Stubs for Winter Park Towers - NEED Pay date between 04/12/2025 - 05/08/202…"
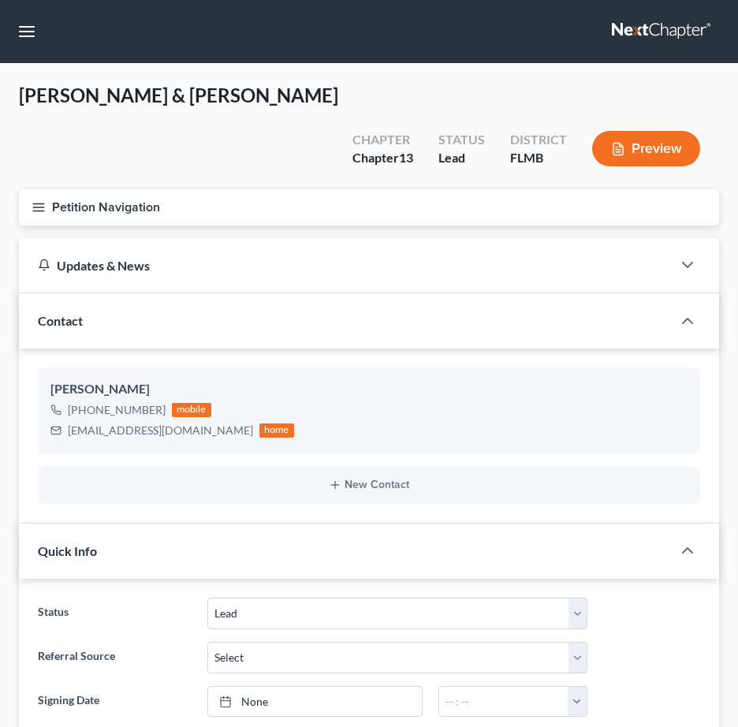
select select "4"
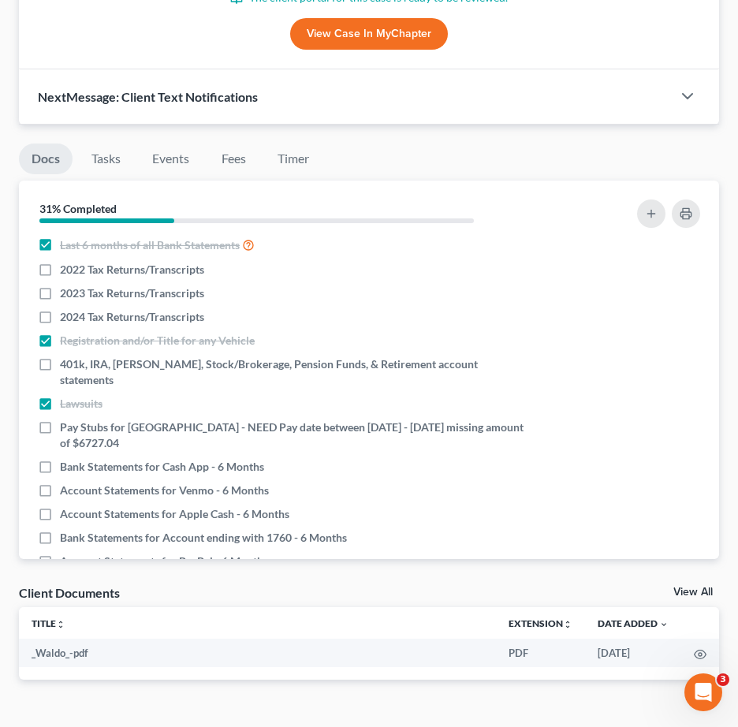
scroll to position [176, 0]
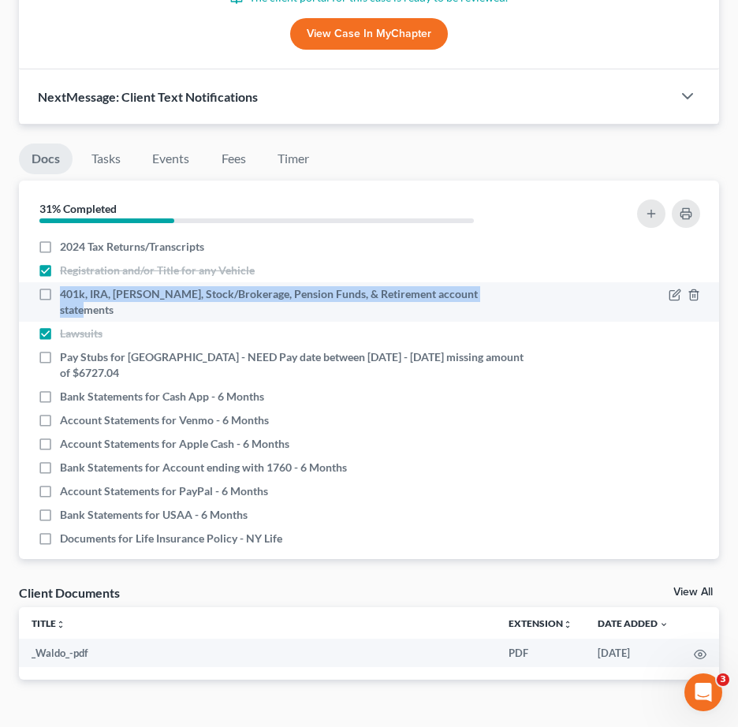
drag, startPoint x: 57, startPoint y: 254, endPoint x: 496, endPoint y: 254, distance: 439.3
click at [496, 286] on label "401k, IRA, [PERSON_NAME], Stock/Brokerage, Pension Funds, & Retirement account …" at bounding box center [295, 302] width 471 height 32
copy span "401k, IRA, [PERSON_NAME], Stock/Brokerage, Pension Funds, & Retirement account …"
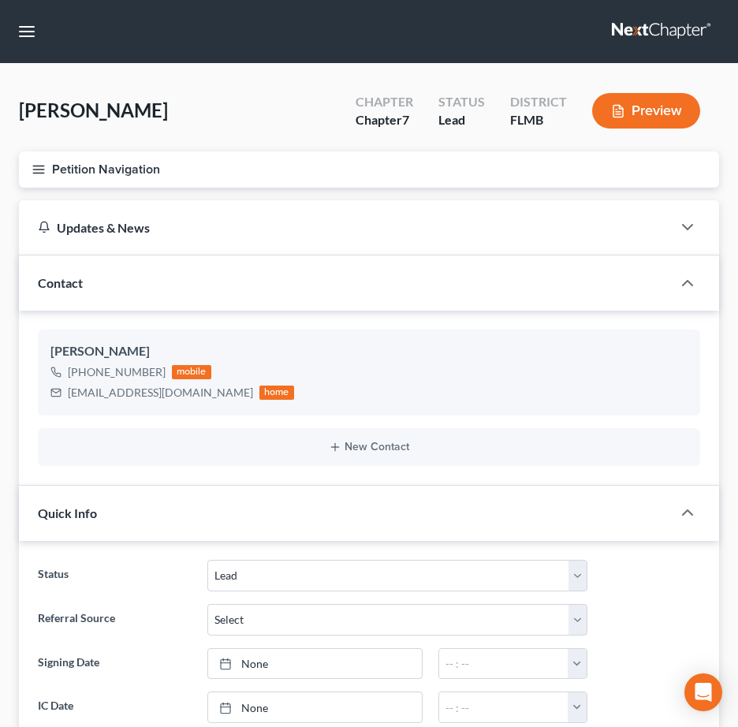
select select "4"
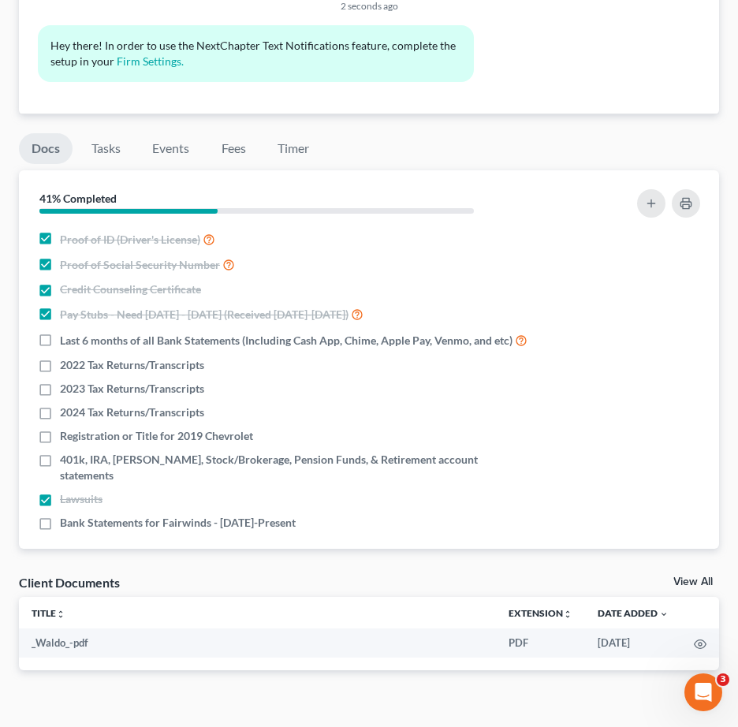
scroll to position [1124, 0]
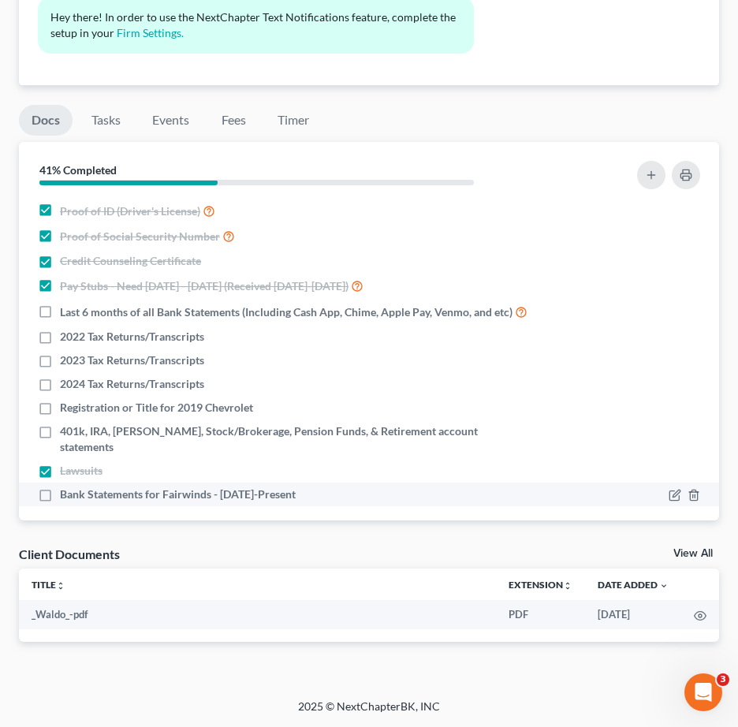
click at [60, 487] on label "Bank Statements for Fairwinds - [DATE]-Present" at bounding box center [178, 495] width 236 height 16
click at [66, 487] on input "Bank Statements for Fairwinds - [DATE]-Present" at bounding box center [71, 492] width 10 height 10
checkbox input "true"
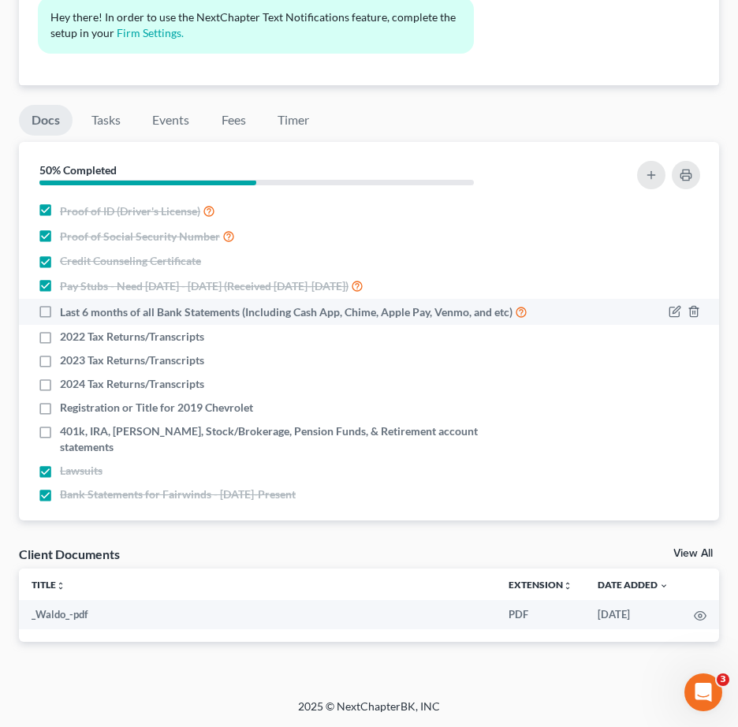
click at [60, 310] on label "Last 6 months of all Bank Statements (Including Cash App, Chime, Apple Pay, Ven…" at bounding box center [294, 312] width 468 height 18
click at [66, 310] on input "Last 6 months of all Bank Statements (Including Cash App, Chime, Apple Pay, Ven…" at bounding box center [71, 308] width 10 height 10
checkbox input "true"
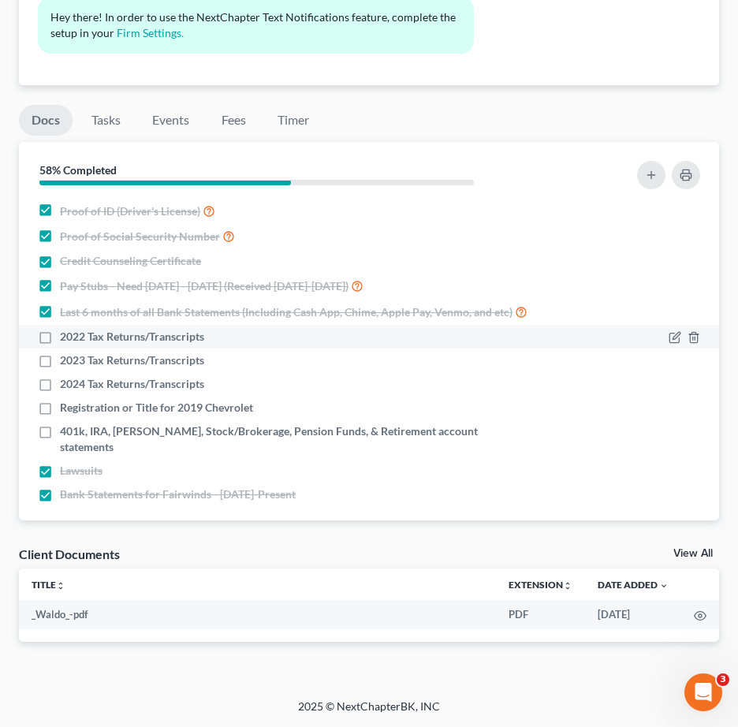
drag, startPoint x: 49, startPoint y: 338, endPoint x: 44, endPoint y: 351, distance: 14.2
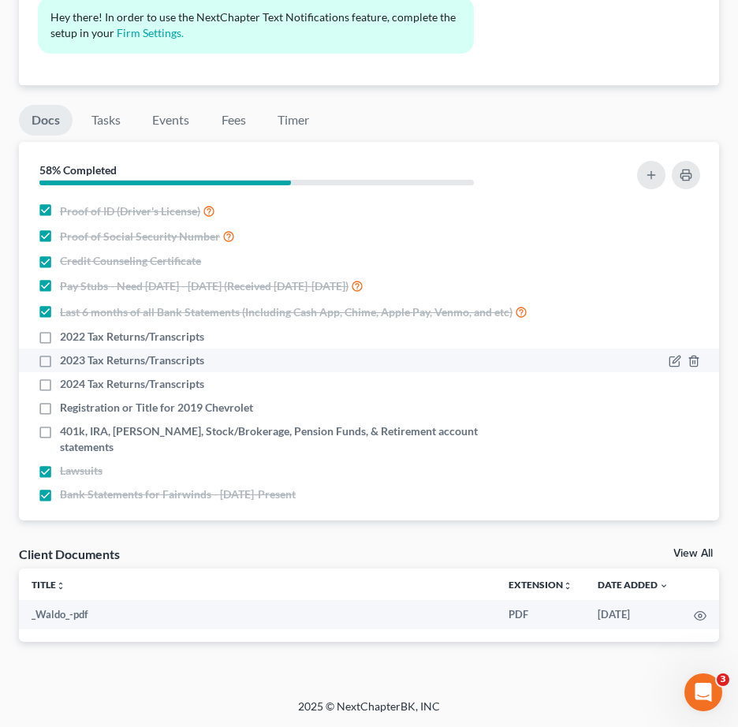
click at [60, 338] on label "2022 Tax Returns/Transcripts" at bounding box center [132, 337] width 144 height 16
click at [66, 338] on input "2022 Tax Returns/Transcripts" at bounding box center [71, 334] width 10 height 10
checkbox input "true"
click at [60, 366] on label "2023 Tax Returns/Transcripts" at bounding box center [132, 361] width 144 height 16
click at [66, 363] on input "2023 Tax Returns/Transcripts" at bounding box center [71, 358] width 10 height 10
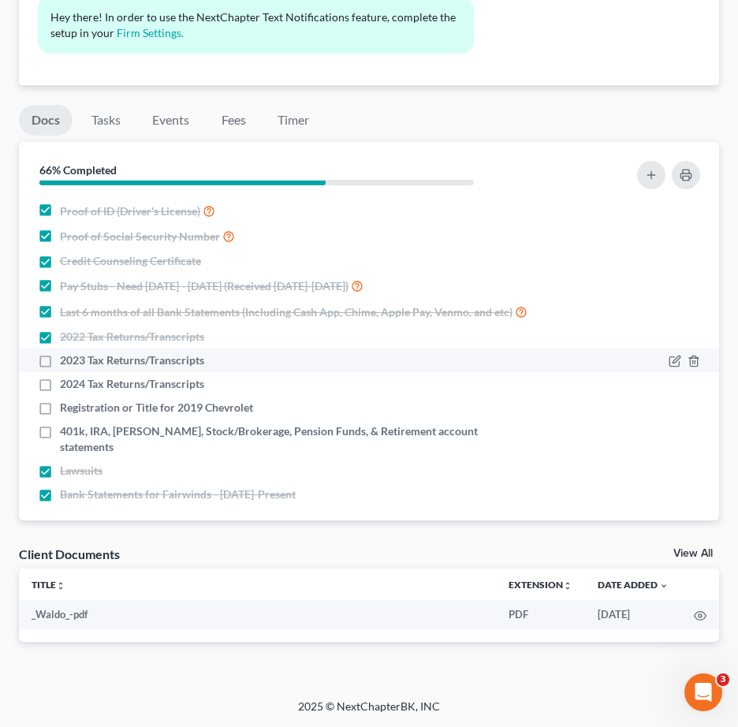
checkbox input "true"
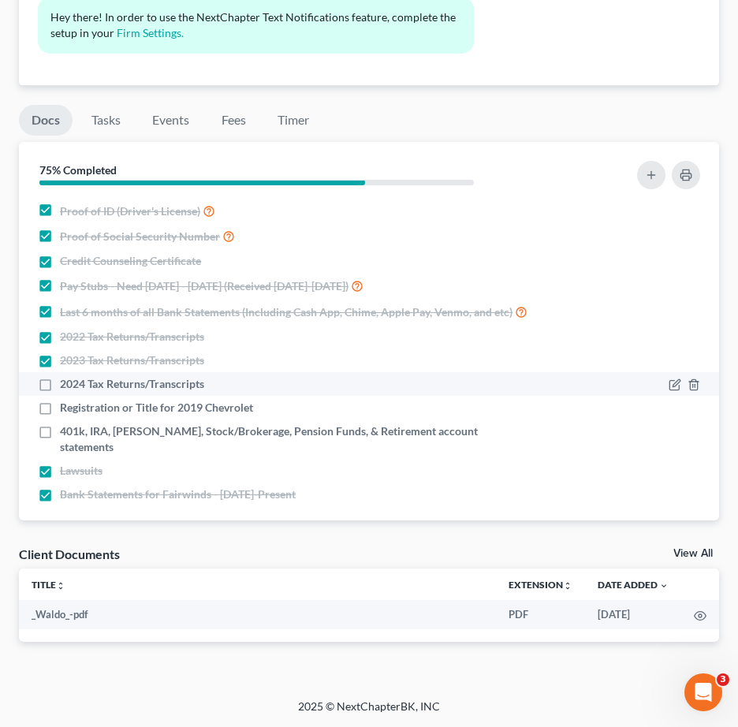
click at [60, 381] on label "2024 Tax Returns/Transcripts" at bounding box center [132, 384] width 144 height 16
click at [66, 381] on input "2024 Tax Returns/Transcripts" at bounding box center [71, 381] width 10 height 10
checkbox input "true"
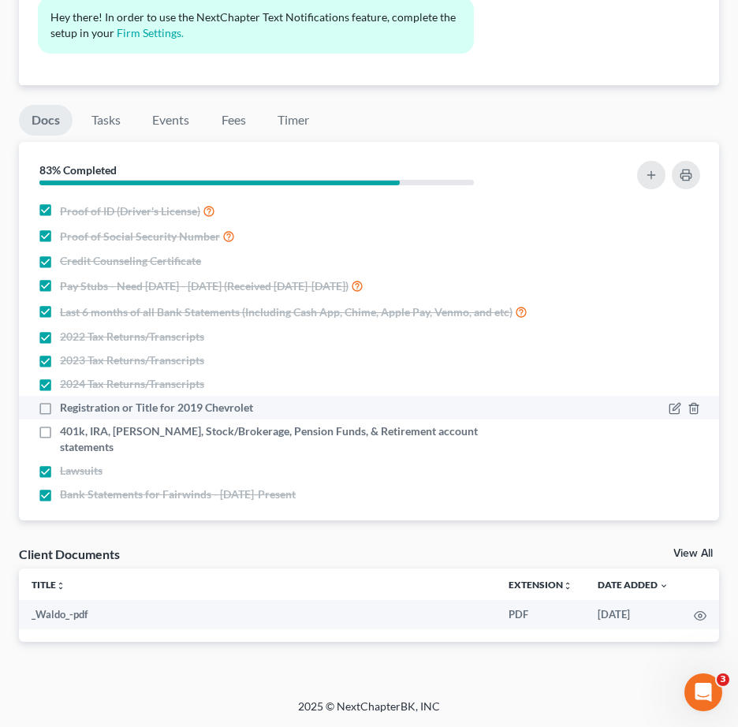
click at [60, 408] on label "Registration or Title for 2019 Chevrolet" at bounding box center [156, 408] width 193 height 16
click at [66, 408] on input "Registration or Title for 2019 Chevrolet" at bounding box center [71, 405] width 10 height 10
checkbox input "true"
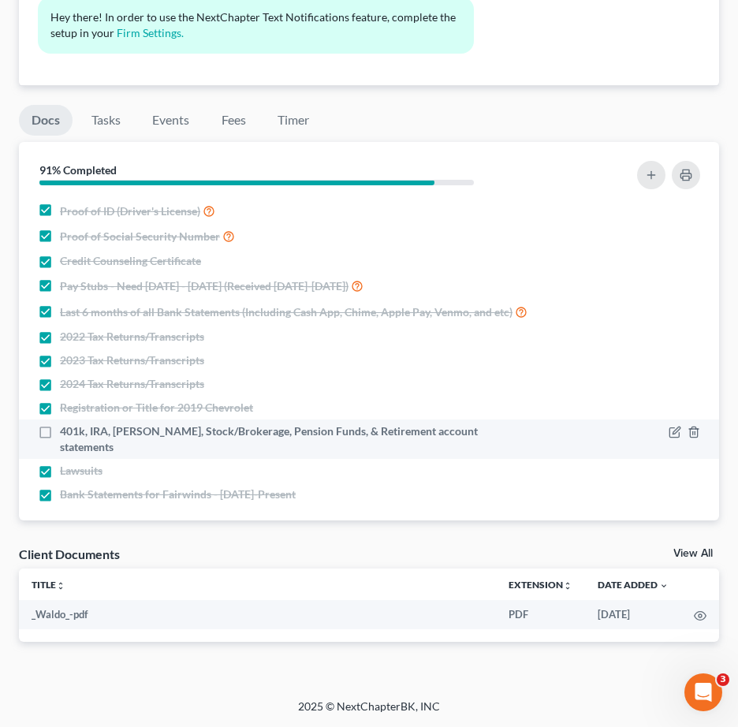
click at [60, 432] on label "401k, IRA, [PERSON_NAME], Stock/Brokerage, Pension Funds, & Retirement account …" at bounding box center [295, 440] width 471 height 32
click at [66, 432] on input "401k, IRA, [PERSON_NAME], Stock/Brokerage, Pension Funds, & Retirement account …" at bounding box center [71, 429] width 10 height 10
checkbox input "true"
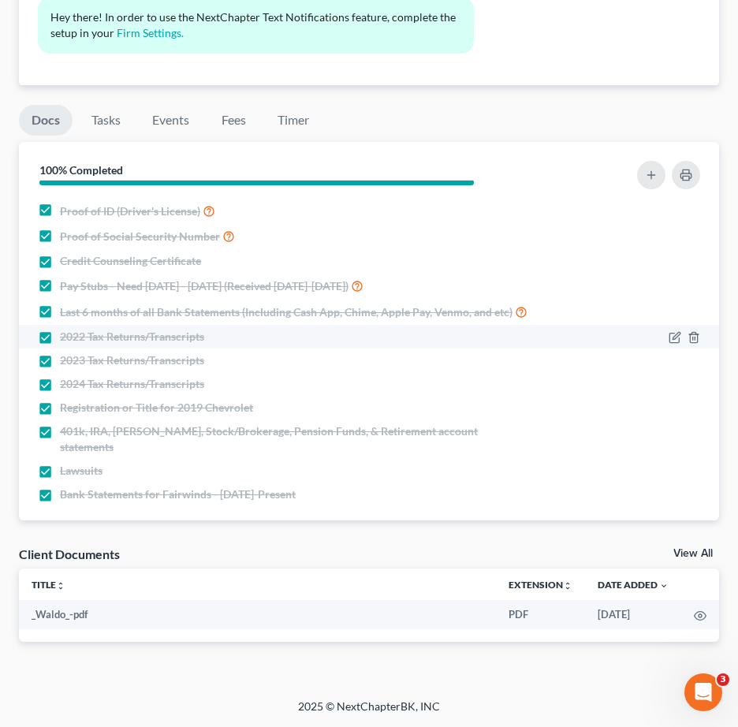
click at [710, 333] on li "2022 Tax Returns/Transcripts" at bounding box center [369, 337] width 700 height 24
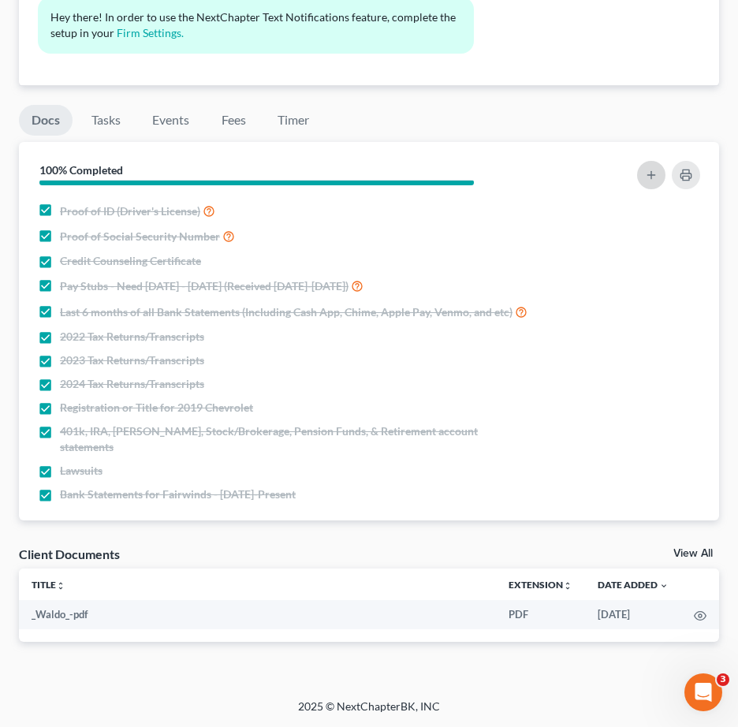
click at [645, 172] on icon "button" at bounding box center [651, 175] width 13 height 13
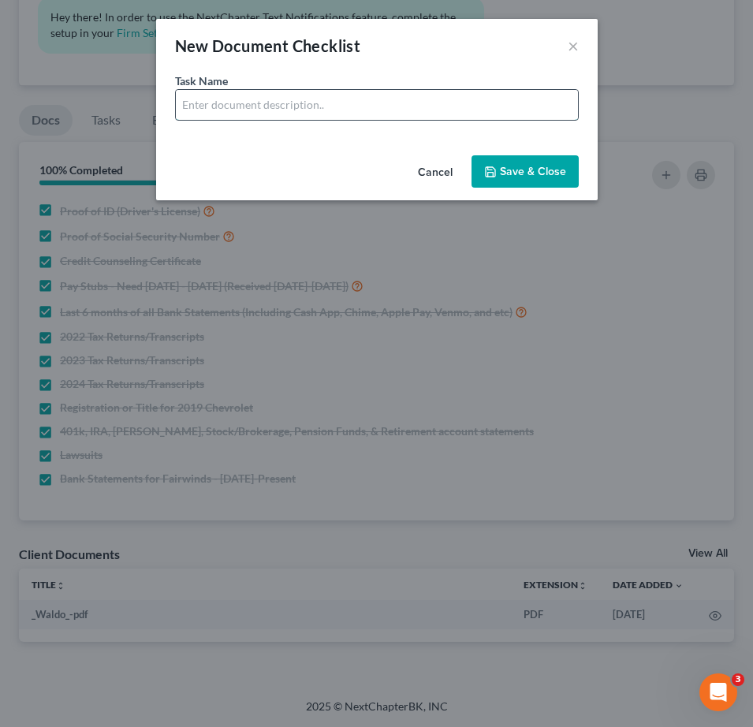
click at [257, 105] on input "text" at bounding box center [377, 105] width 402 height 30
click at [371, 107] on input "text" at bounding box center [377, 105] width 402 height 30
type input "Account Statements for Apple Cash - 6 Months"
click at [564, 166] on button "Save & Close" at bounding box center [525, 171] width 107 height 33
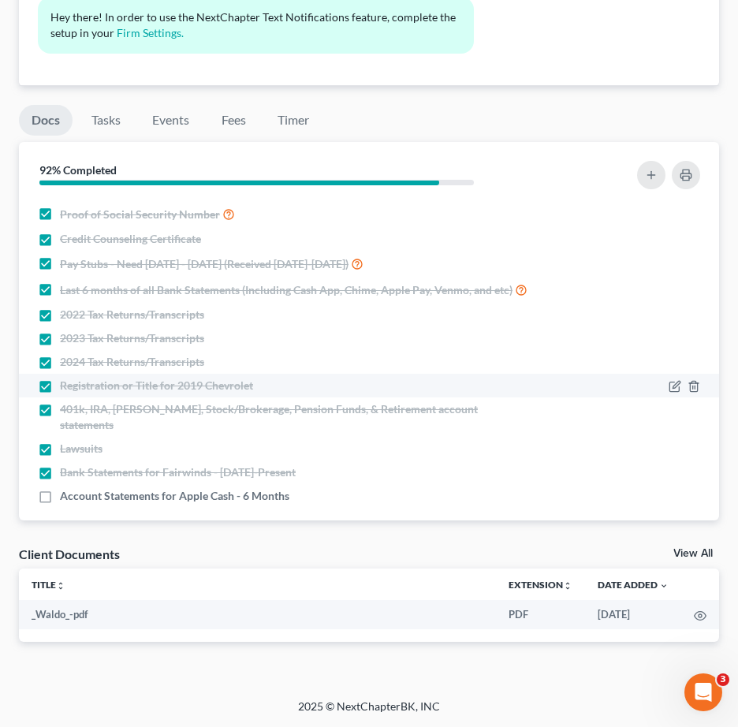
scroll to position [34, 0]
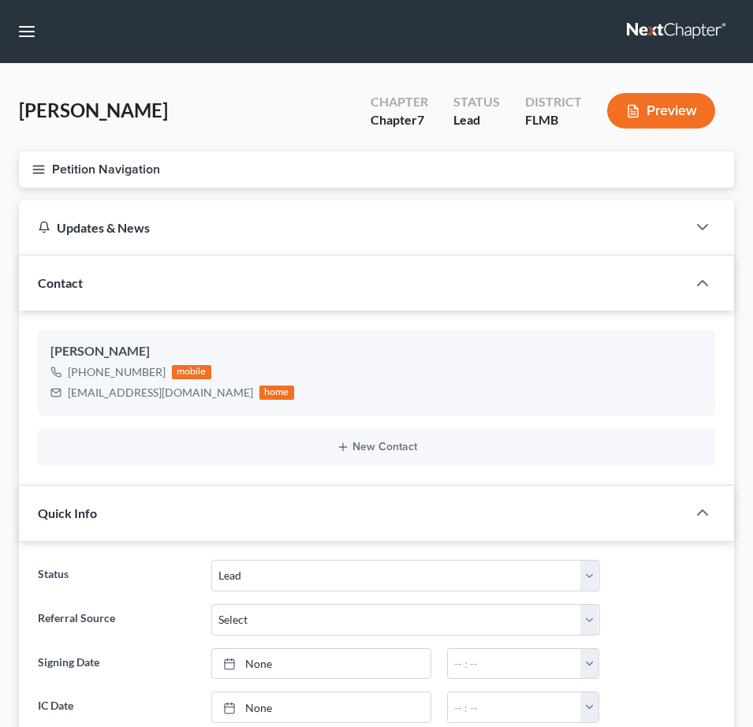
select select "4"
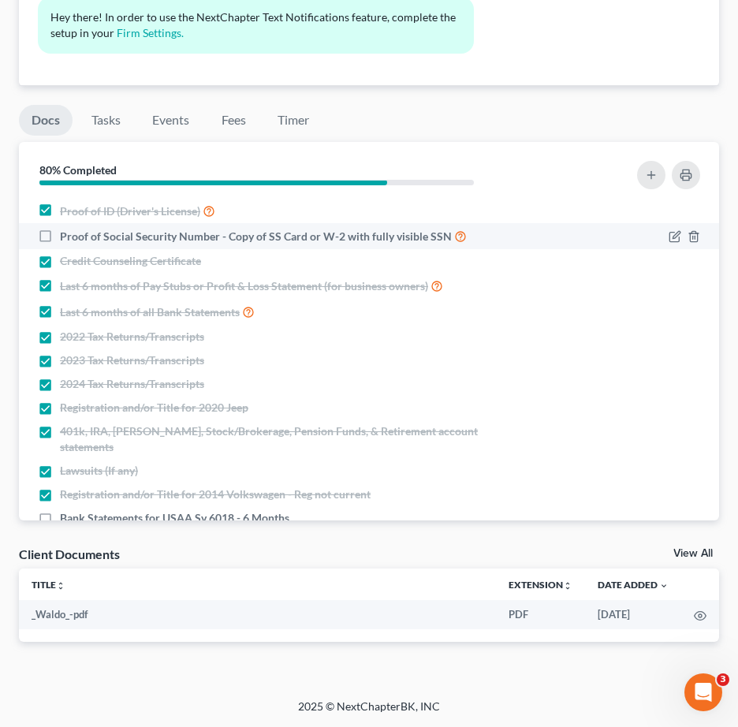
drag, startPoint x: 42, startPoint y: 233, endPoint x: 84, endPoint y: 272, distance: 56.9
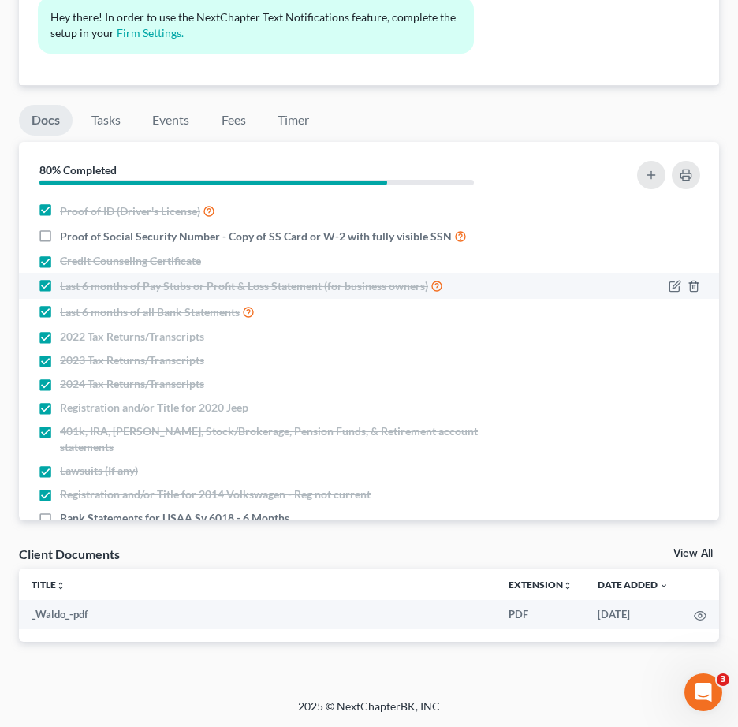
click at [60, 234] on label "Proof of Social Security Number - Copy of SS Card or W-2 with fully visible SSN" at bounding box center [263, 236] width 407 height 18
click at [66, 234] on input "Proof of Social Security Number - Copy of SS Card or W-2 with fully visible SSN" at bounding box center [71, 232] width 10 height 10
checkbox input "true"
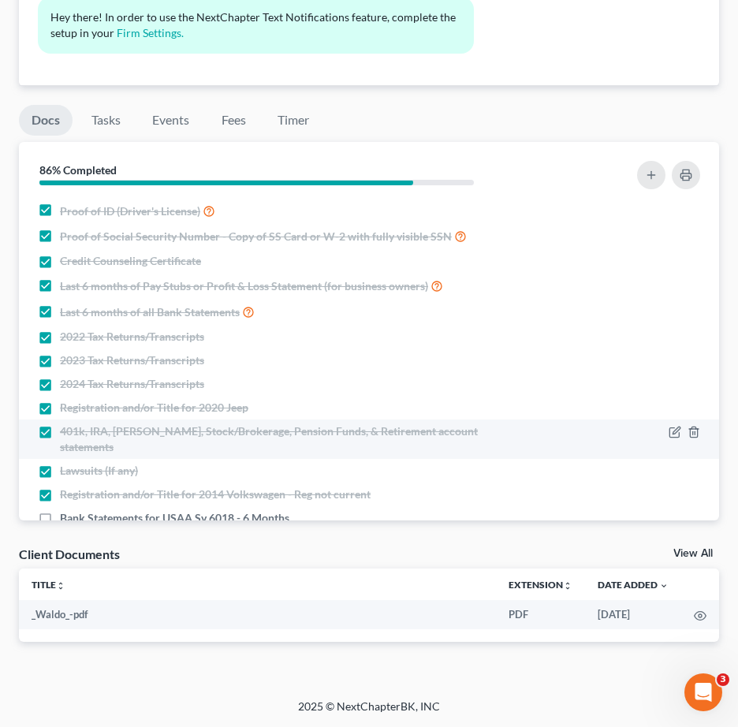
scroll to position [65, 0]
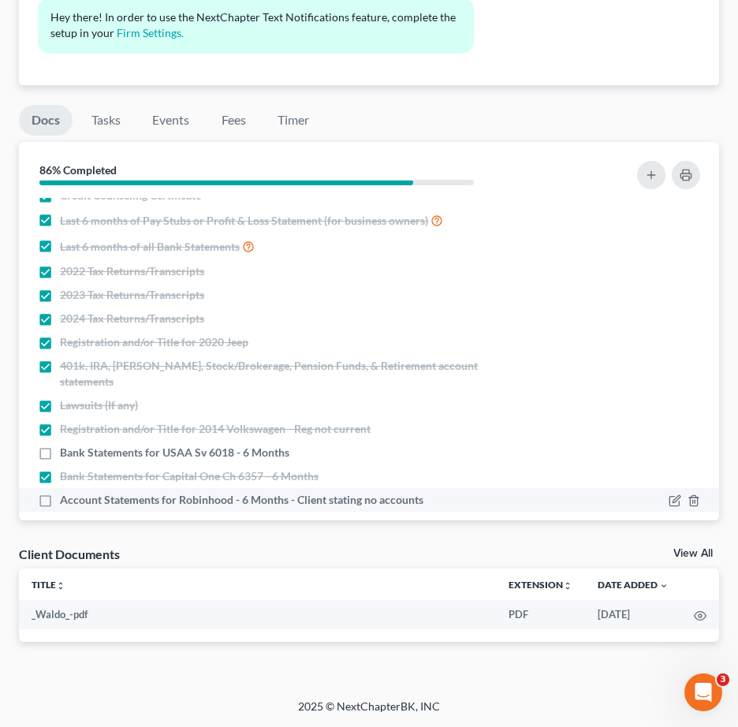
click at [60, 492] on label "Account Statements for Robinhood - 6 Months - Client stating no accounts" at bounding box center [242, 500] width 364 height 16
click at [66, 492] on input "Account Statements for Robinhood - 6 Months - Client stating no accounts" at bounding box center [71, 497] width 10 height 10
checkbox input "true"
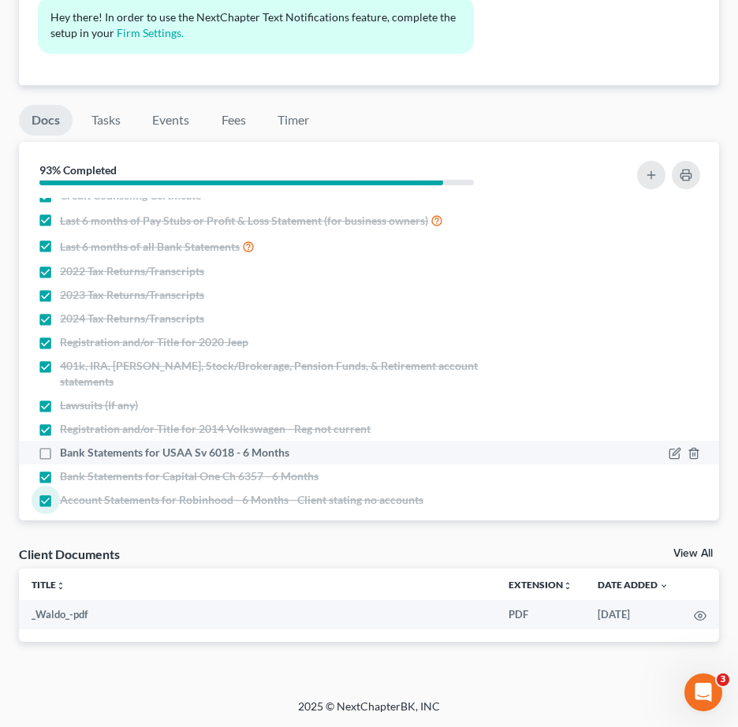
click at [60, 445] on label "Bank Statements for USAA Sv 6018 - 6 Months" at bounding box center [175, 453] width 230 height 16
click at [66, 445] on input "Bank Statements for USAA Sv 6018 - 6 Months" at bounding box center [71, 450] width 10 height 10
checkbox input "true"
click at [673, 449] on icon "button" at bounding box center [676, 452] width 7 height 7
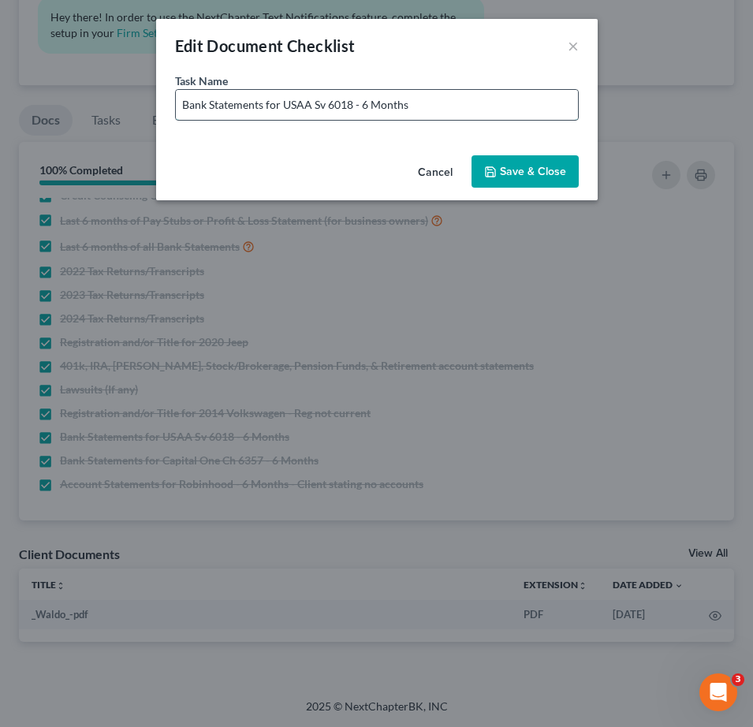
click at [453, 113] on input "Bank Statements for USAA Sv 6018 - 6 Months" at bounding box center [377, 105] width 402 height 30
type input "Bank Statements for USAA Sv 6018 - 6 Months - Received Delta 6018"
click at [517, 171] on button "Save & Close" at bounding box center [525, 171] width 107 height 33
